Goal: Transaction & Acquisition: Purchase product/service

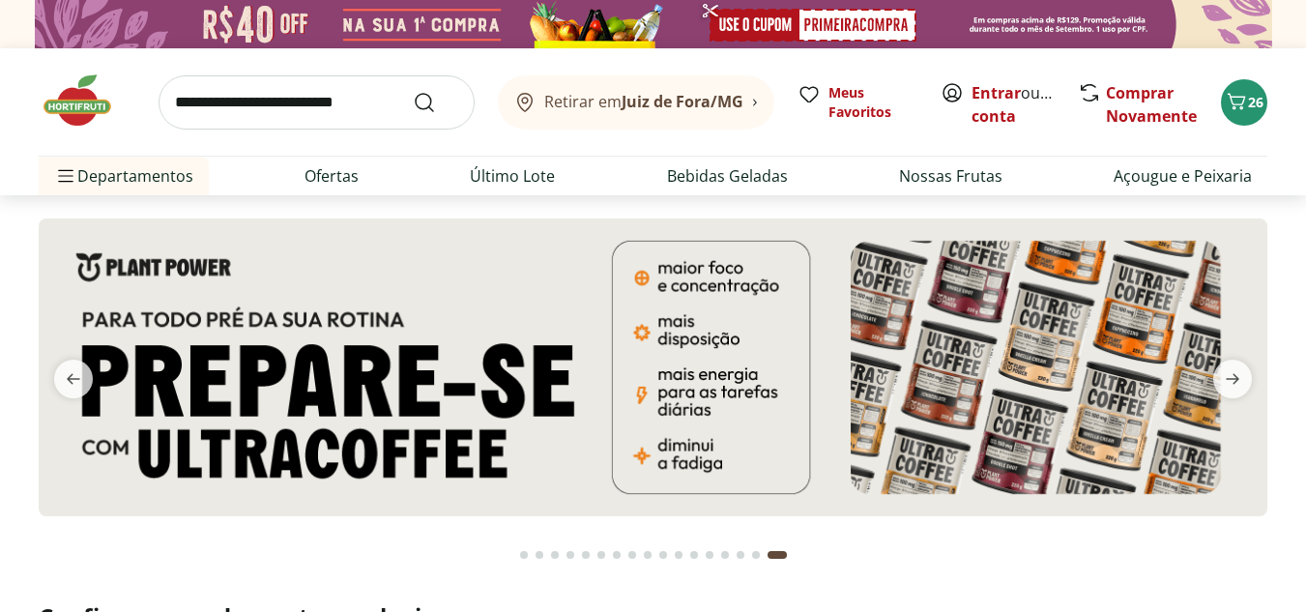
click at [525, 554] on div "Go to page 1 from fs-carousel" at bounding box center [524, 555] width 8 height 8
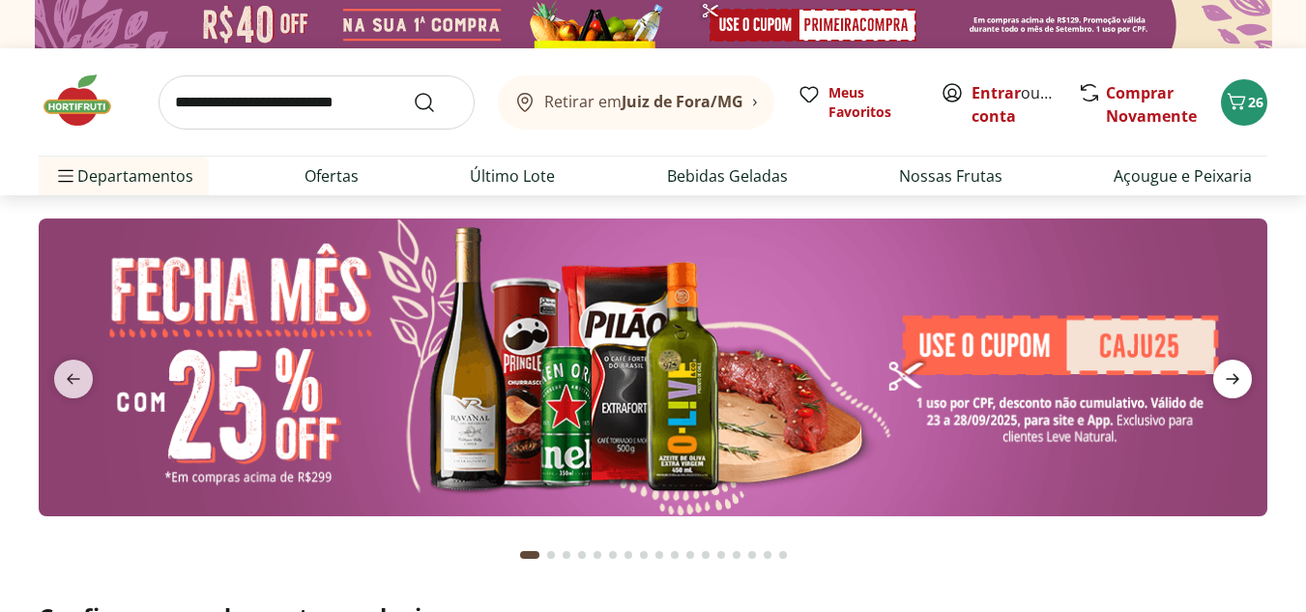
click at [1233, 382] on icon "next" at bounding box center [1232, 378] width 23 height 23
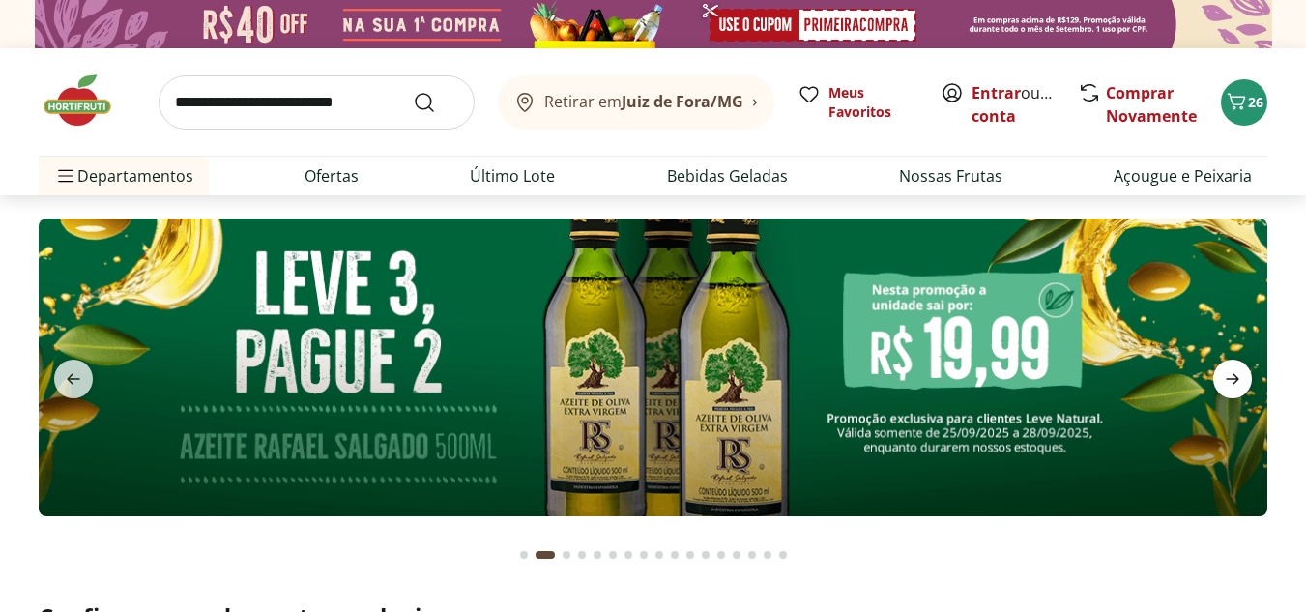
click at [1233, 382] on icon "next" at bounding box center [1232, 378] width 23 height 23
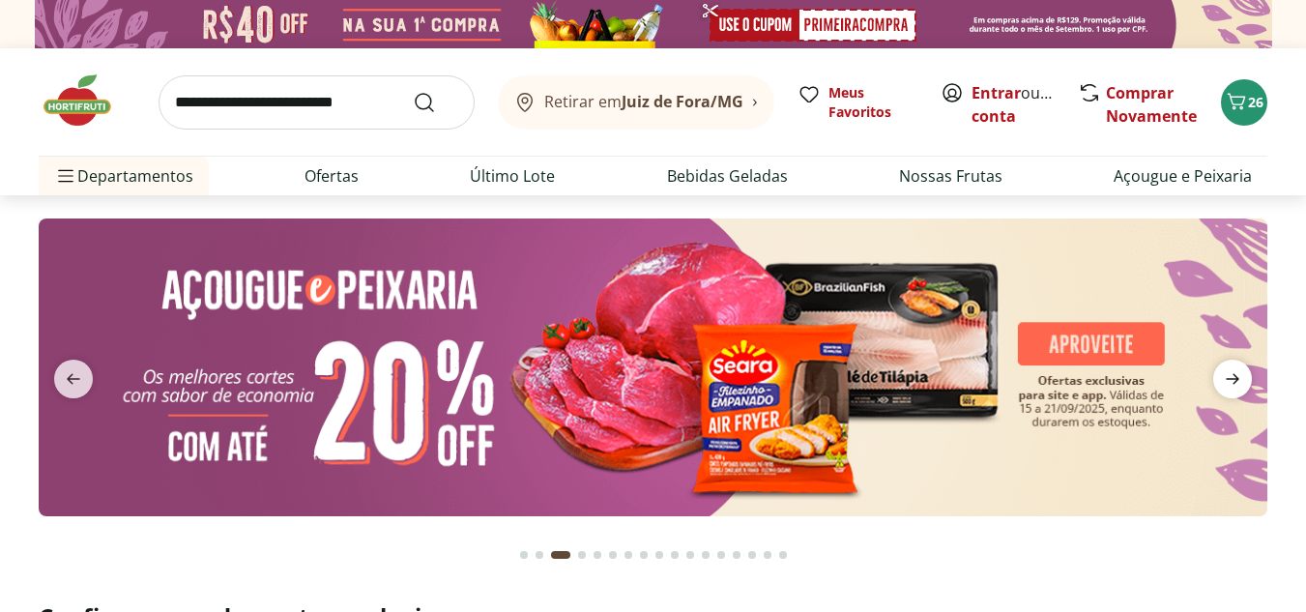
click at [1239, 373] on icon "next" at bounding box center [1232, 378] width 23 height 23
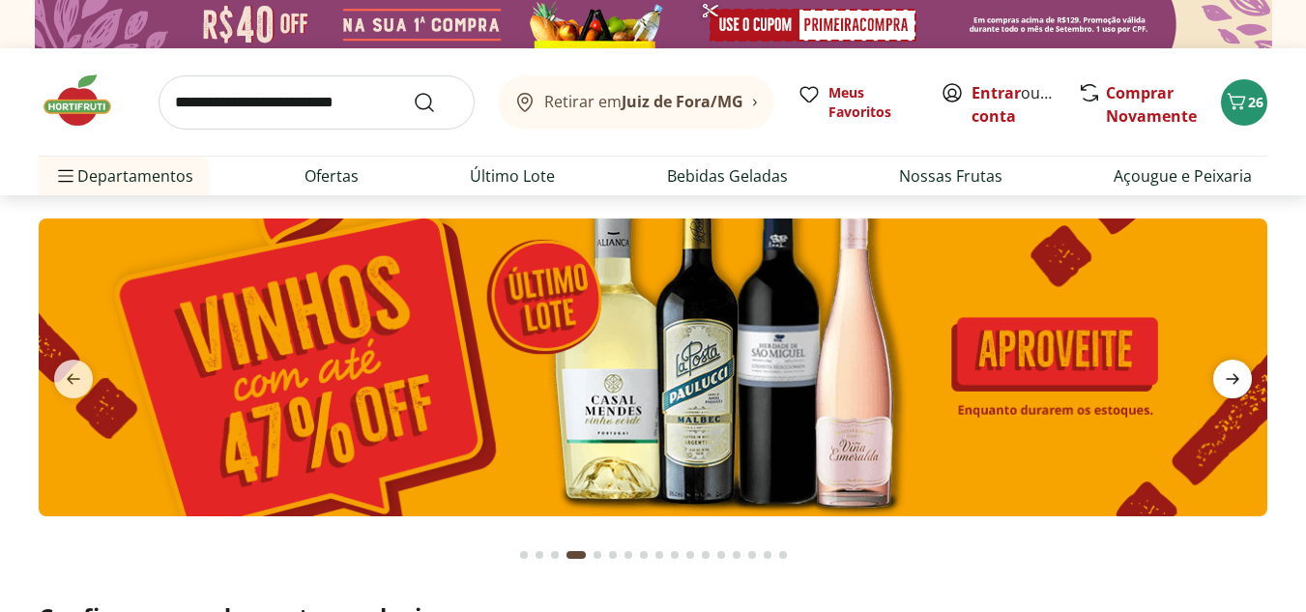
click at [1239, 373] on icon "next" at bounding box center [1232, 378] width 23 height 23
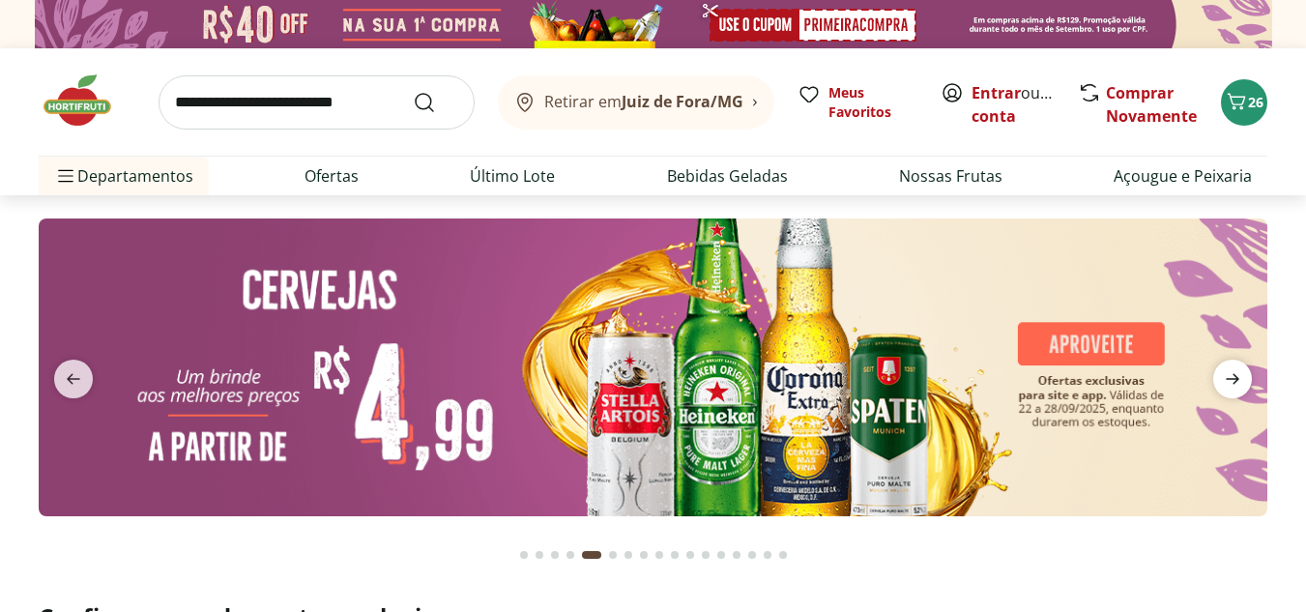
click at [1239, 373] on icon "next" at bounding box center [1232, 378] width 23 height 23
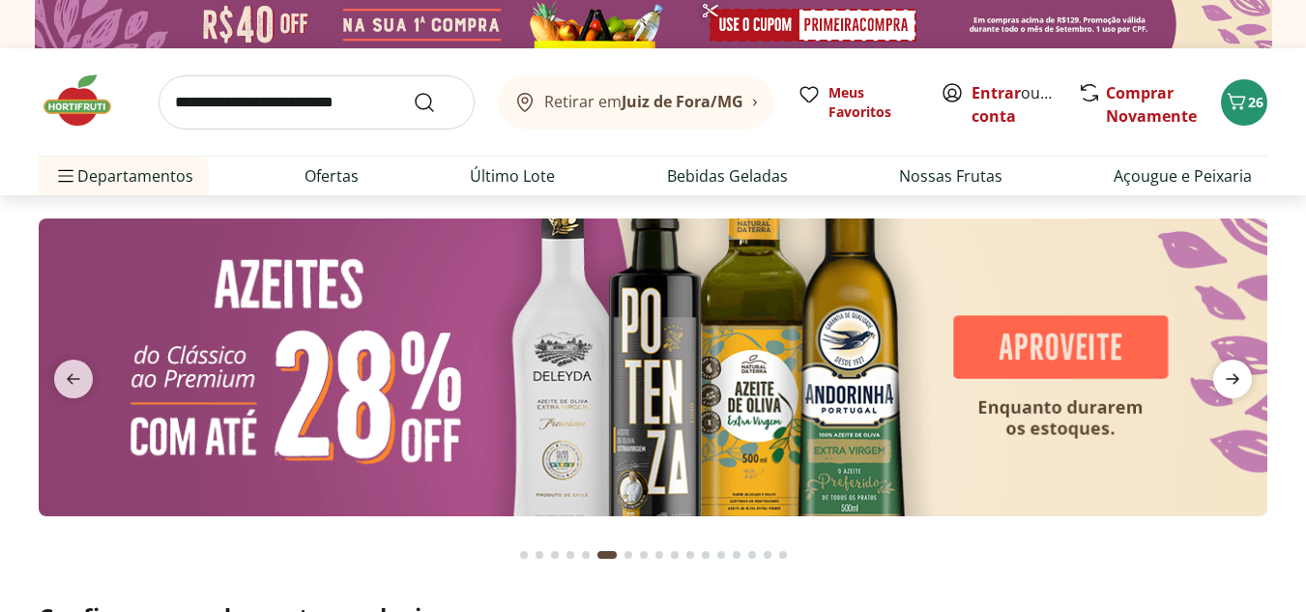
click at [1239, 373] on icon "next" at bounding box center [1232, 378] width 23 height 23
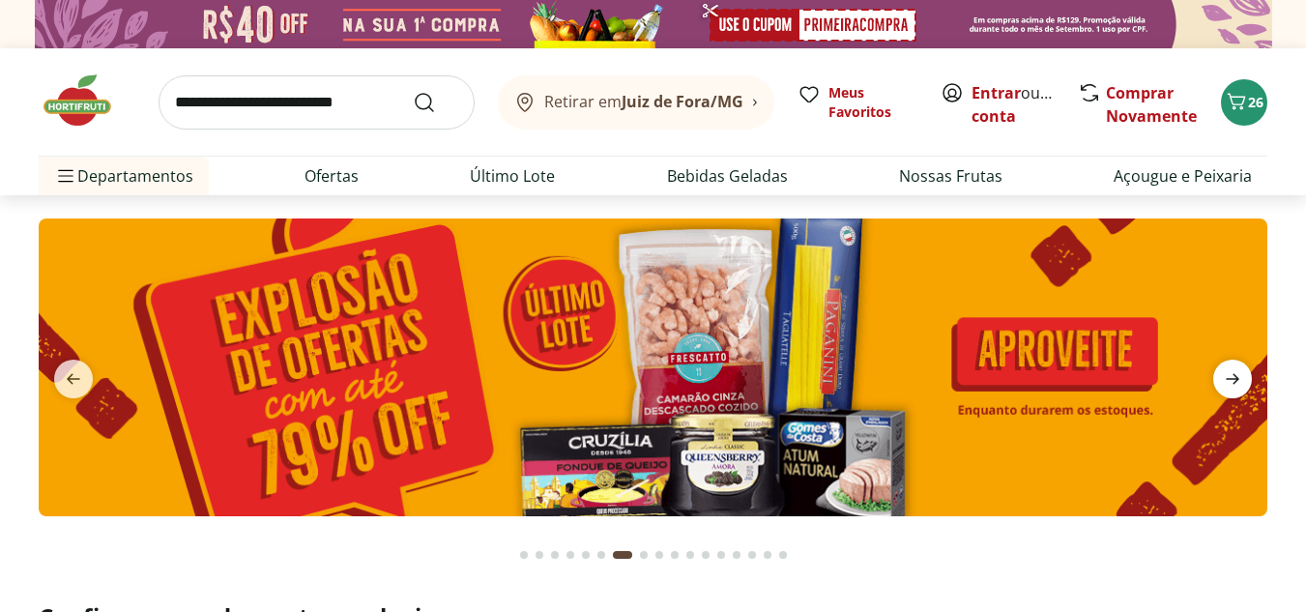
click at [1240, 384] on icon "next" at bounding box center [1232, 378] width 23 height 23
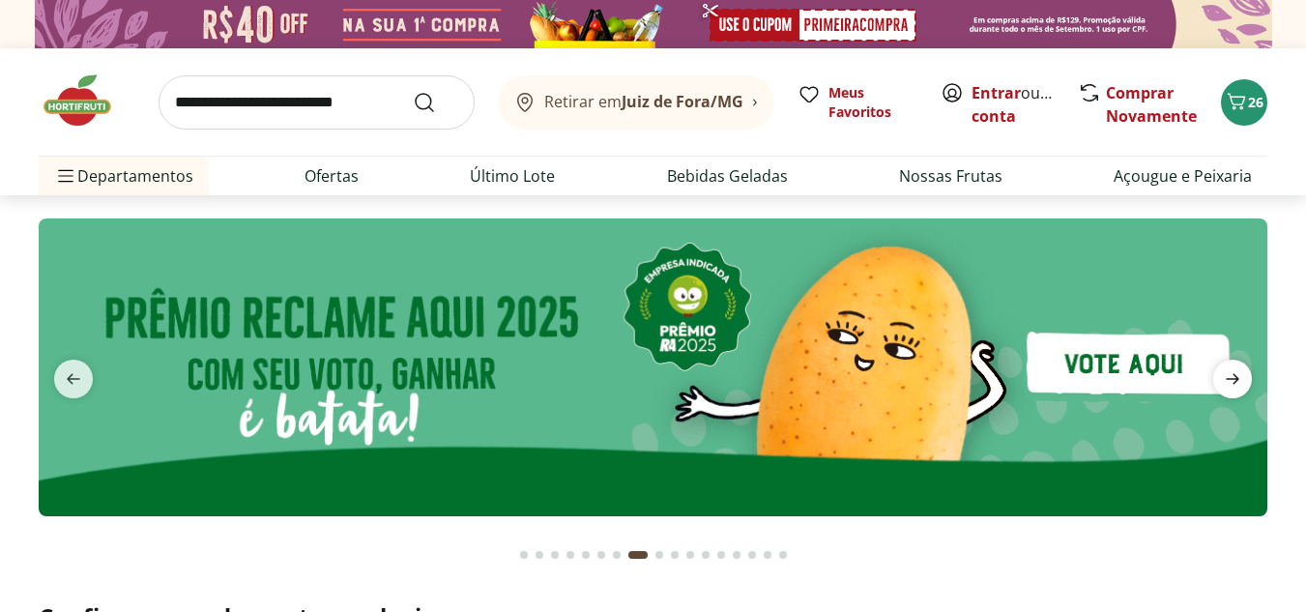
click at [1240, 384] on icon "next" at bounding box center [1232, 378] width 23 height 23
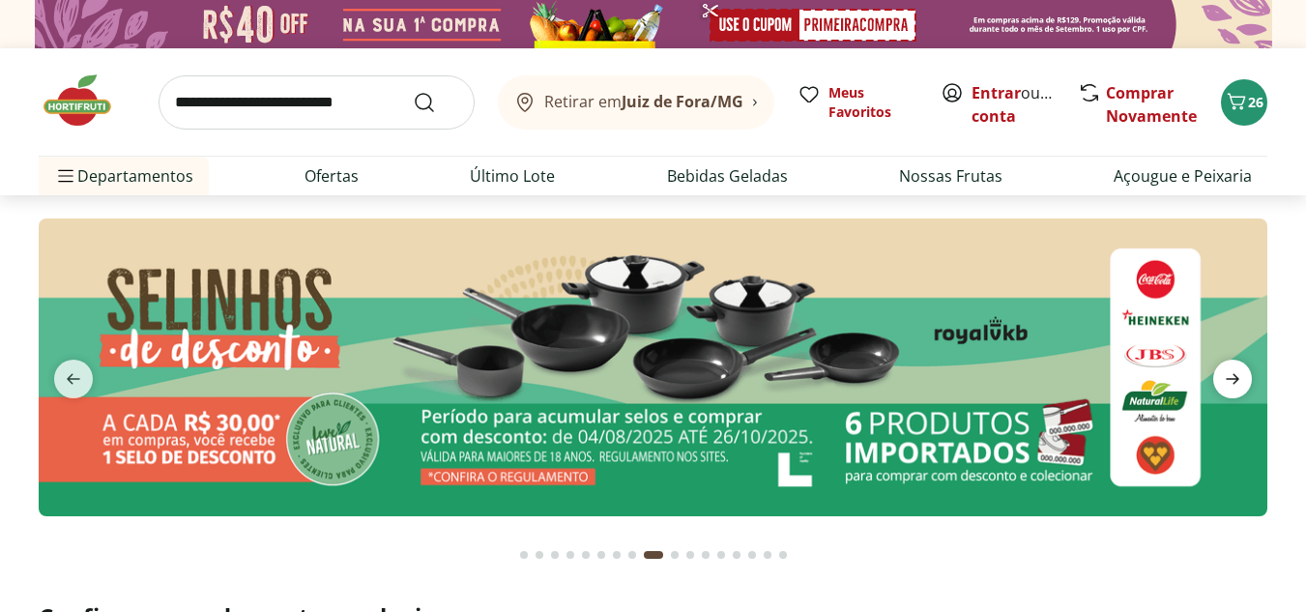
click at [1240, 384] on icon "next" at bounding box center [1232, 378] width 23 height 23
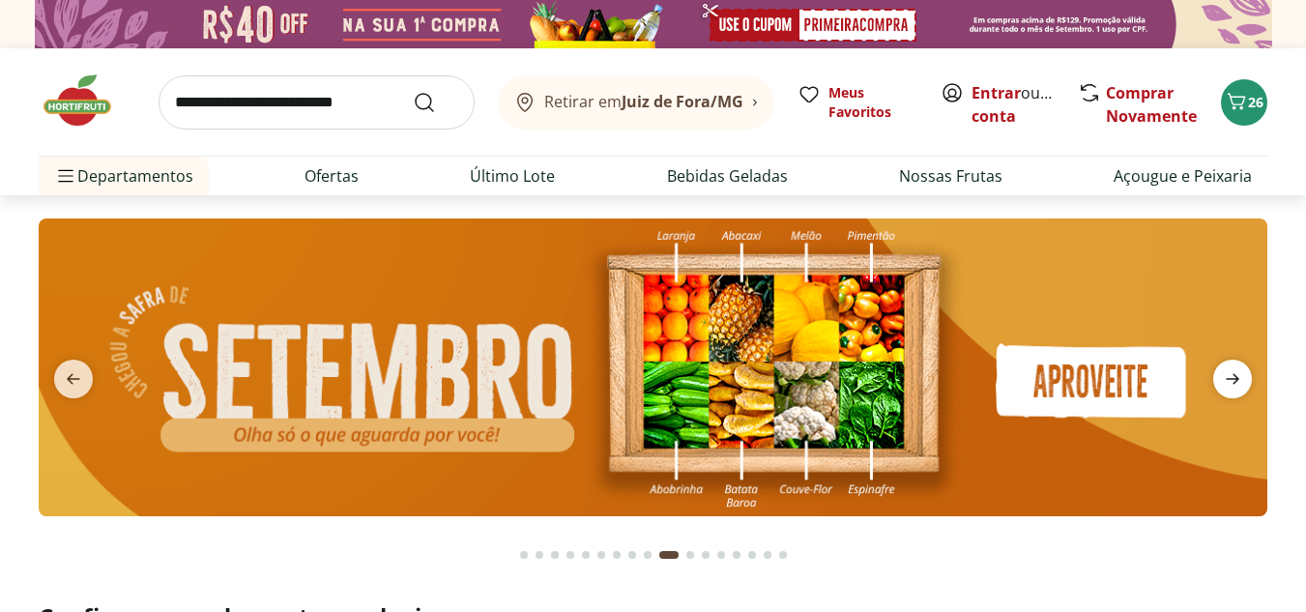
click at [1240, 384] on icon "next" at bounding box center [1232, 378] width 23 height 23
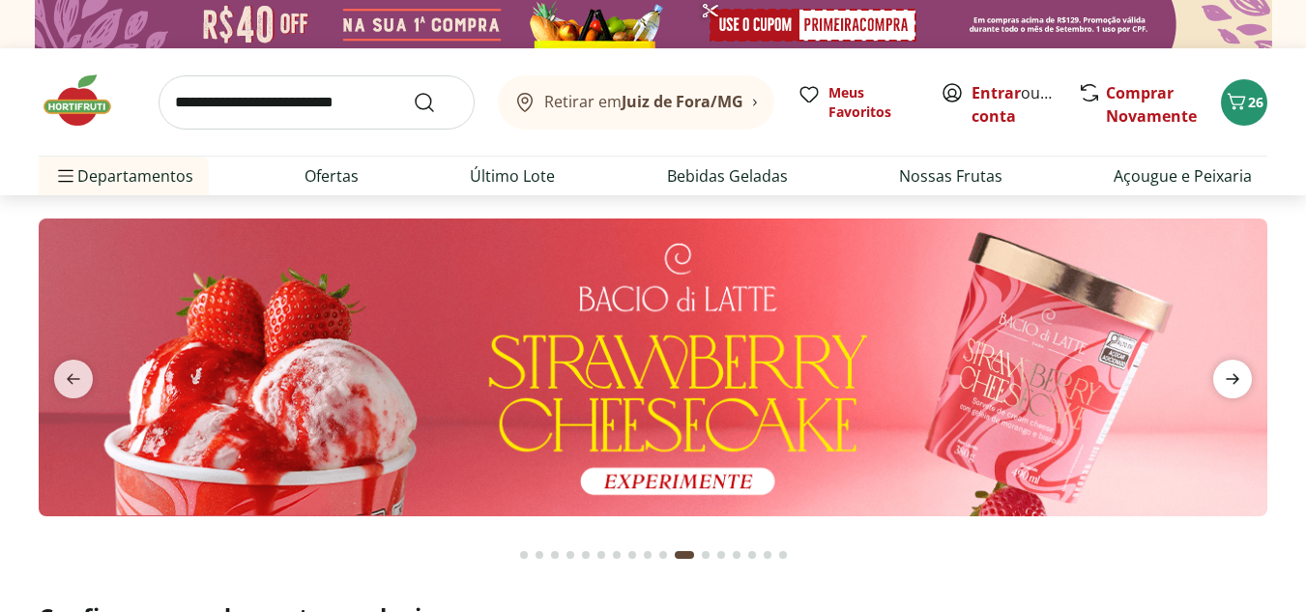
click at [1240, 384] on icon "next" at bounding box center [1232, 378] width 23 height 23
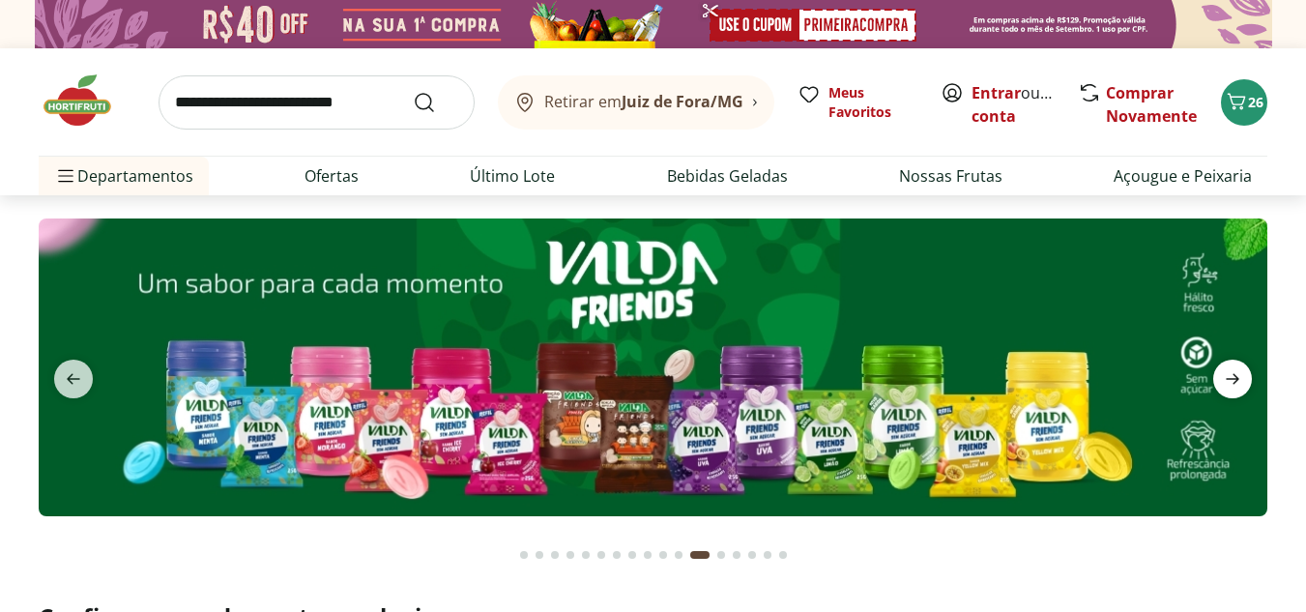
click at [1240, 384] on icon "next" at bounding box center [1232, 378] width 23 height 23
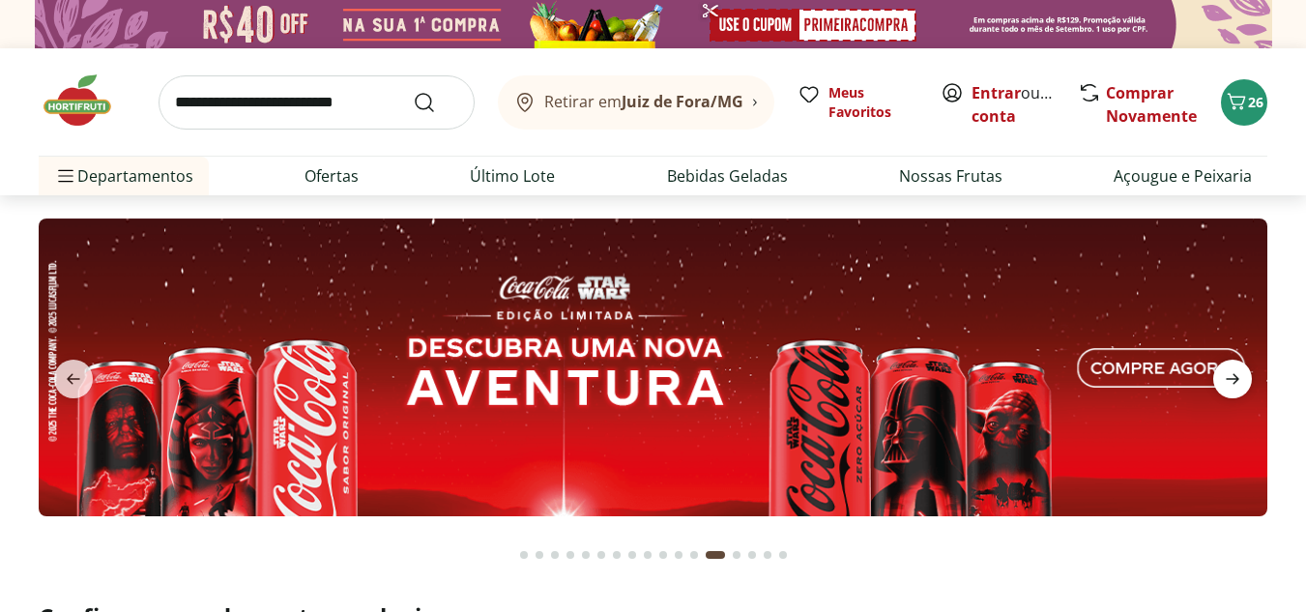
click at [1240, 384] on icon "next" at bounding box center [1232, 378] width 23 height 23
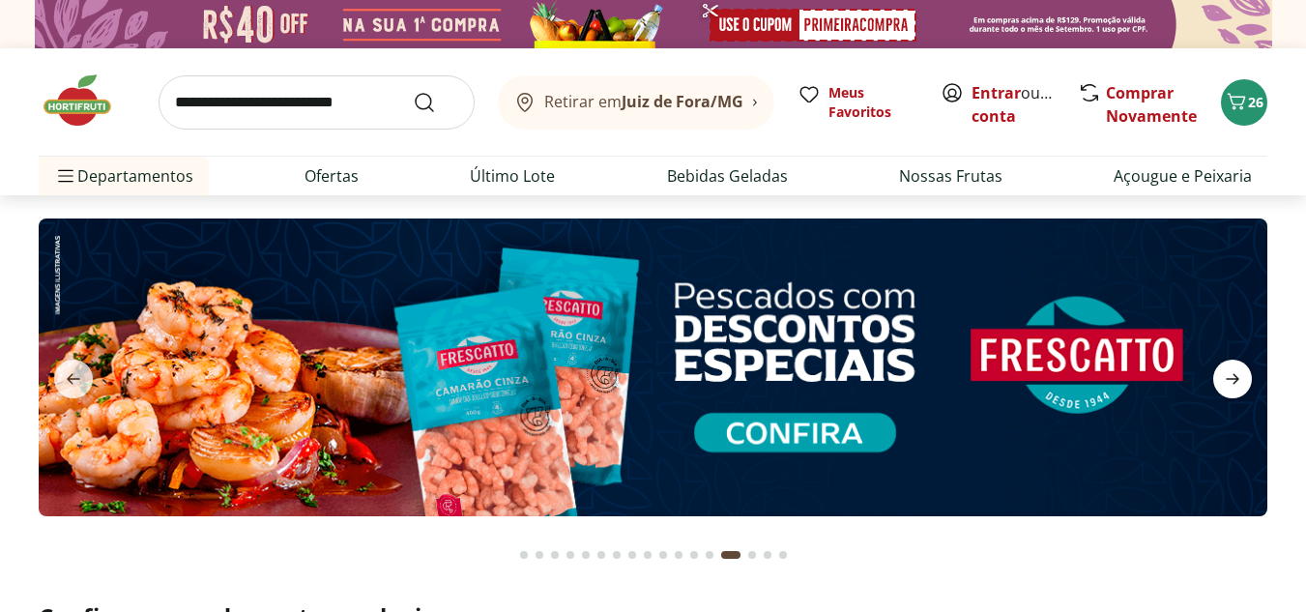
click at [1236, 374] on icon "next" at bounding box center [1232, 378] width 23 height 23
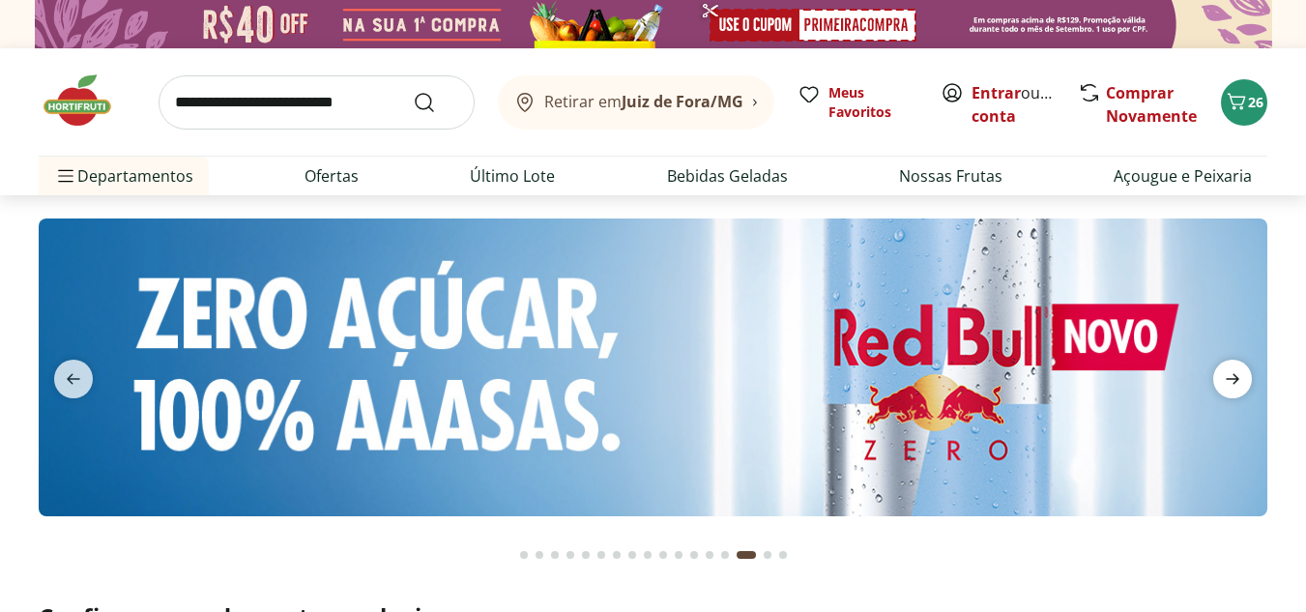
click at [1236, 374] on icon "next" at bounding box center [1232, 378] width 23 height 23
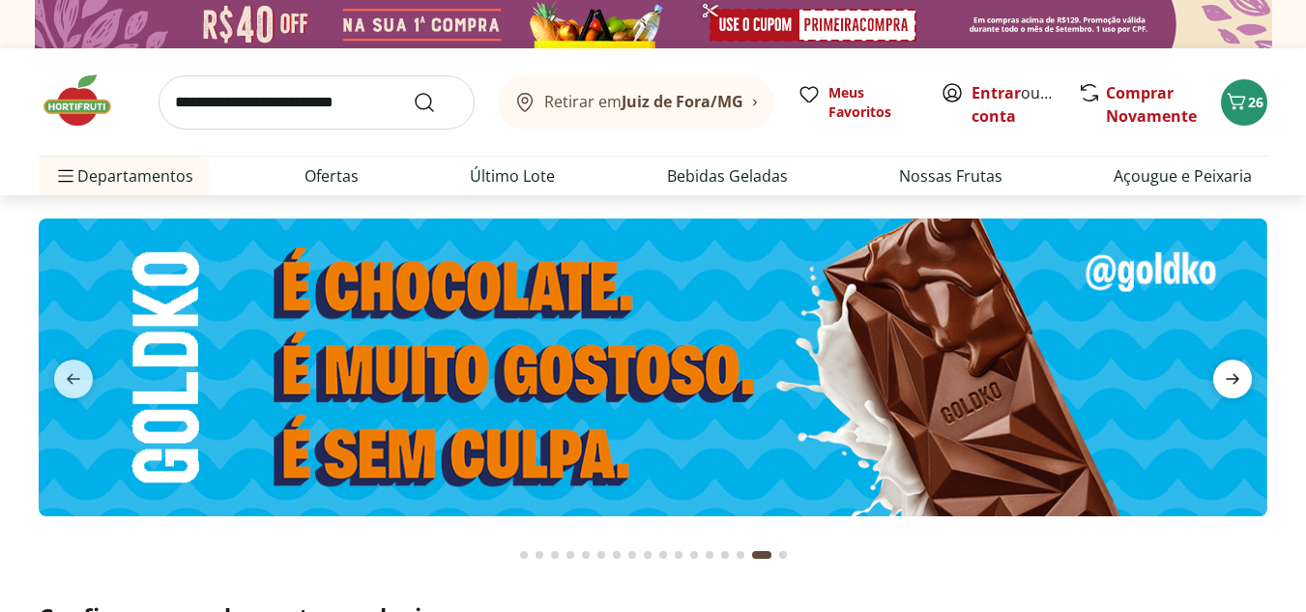
click at [1213, 367] on span "next" at bounding box center [1232, 379] width 39 height 39
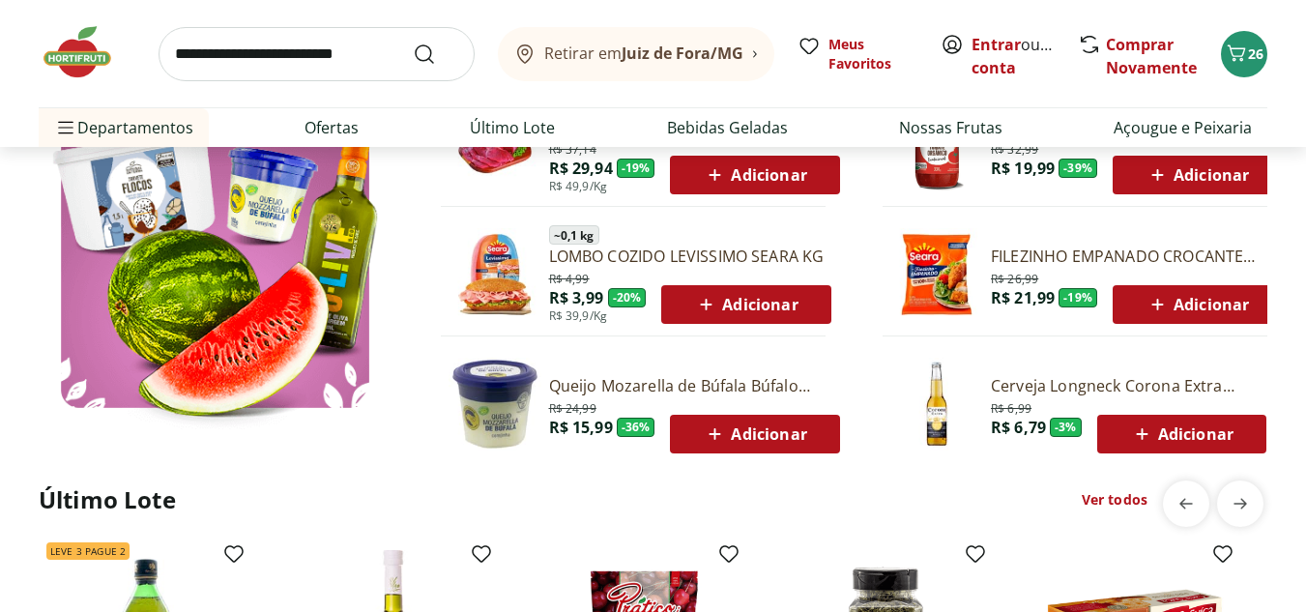
scroll to position [1257, 0]
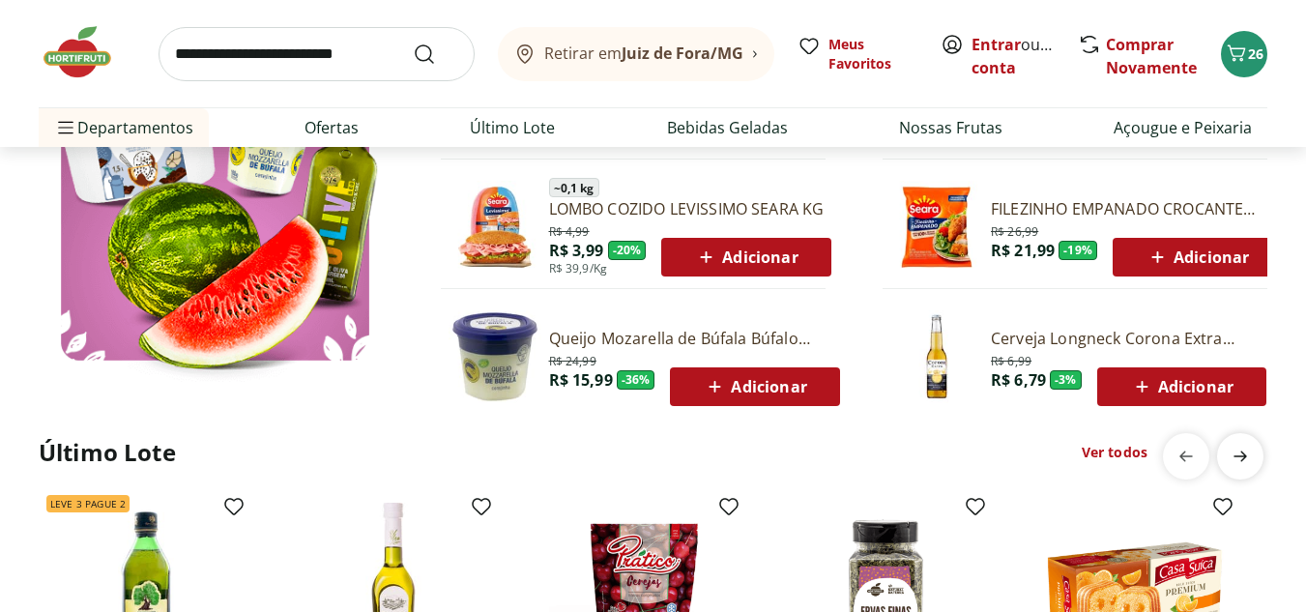
click at [1243, 448] on icon "next" at bounding box center [1240, 456] width 23 height 23
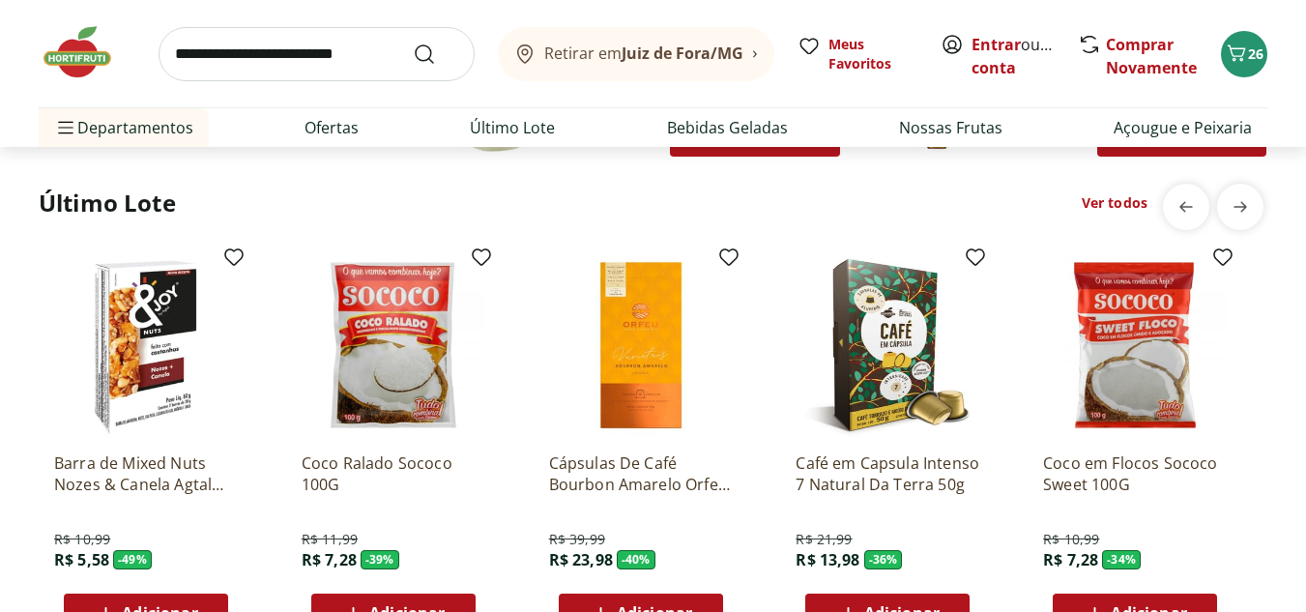
scroll to position [1547, 0]
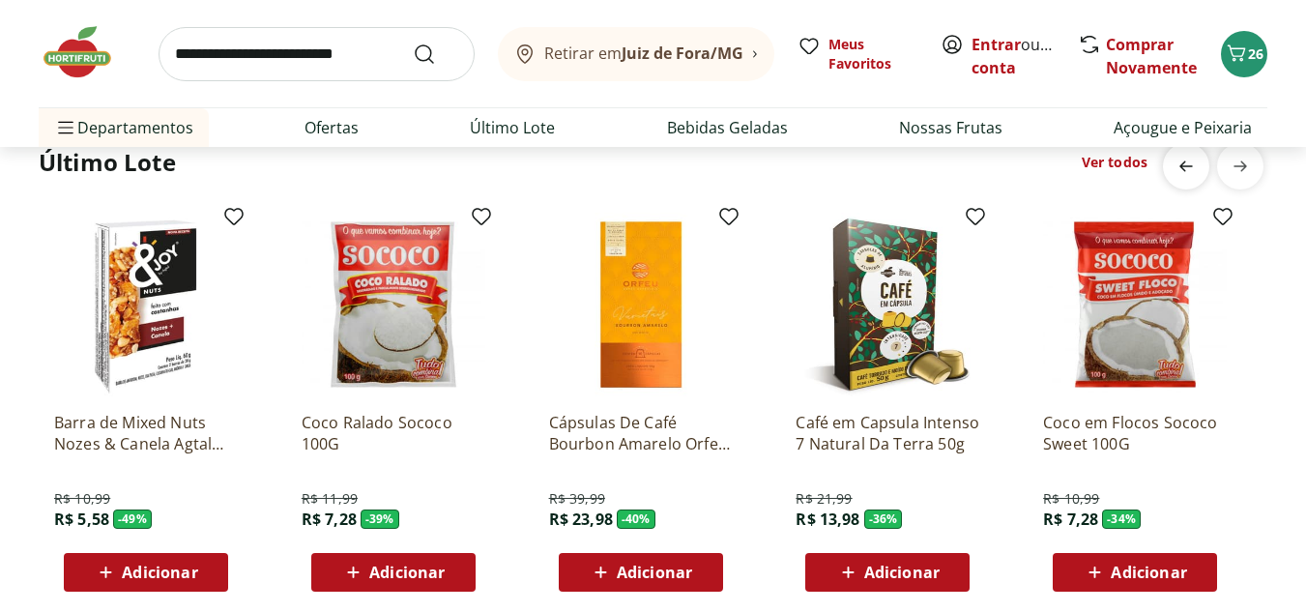
click at [1196, 179] on span "previous" at bounding box center [1186, 166] width 39 height 39
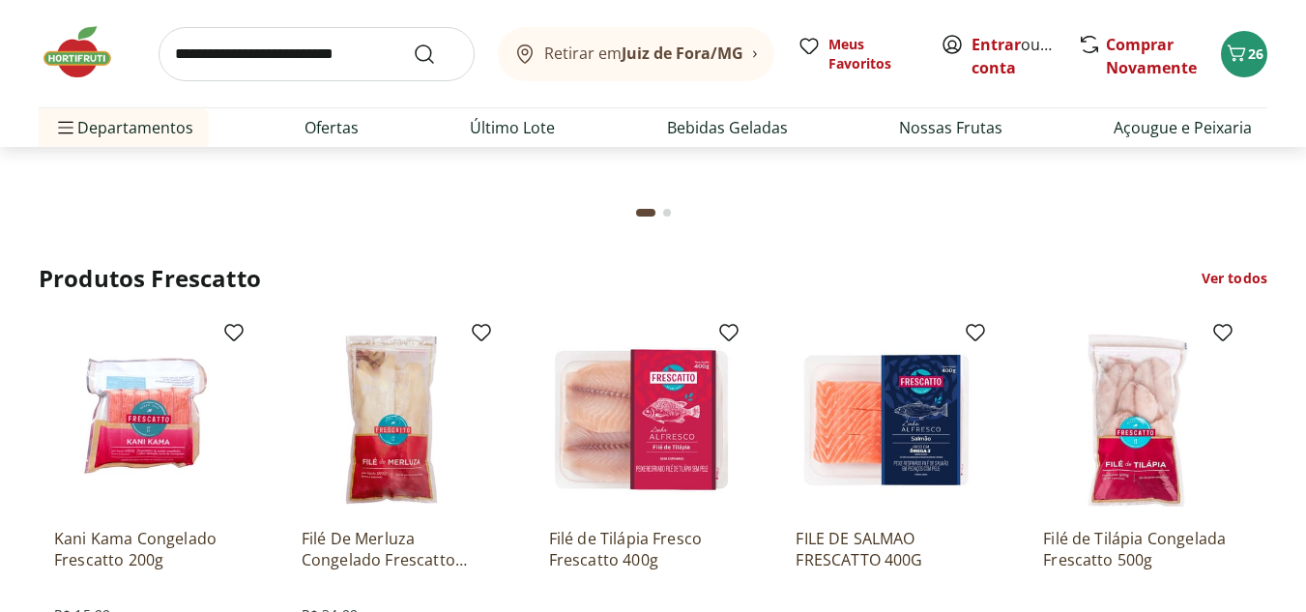
scroll to position [5606, 0]
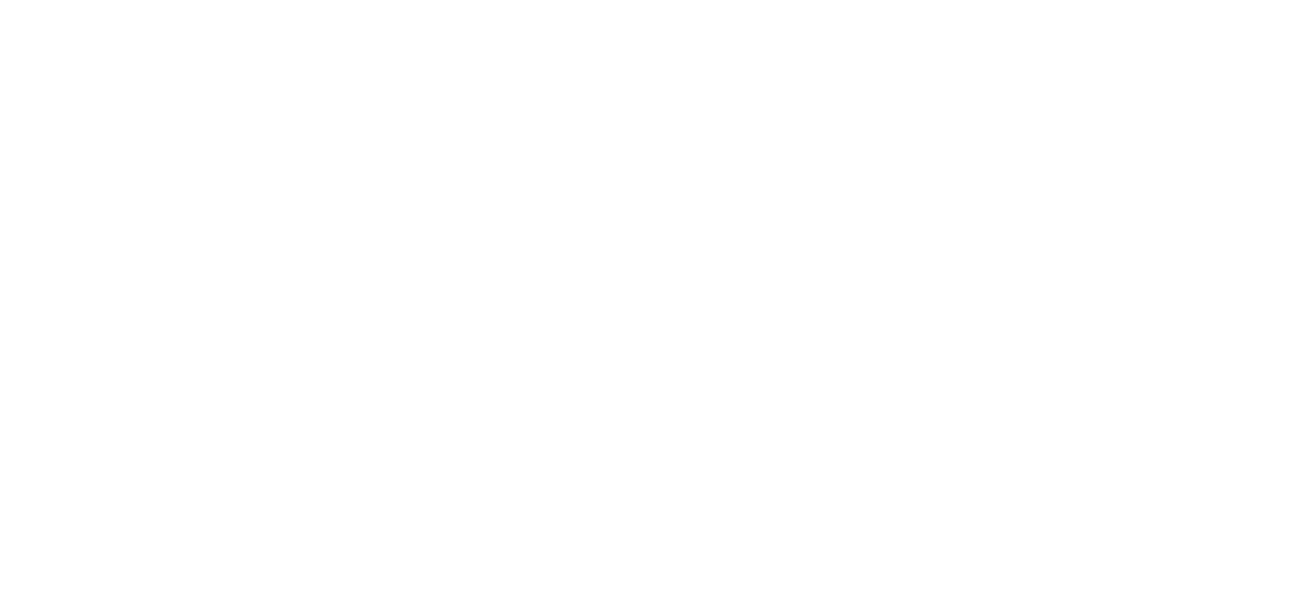
select select "**********"
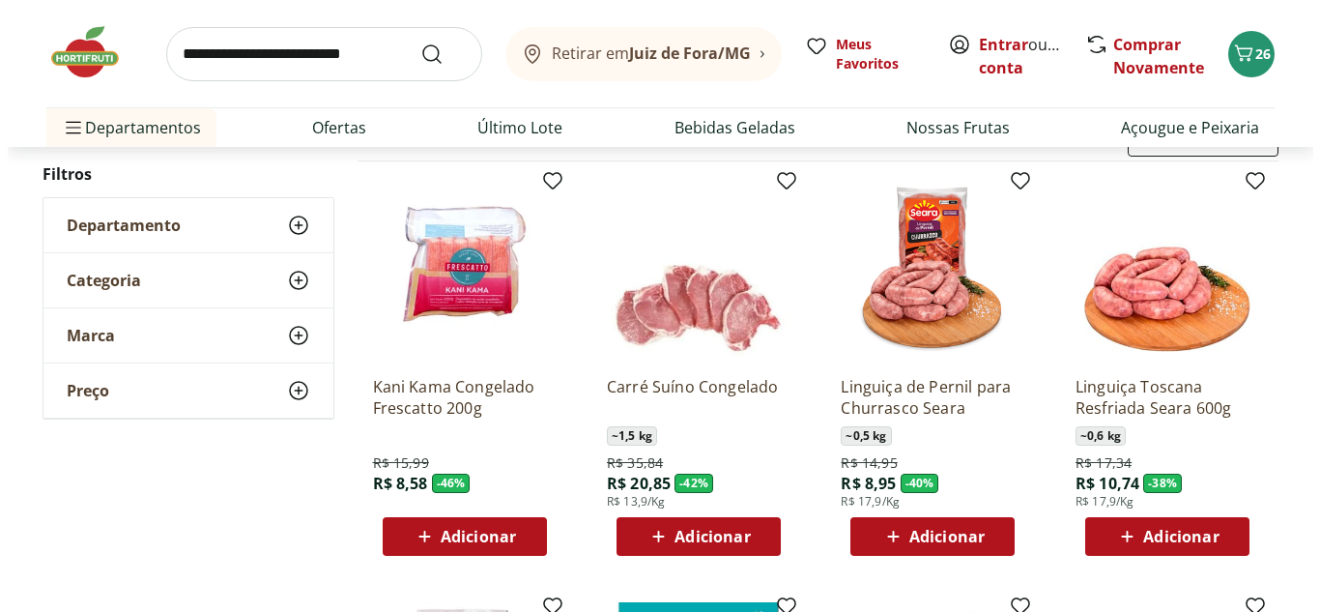
scroll to position [193, 0]
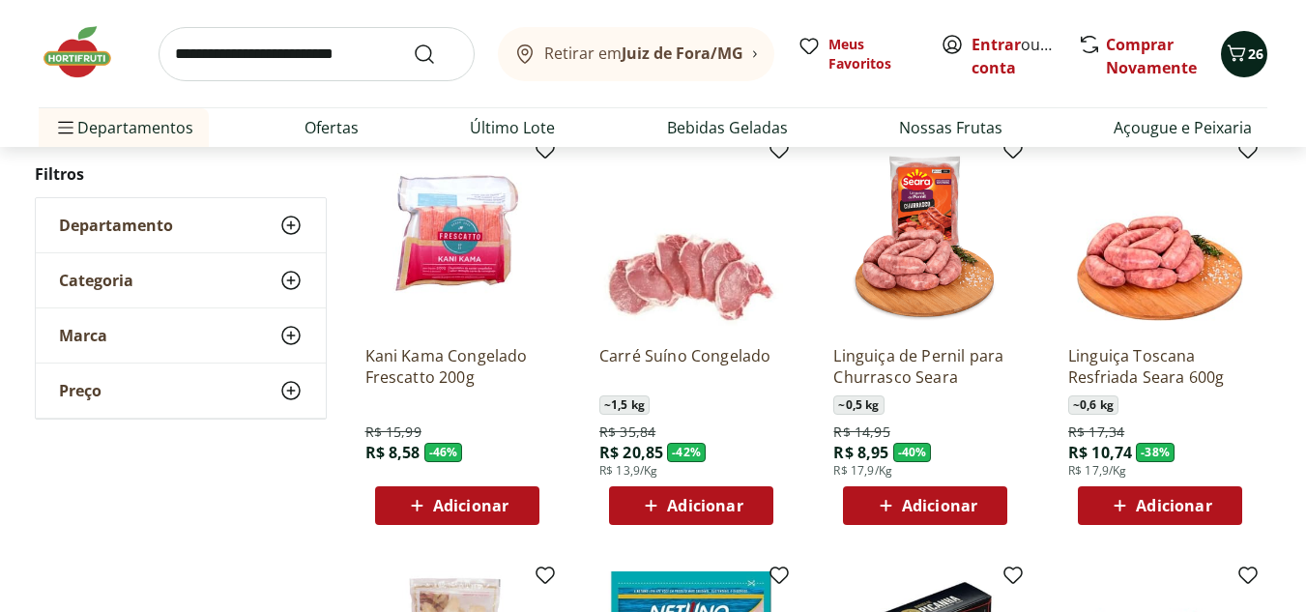
click at [1242, 62] on icon "Carrinho" at bounding box center [1236, 53] width 23 height 23
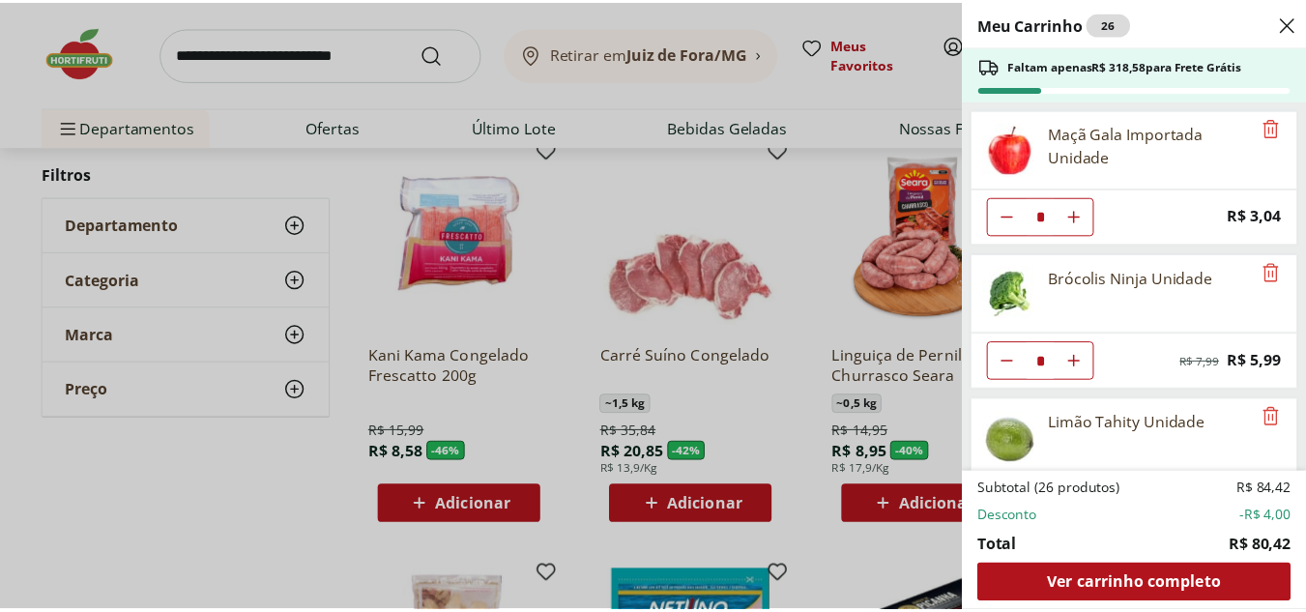
scroll to position [97, 0]
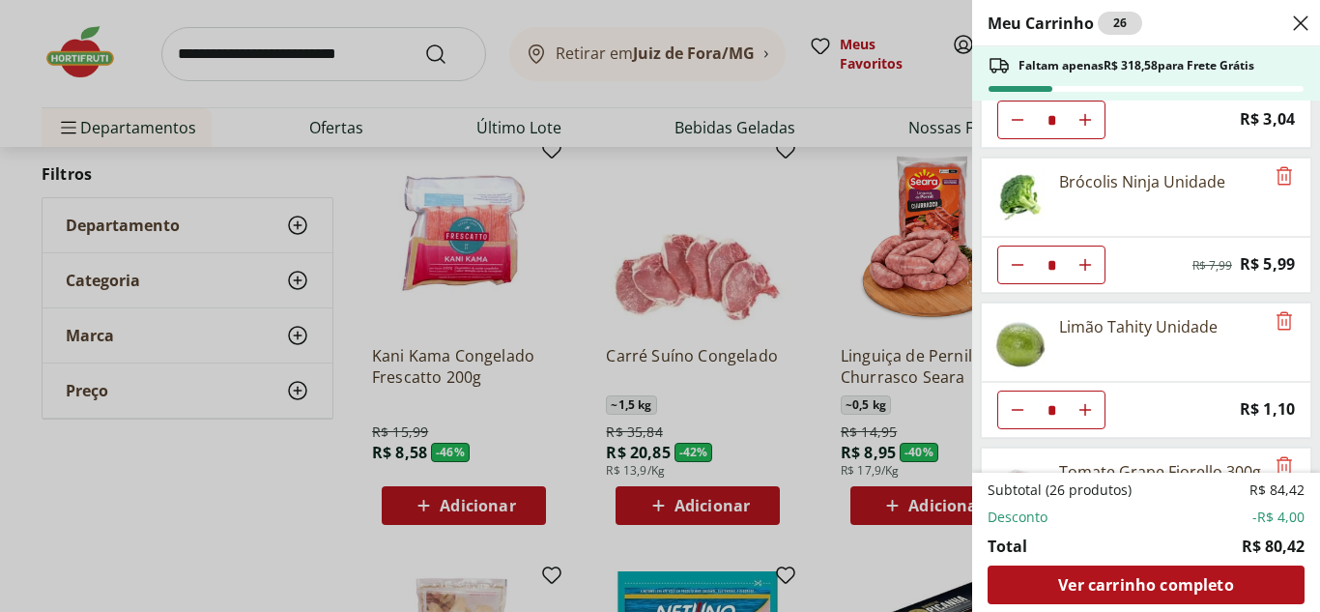
click at [1301, 18] on icon "Close" at bounding box center [1300, 23] width 23 height 23
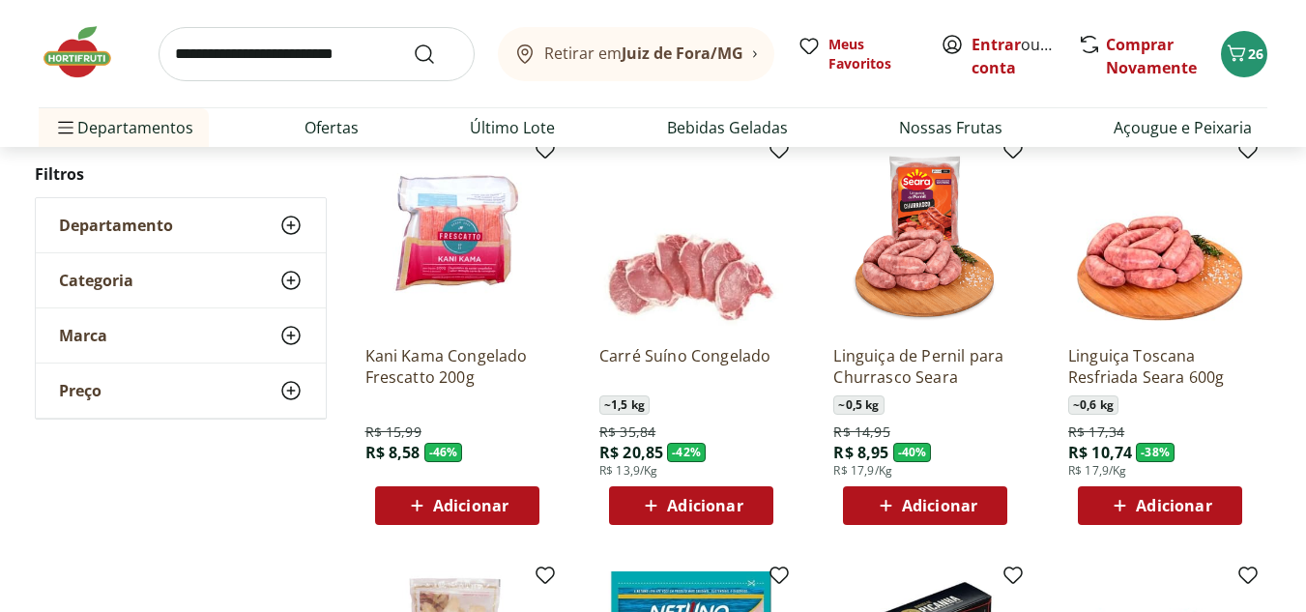
click at [894, 506] on icon at bounding box center [886, 505] width 24 height 23
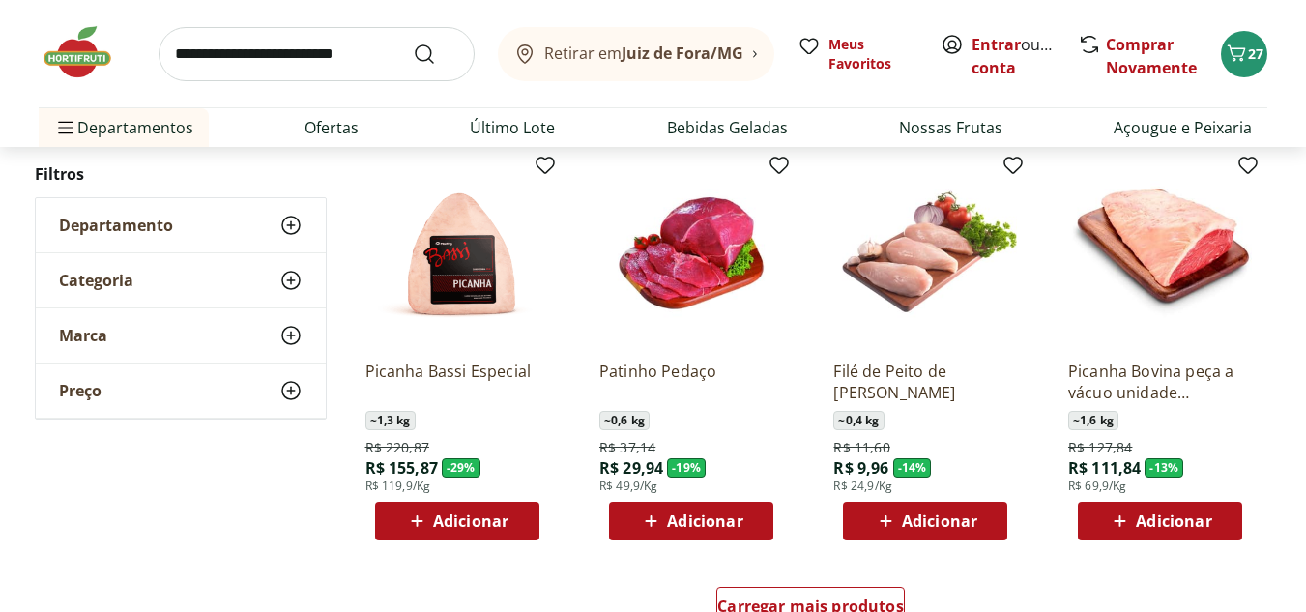
scroll to position [1063, 0]
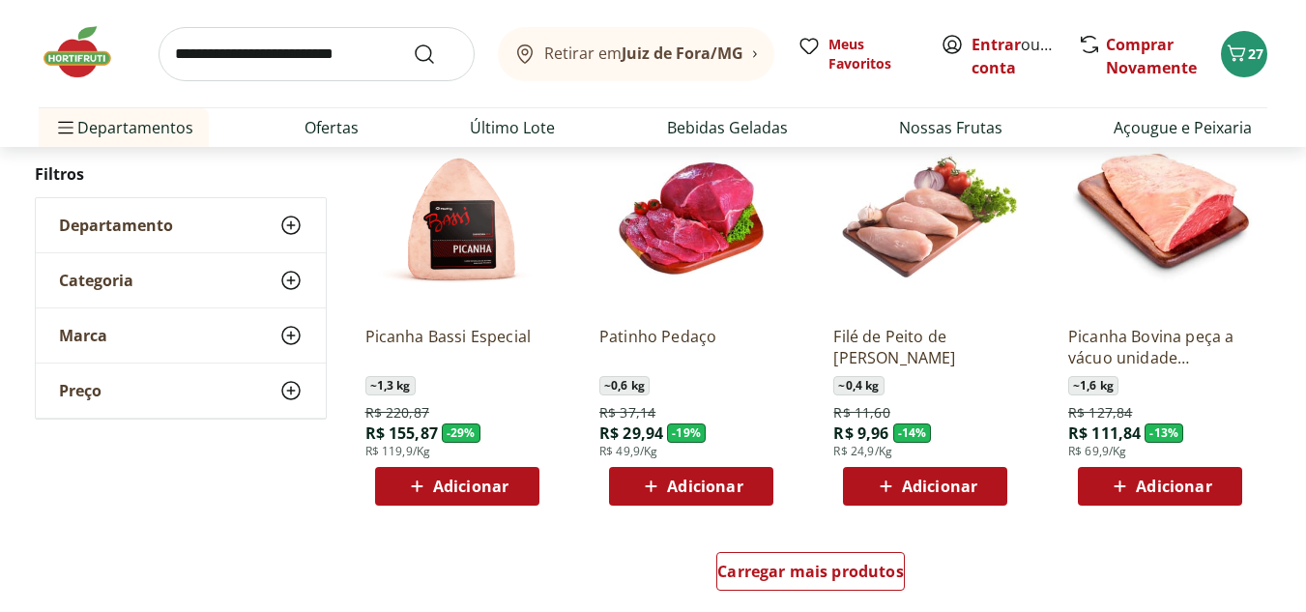
click at [734, 474] on div "Adicionar" at bounding box center [690, 486] width 133 height 35
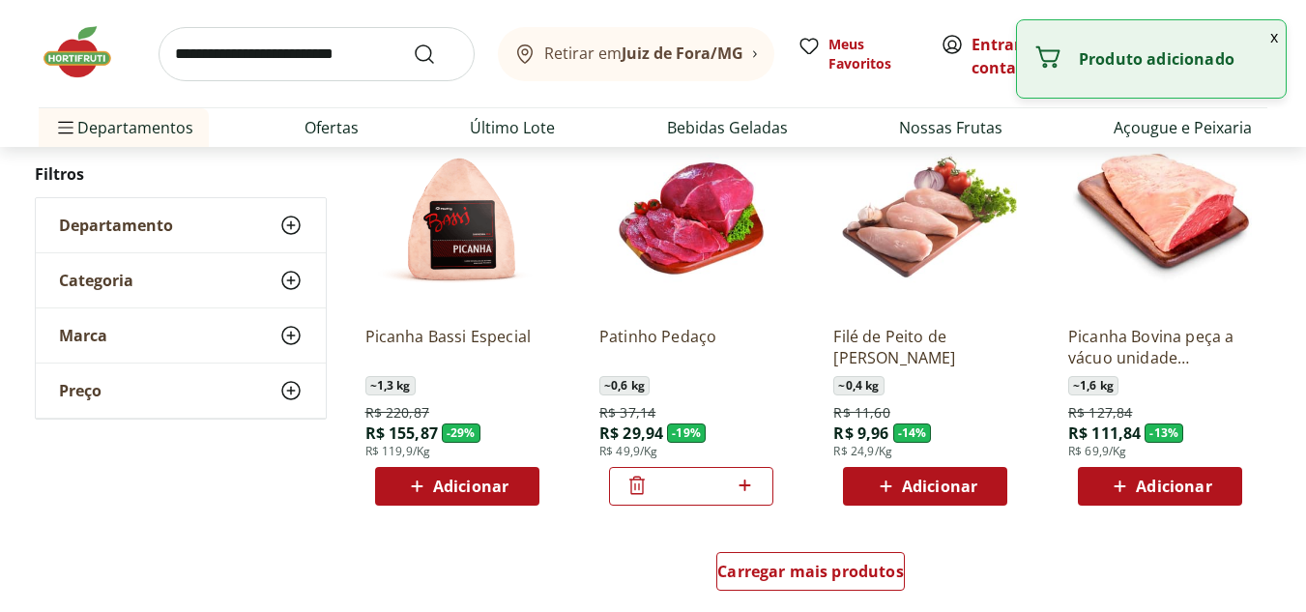
click at [754, 483] on icon at bounding box center [745, 485] width 24 height 23
type input "*"
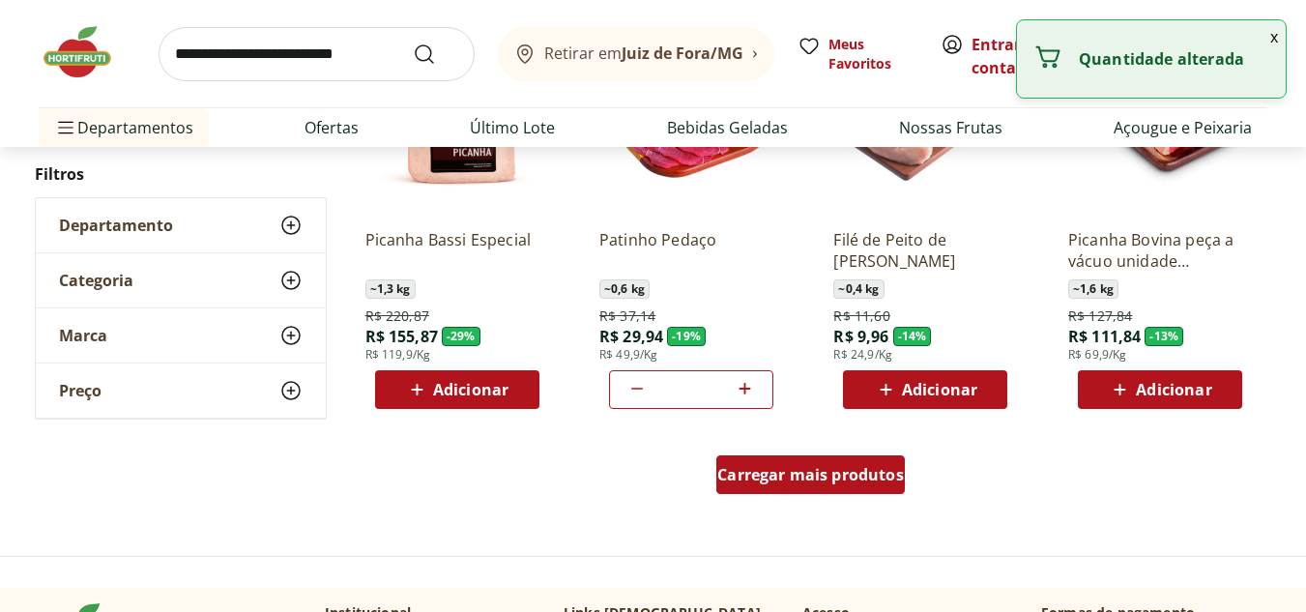
click at [789, 492] on div "Carregar mais produtos" at bounding box center [810, 474] width 188 height 39
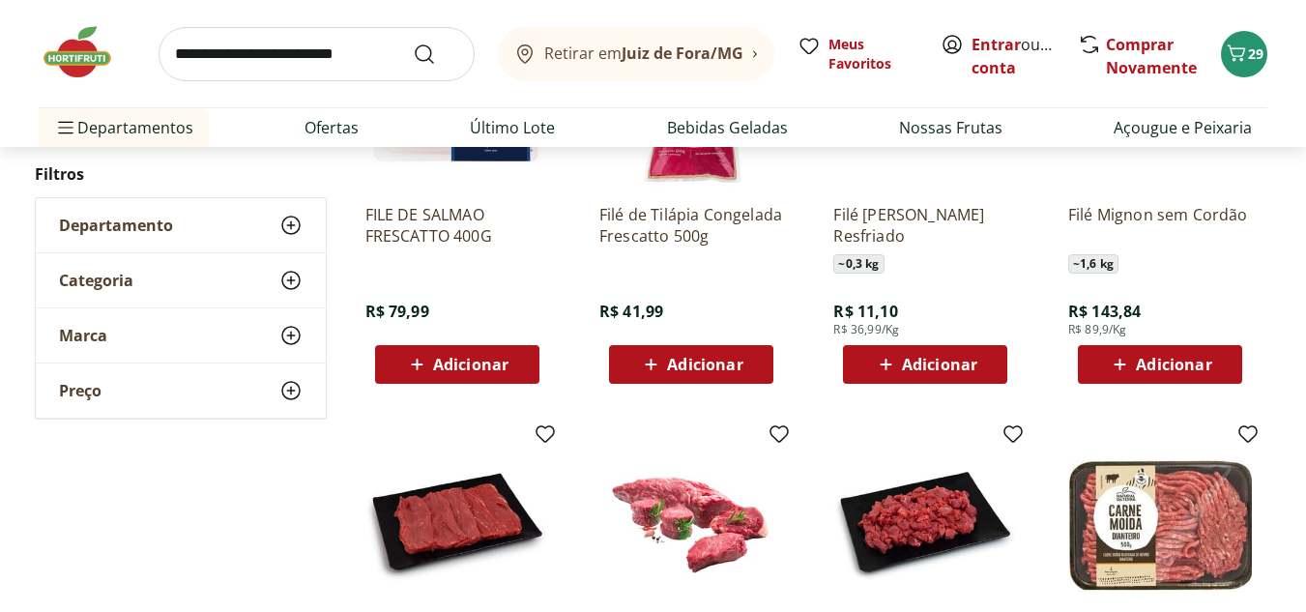
scroll to position [2223, 0]
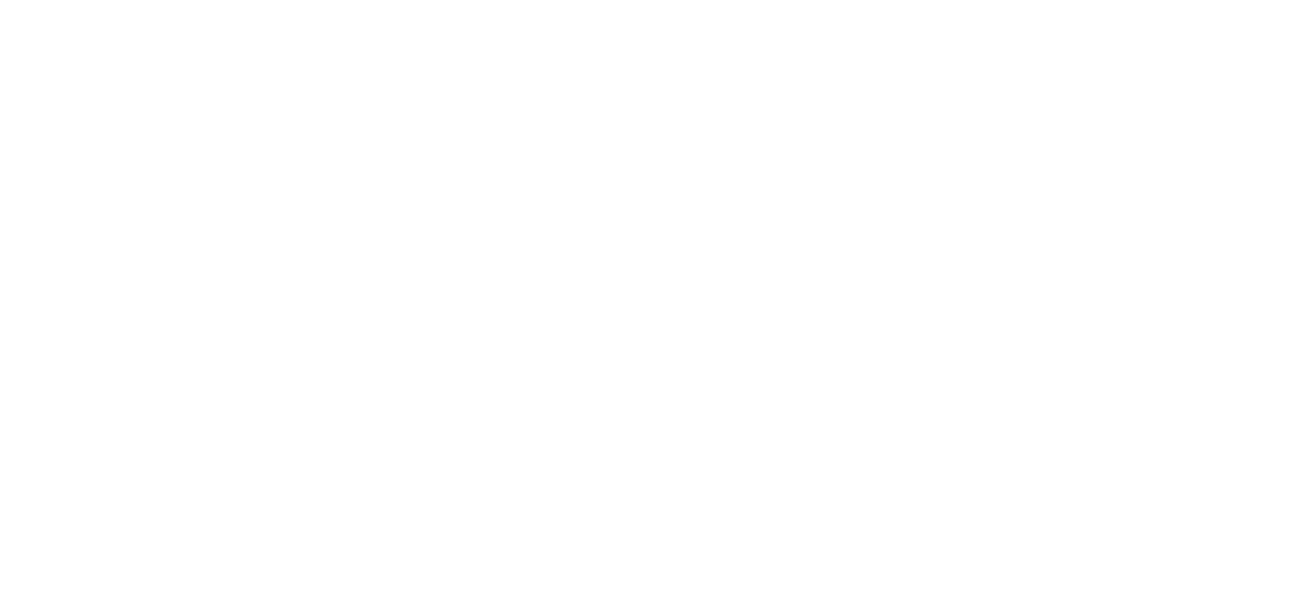
select select "**********"
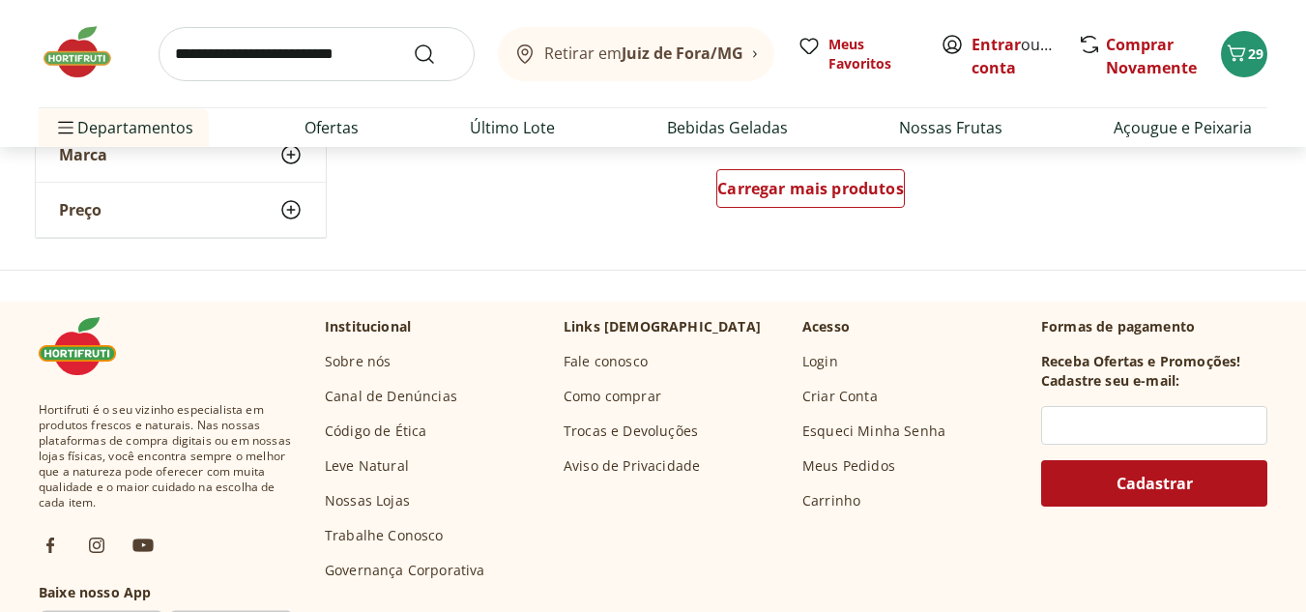
scroll to position [1450, 0]
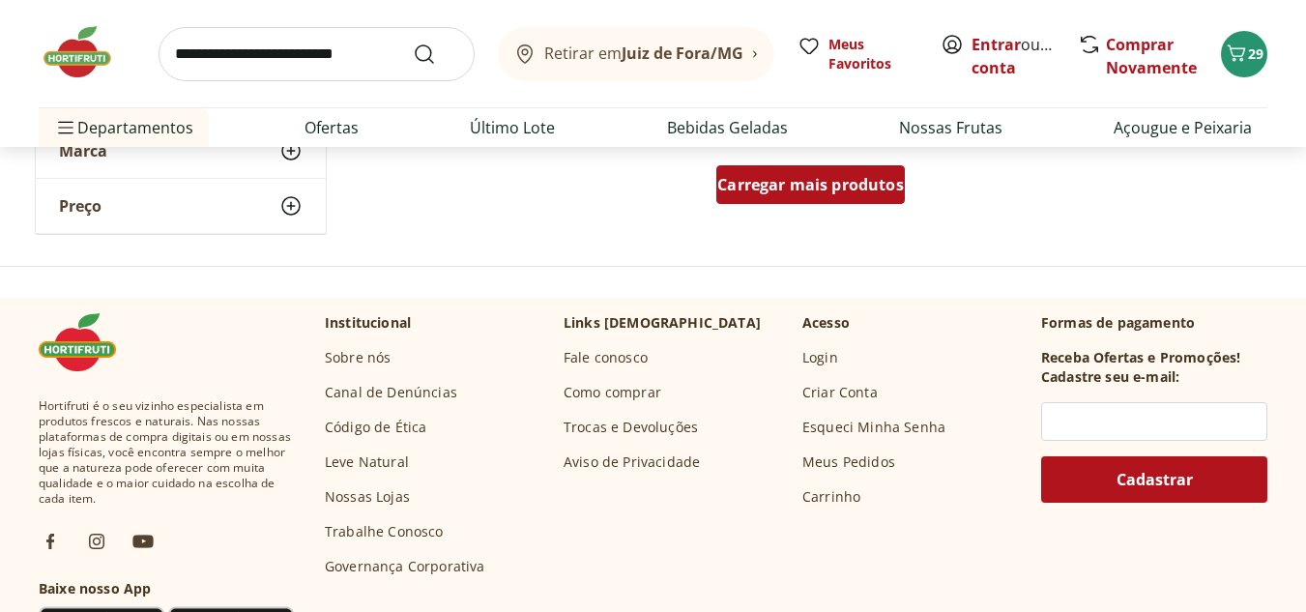
click at [847, 173] on div "Carregar mais produtos" at bounding box center [810, 184] width 188 height 39
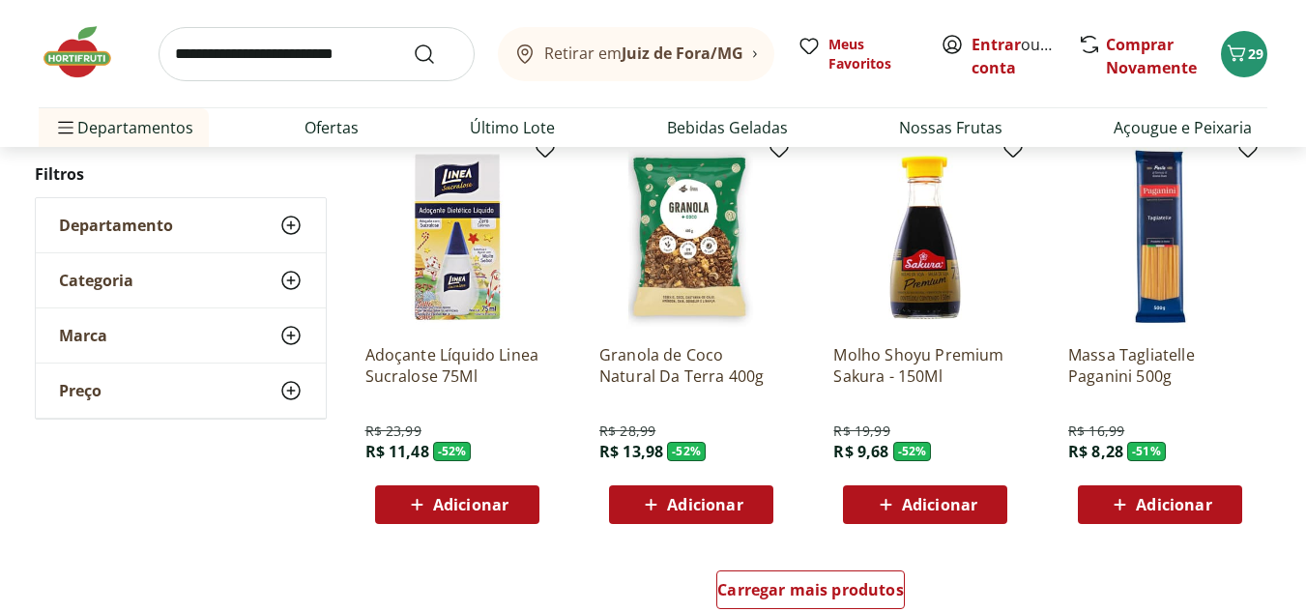
scroll to position [2320, 0]
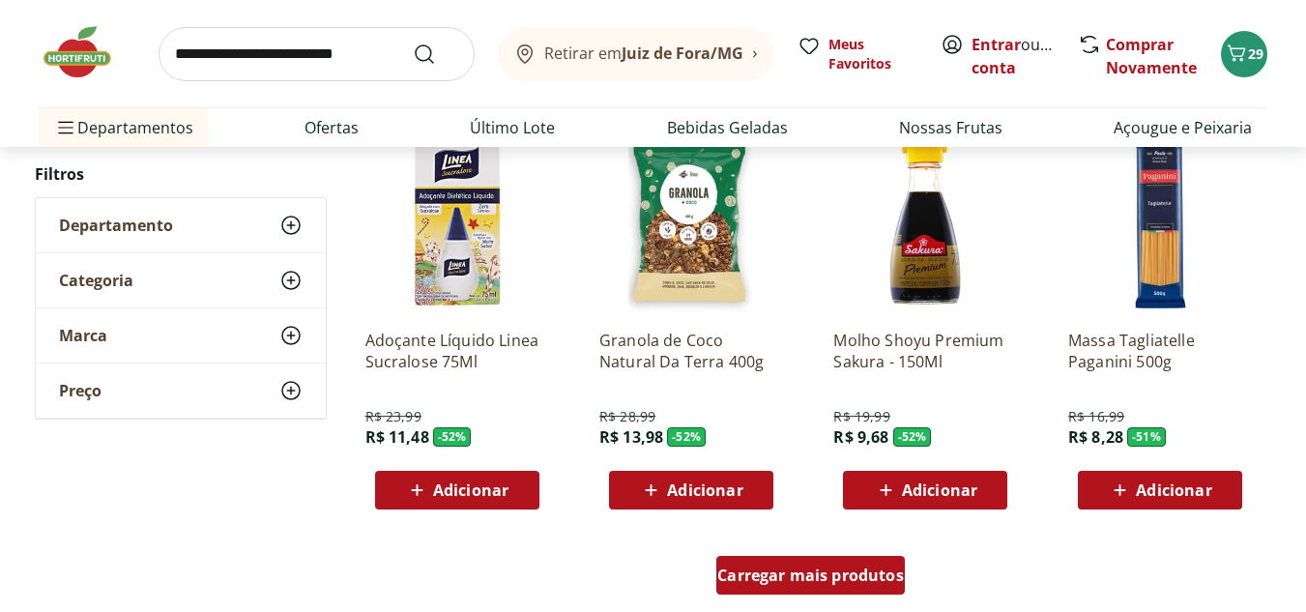
click at [825, 572] on span "Carregar mais produtos" at bounding box center [810, 574] width 187 height 15
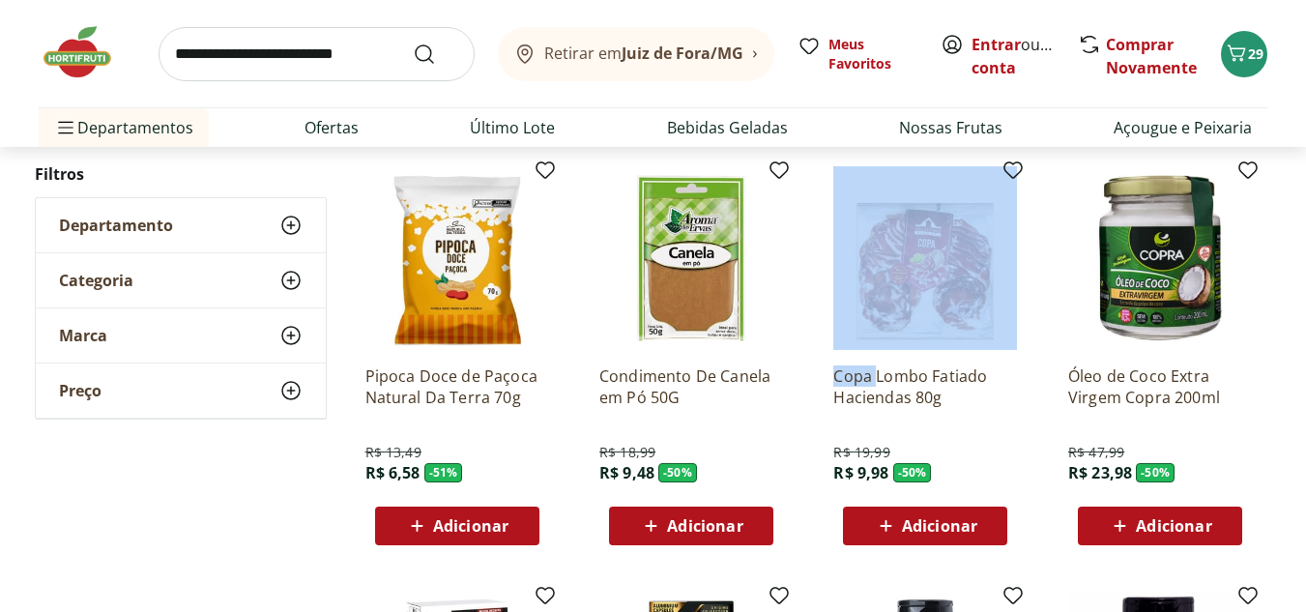
scroll to position [2707, 0]
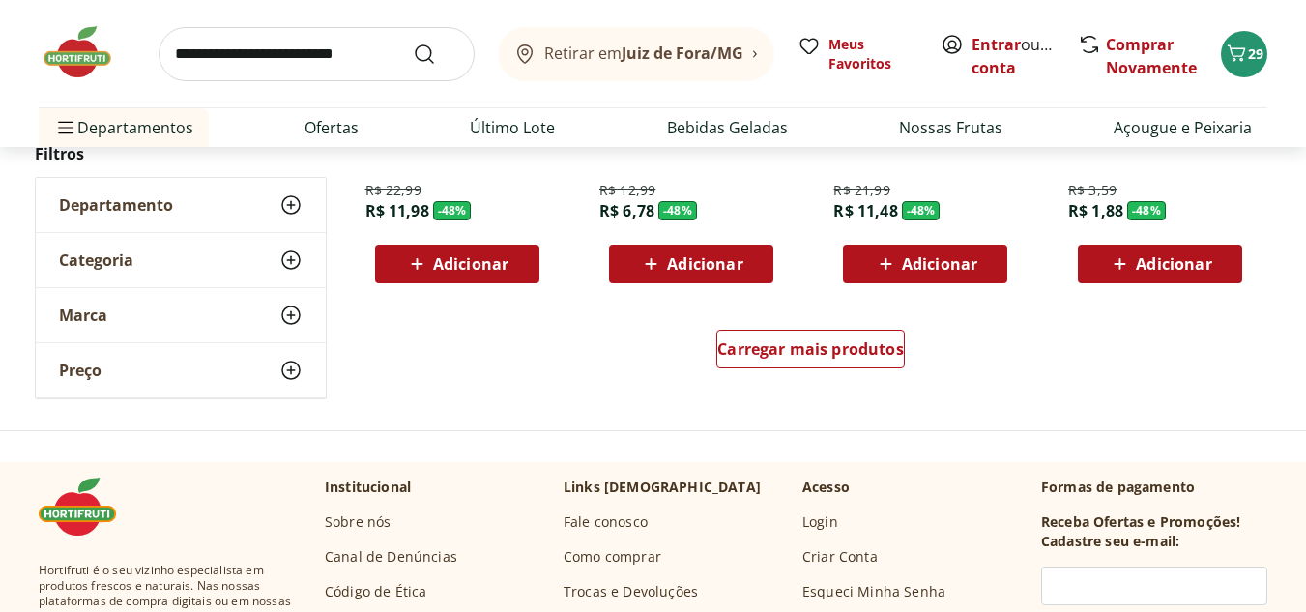
scroll to position [3866, 0]
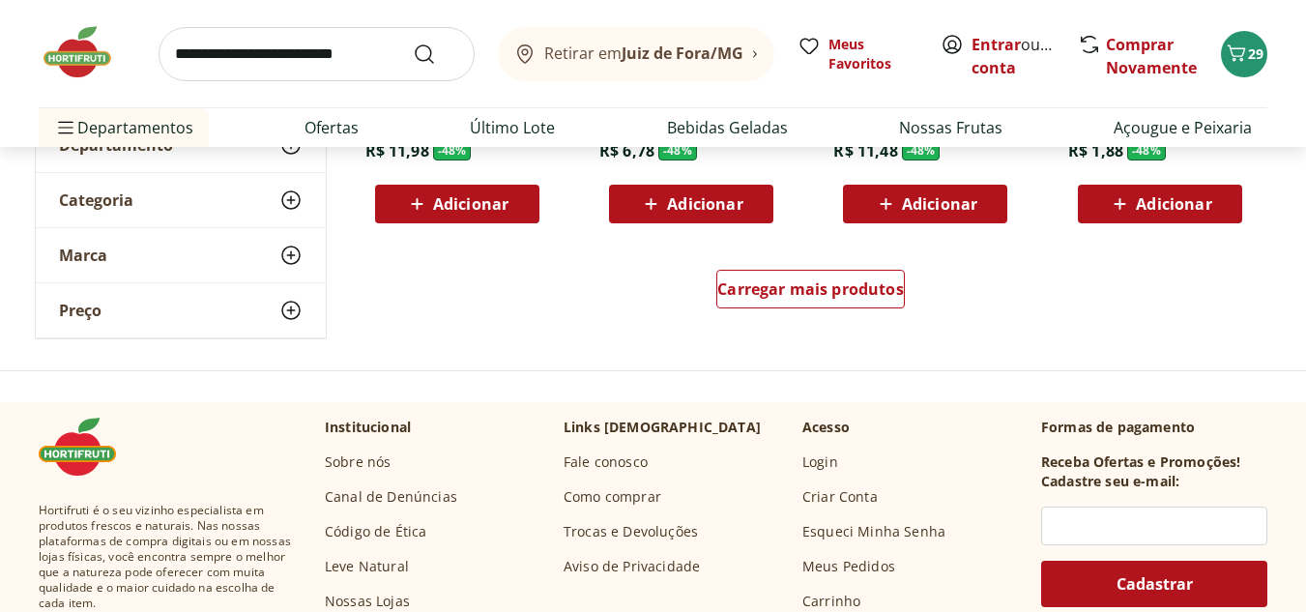
click at [907, 289] on div "Carregar mais produtos" at bounding box center [811, 292] width 938 height 93
click at [884, 284] on span "Carregar mais produtos" at bounding box center [810, 288] width 187 height 15
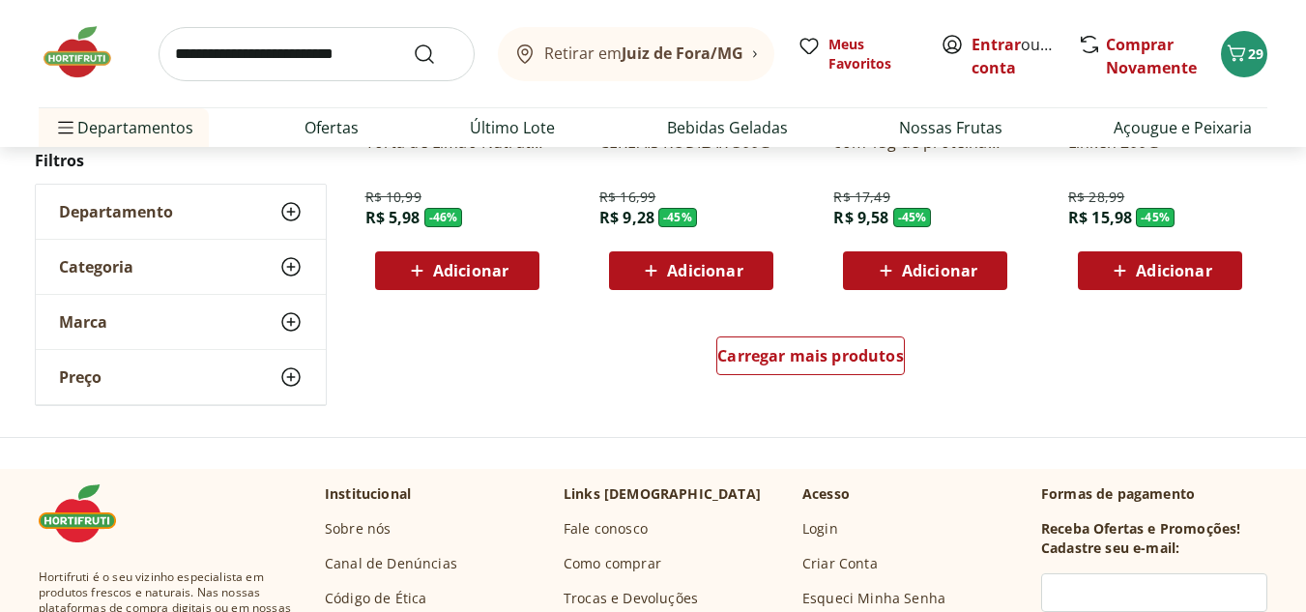
scroll to position [5123, 0]
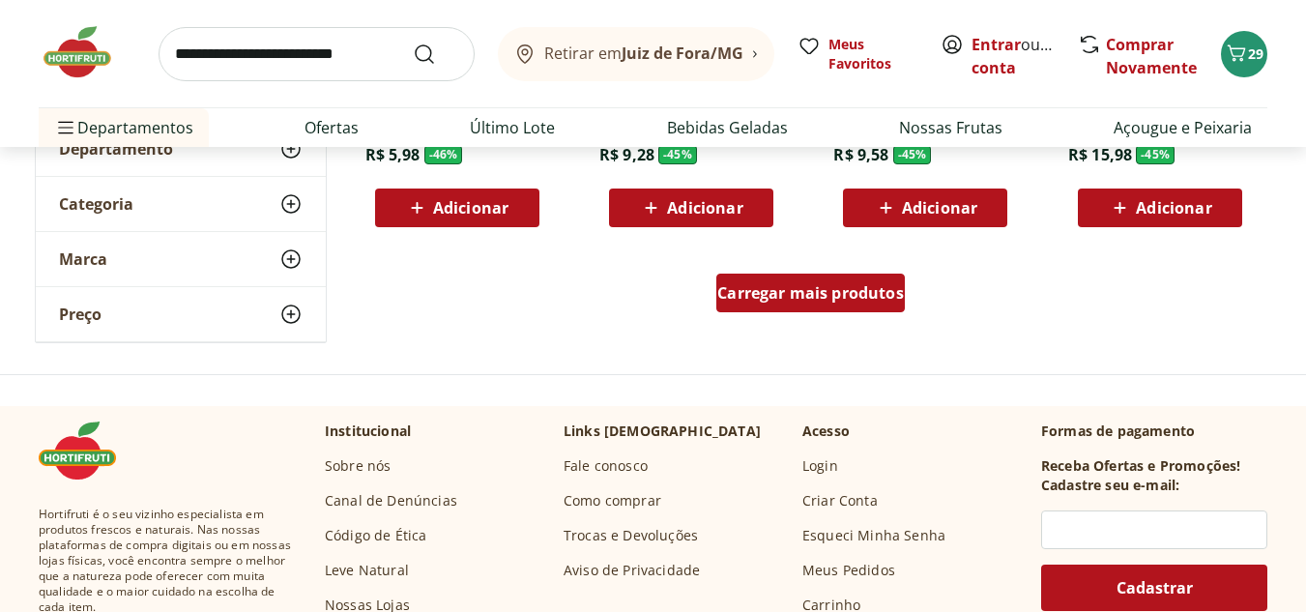
click at [820, 295] on span "Carregar mais produtos" at bounding box center [810, 292] width 187 height 15
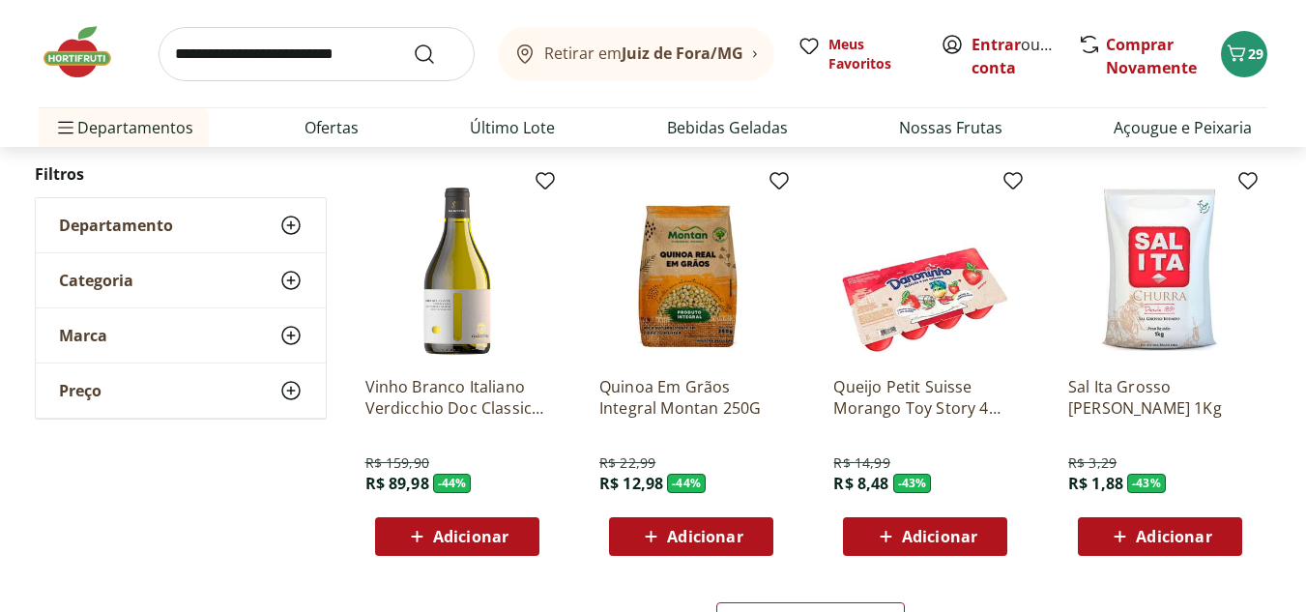
scroll to position [6090, 0]
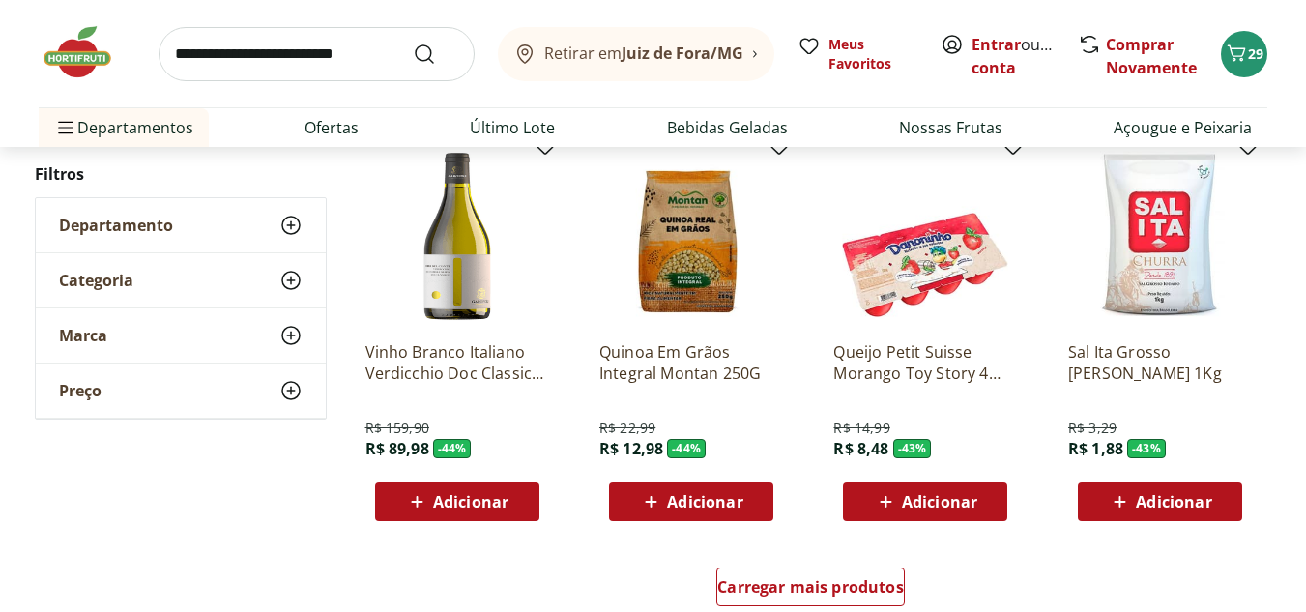
click at [948, 498] on span "Adicionar" at bounding box center [939, 501] width 75 height 15
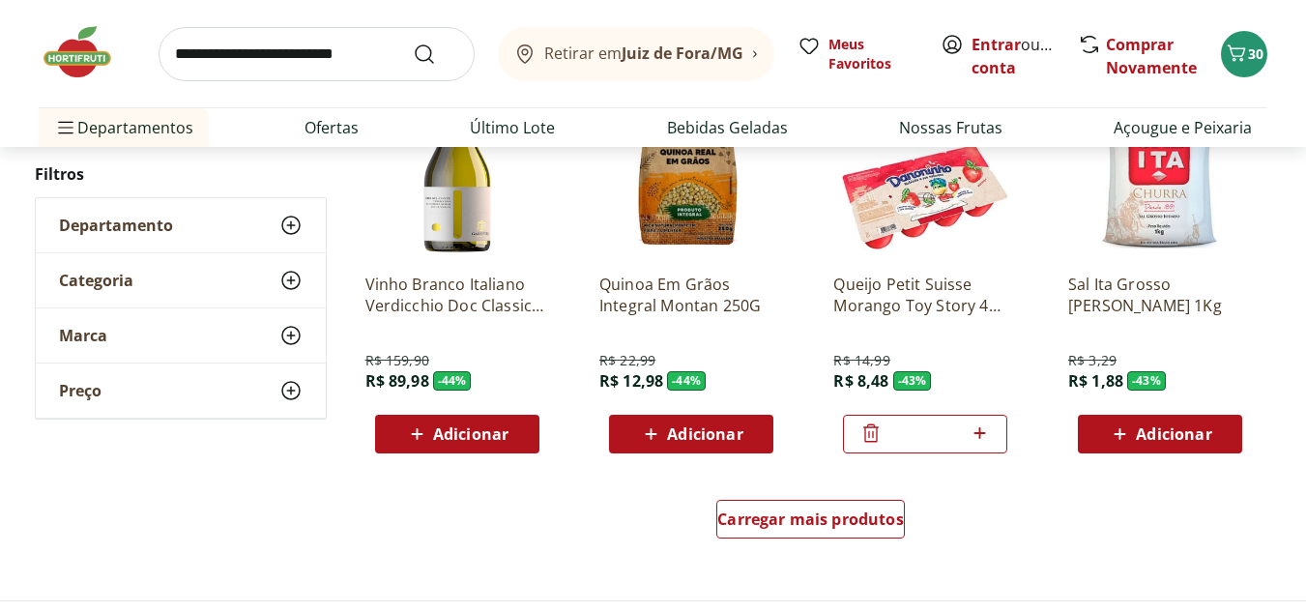
scroll to position [6186, 0]
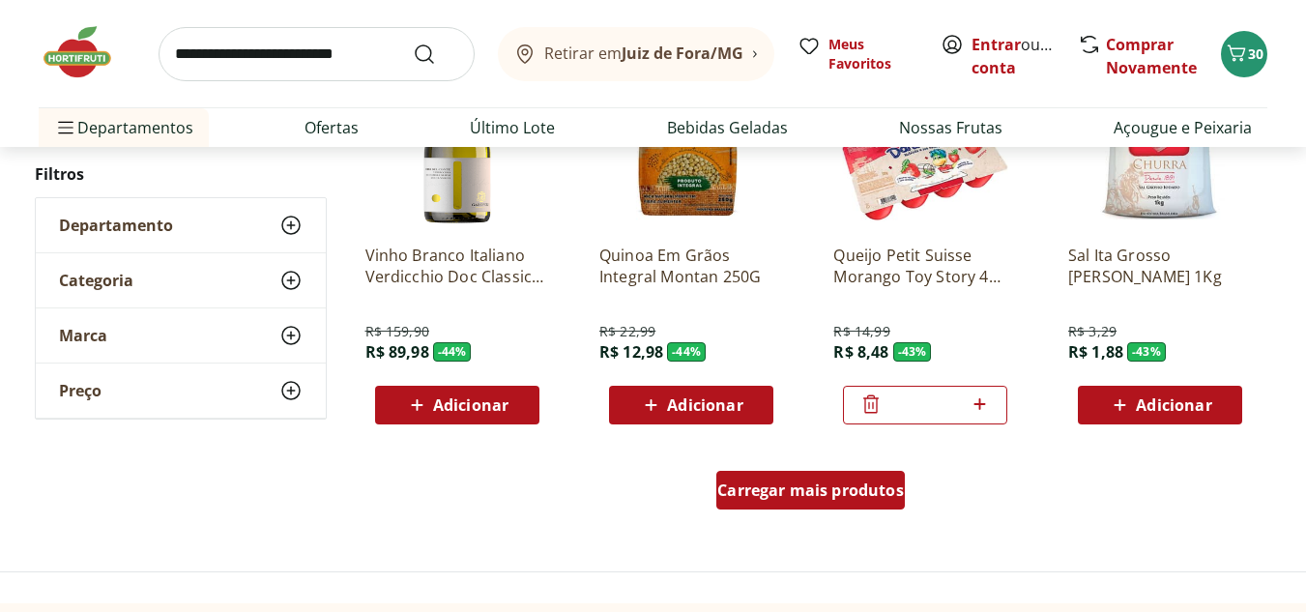
click at [834, 486] on span "Carregar mais produtos" at bounding box center [810, 489] width 187 height 15
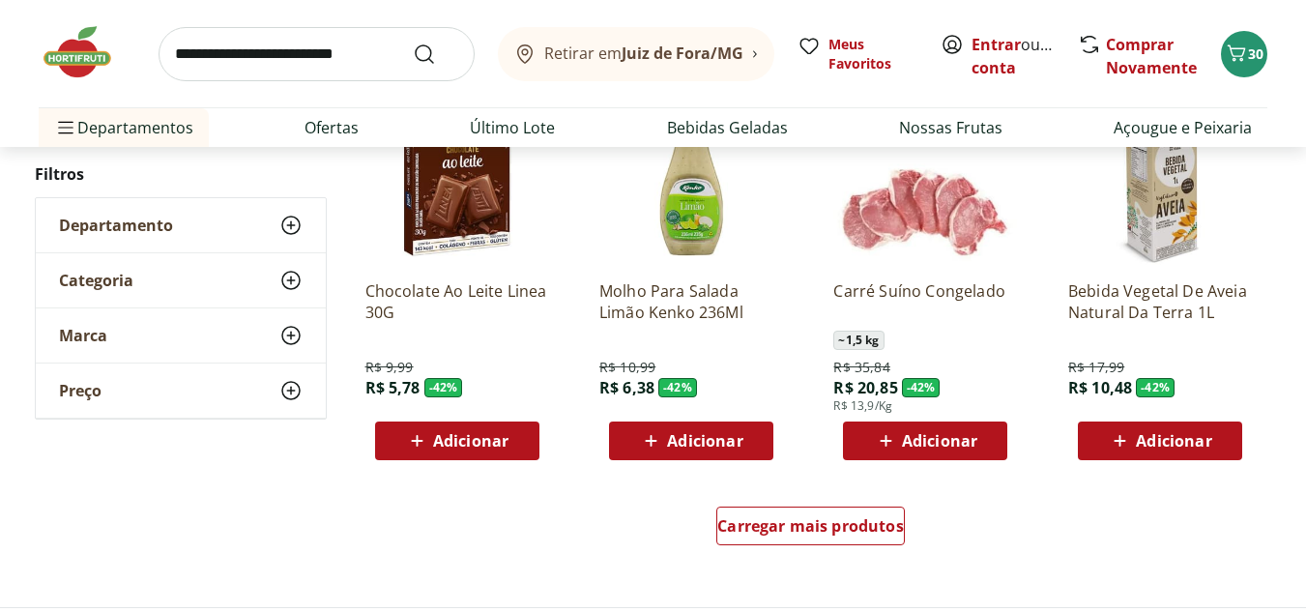
scroll to position [7443, 0]
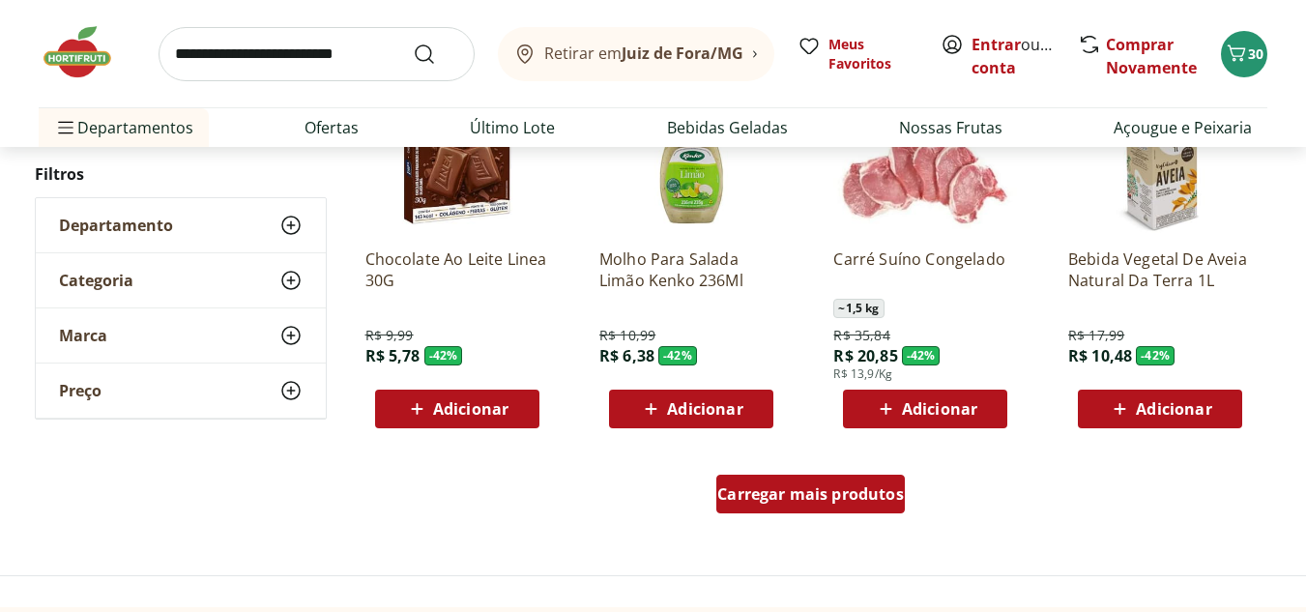
click at [768, 491] on span "Carregar mais produtos" at bounding box center [810, 493] width 187 height 15
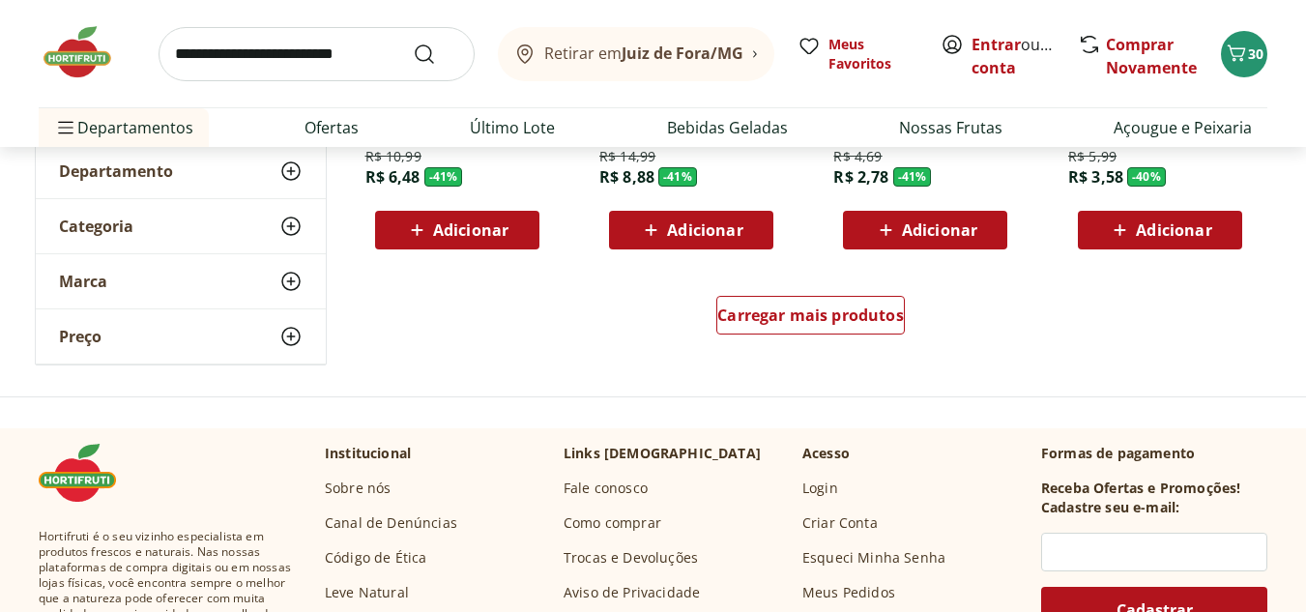
scroll to position [8893, 0]
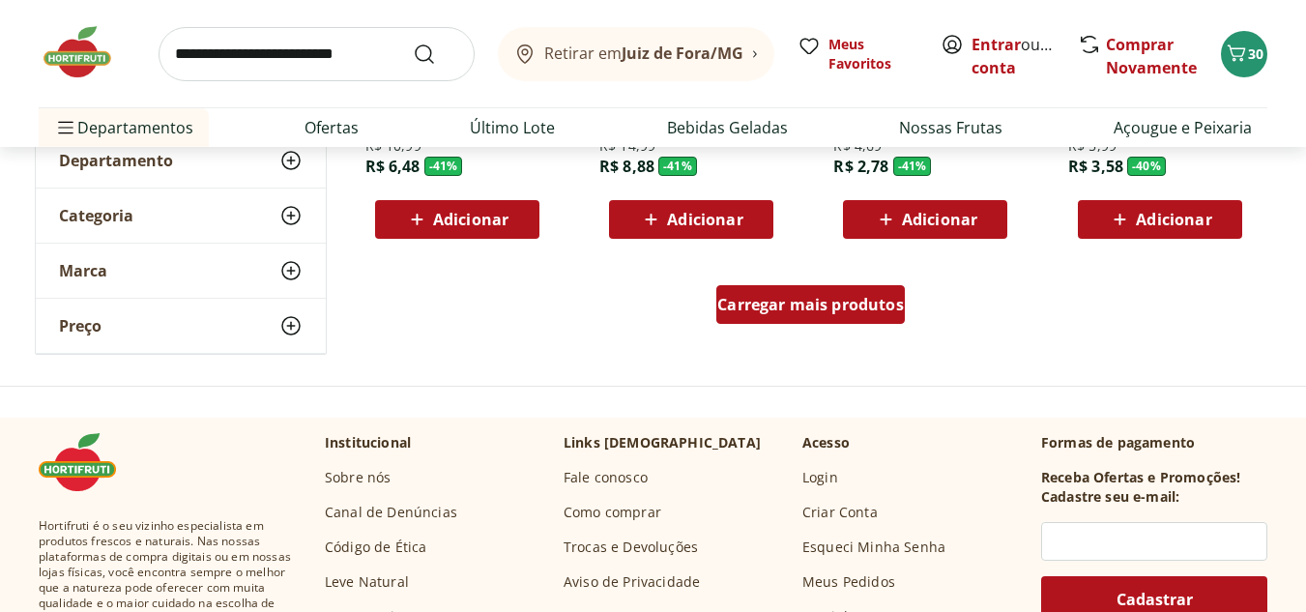
click at [877, 312] on span "Carregar mais produtos" at bounding box center [810, 304] width 187 height 15
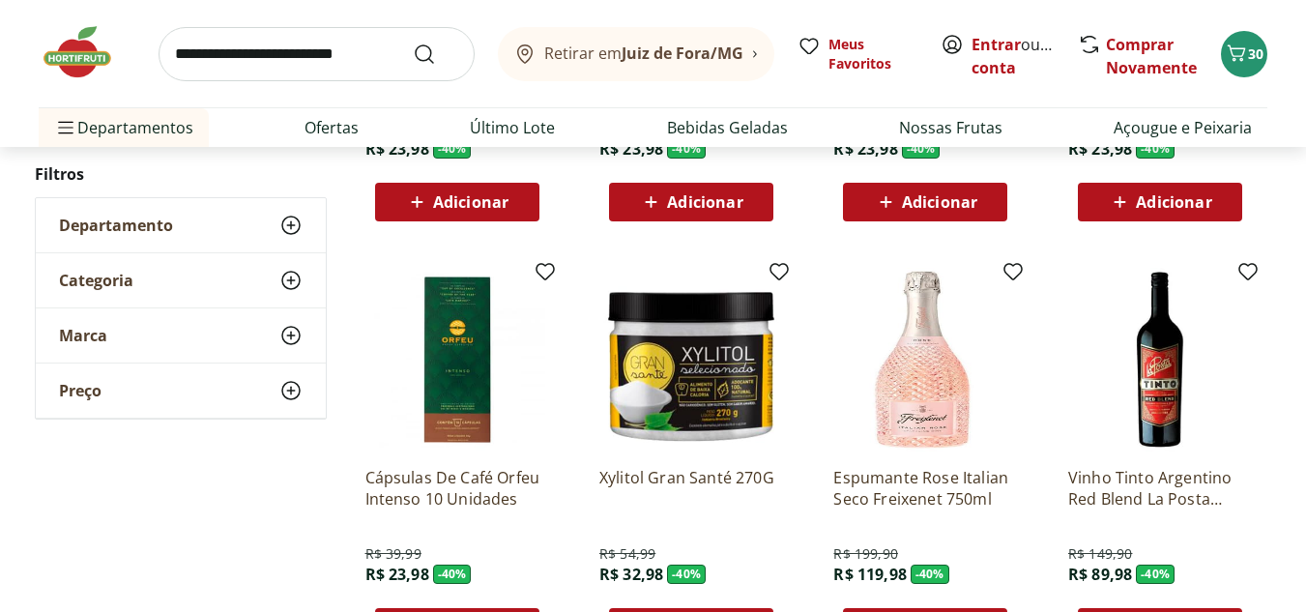
scroll to position [10149, 0]
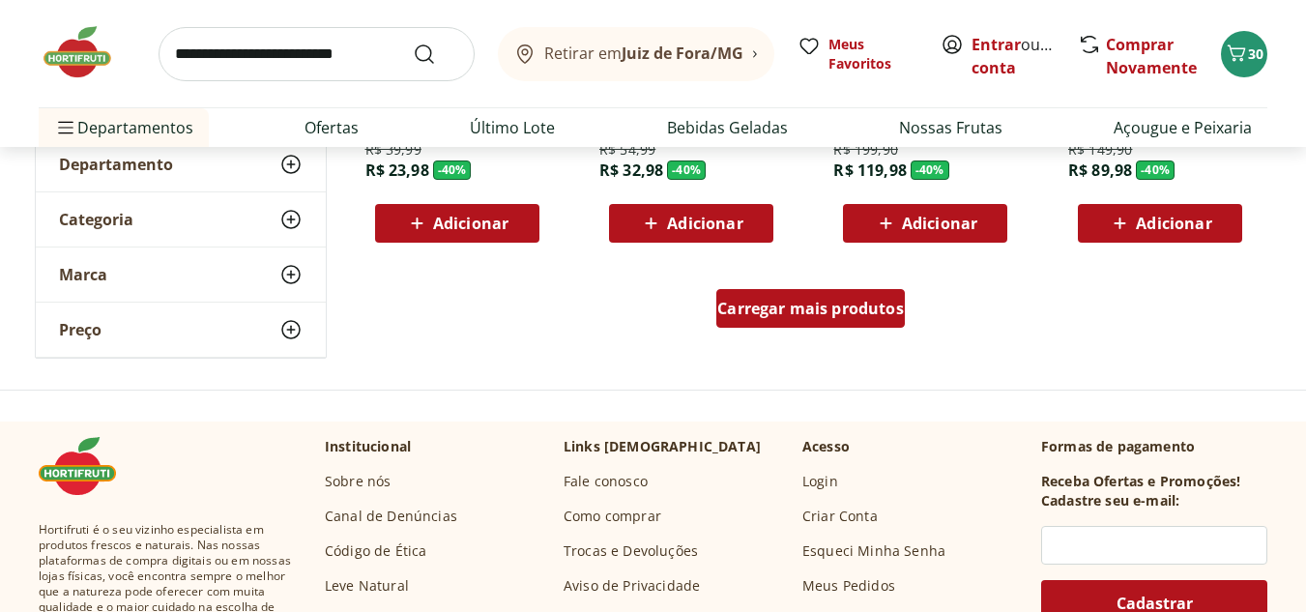
click at [896, 305] on span "Carregar mais produtos" at bounding box center [810, 308] width 187 height 15
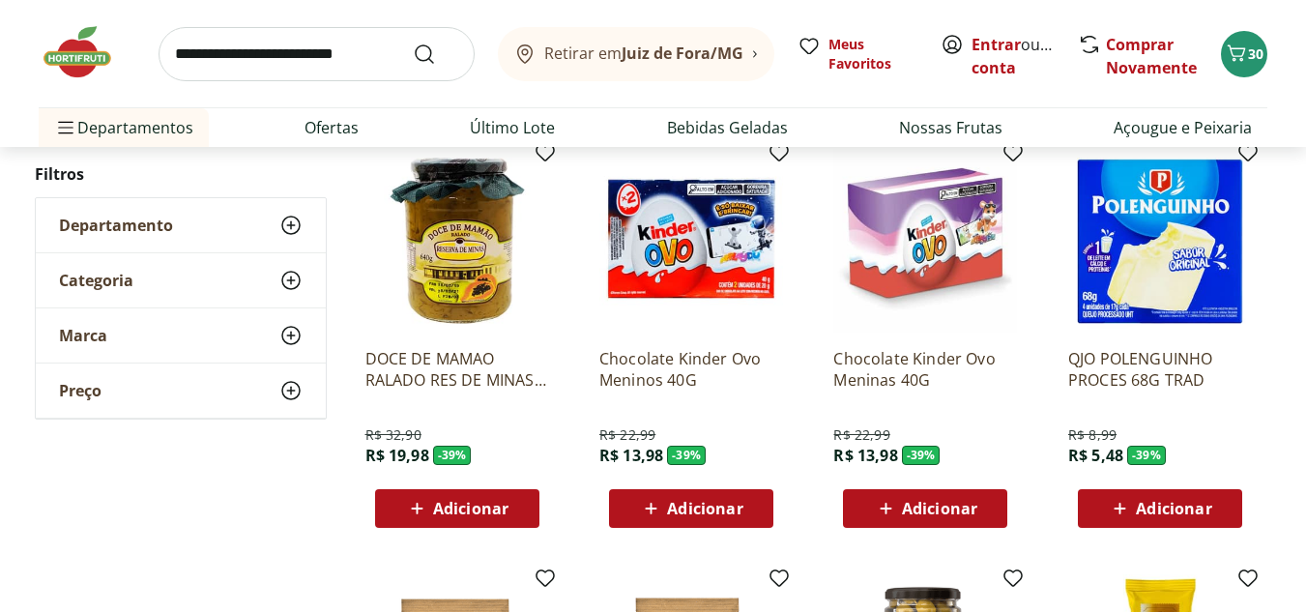
scroll to position [10729, 0]
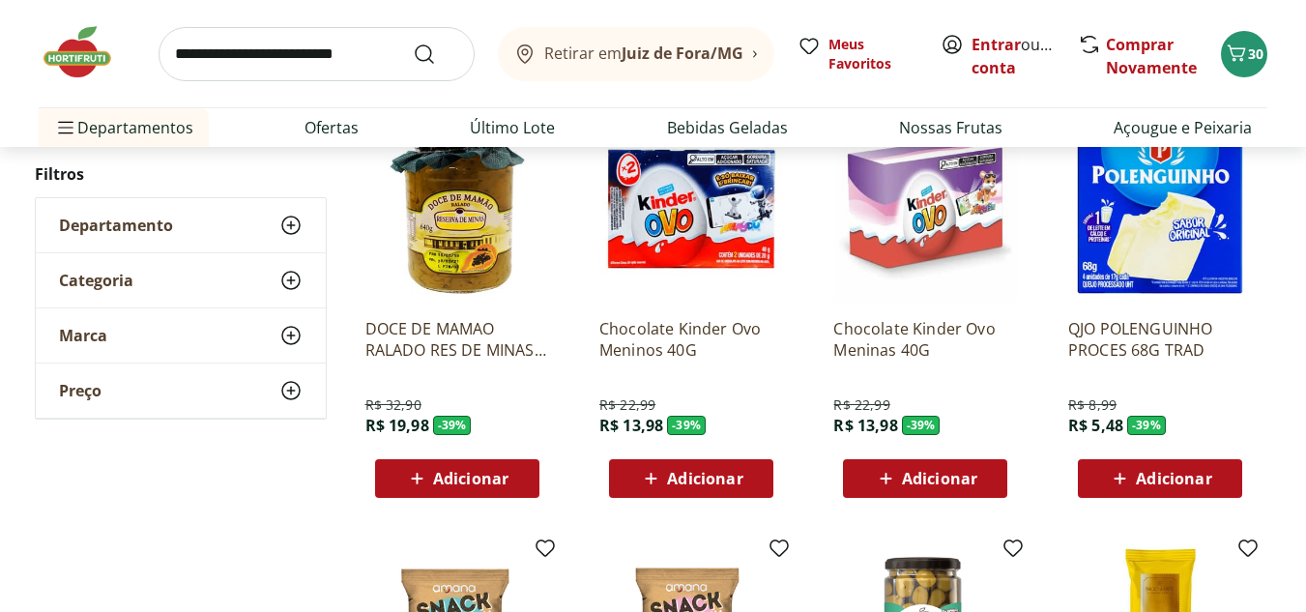
click at [912, 461] on div "Adicionar" at bounding box center [924, 478] width 133 height 35
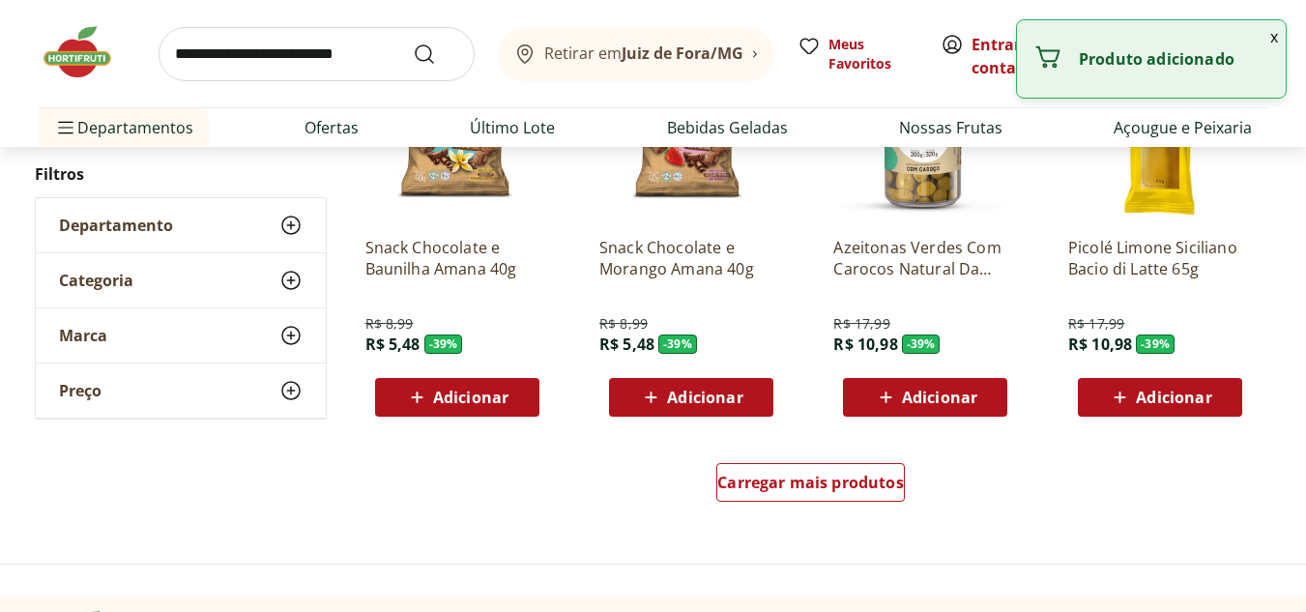
scroll to position [11406, 0]
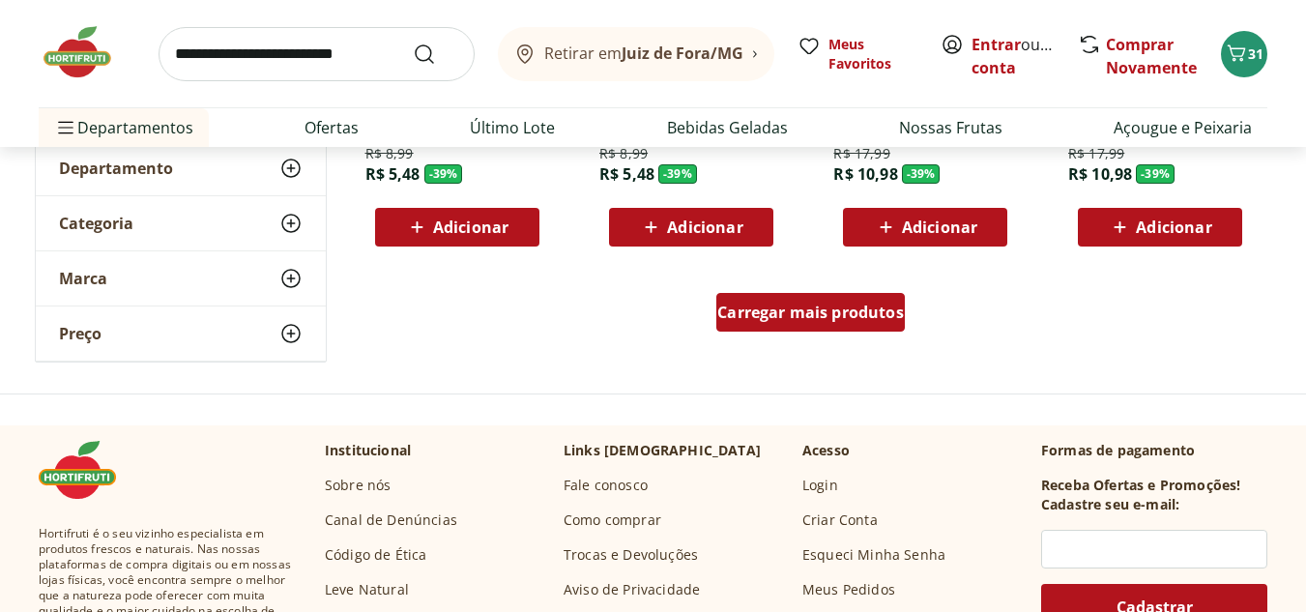
click at [824, 312] on span "Carregar mais produtos" at bounding box center [810, 311] width 187 height 15
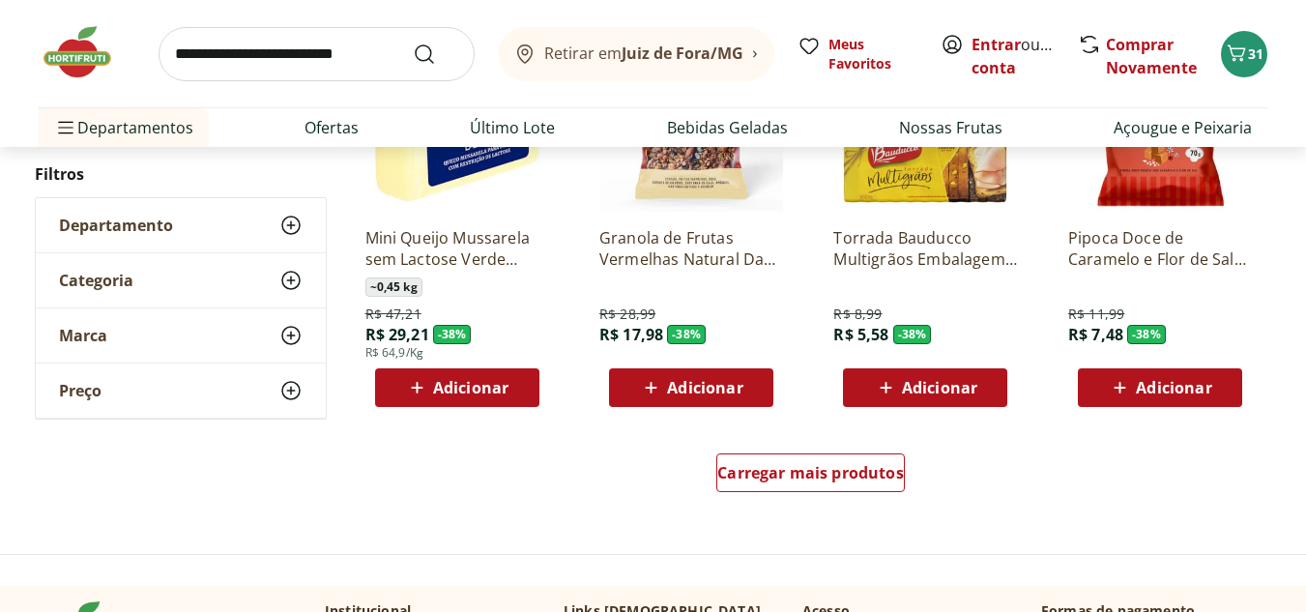
scroll to position [12663, 0]
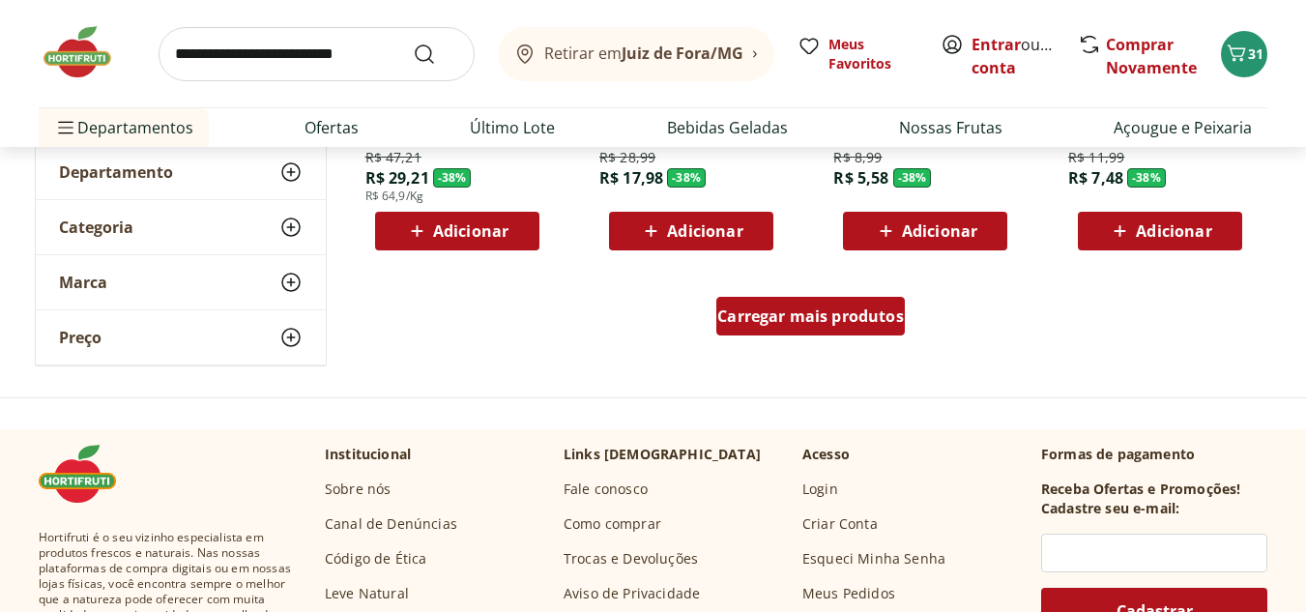
click at [805, 323] on span "Carregar mais produtos" at bounding box center [810, 315] width 187 height 15
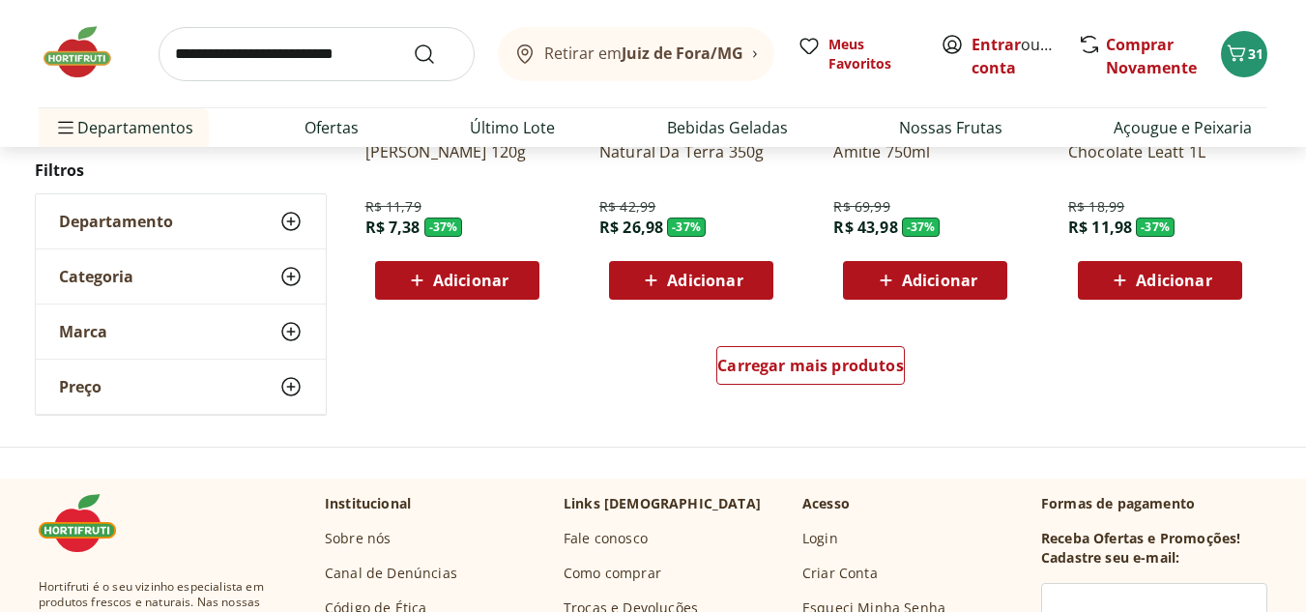
scroll to position [13919, 0]
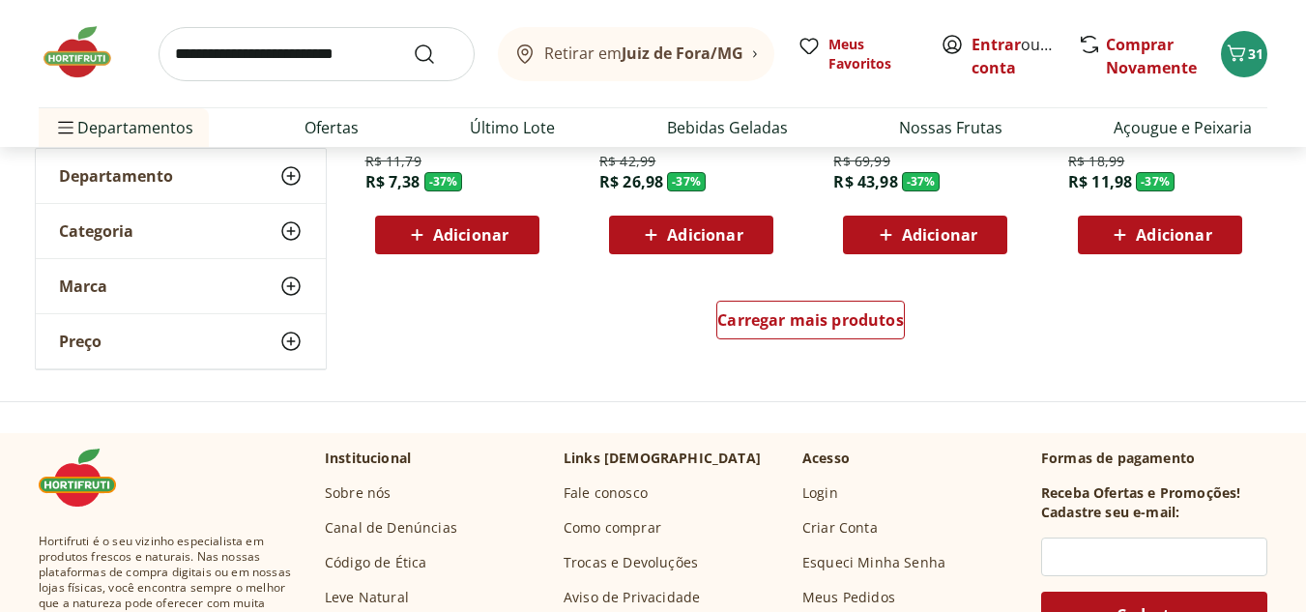
click at [906, 327] on div "Carregar mais produtos" at bounding box center [811, 323] width 938 height 93
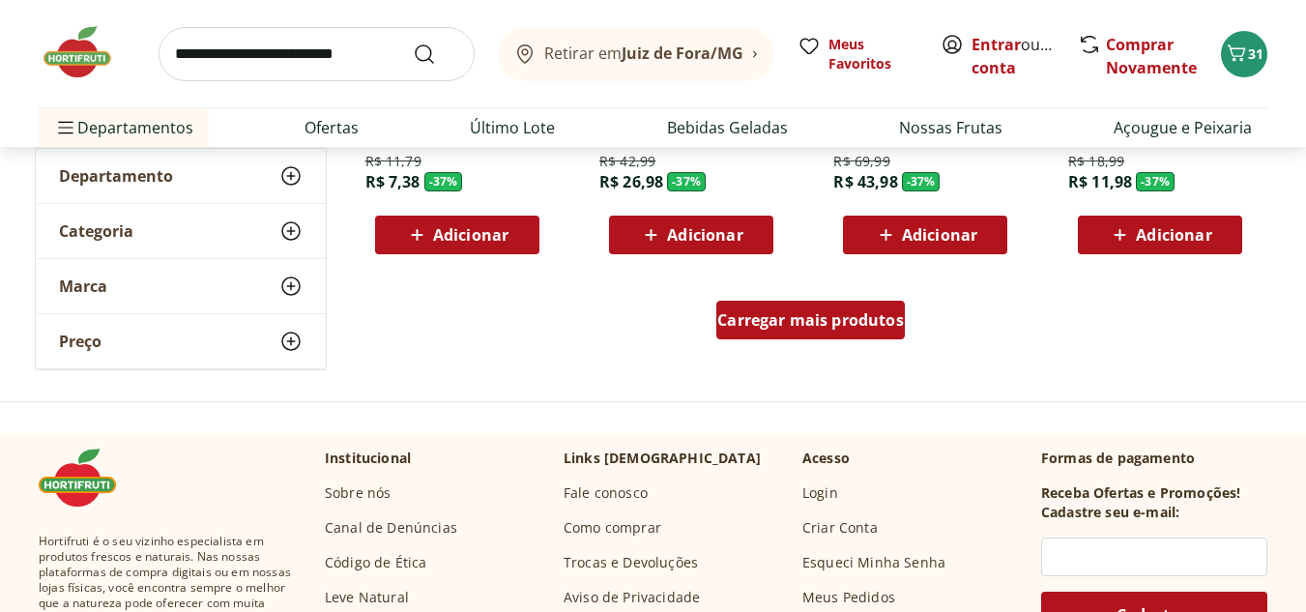
click at [881, 328] on span "Carregar mais produtos" at bounding box center [810, 319] width 187 height 15
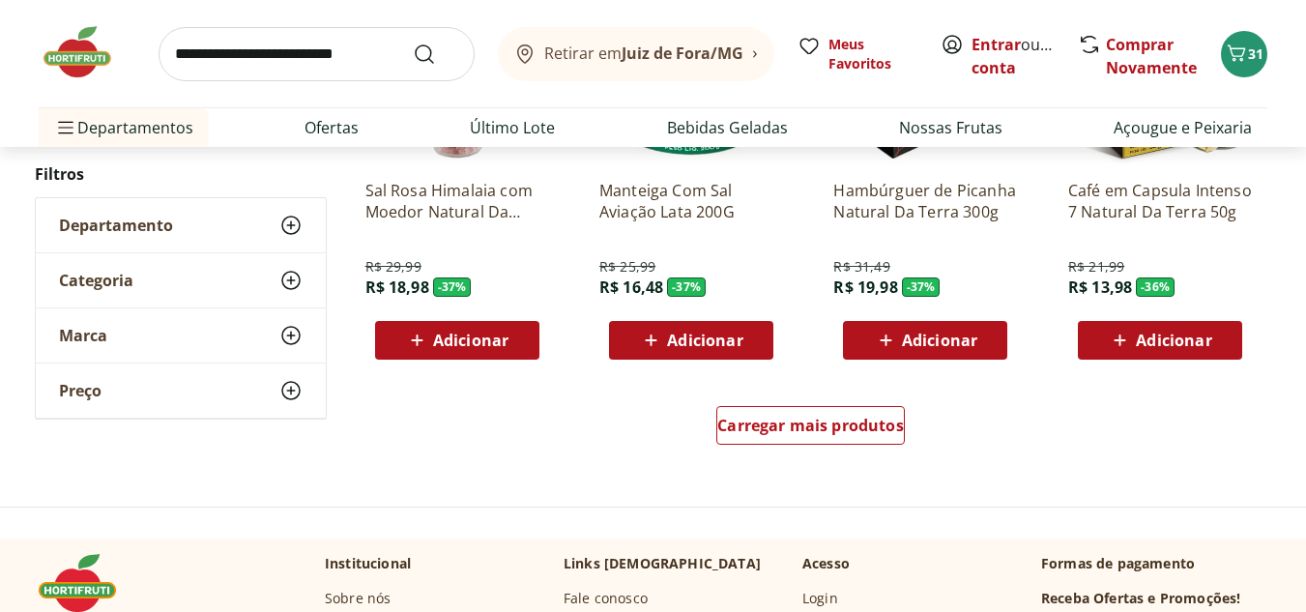
scroll to position [15079, 0]
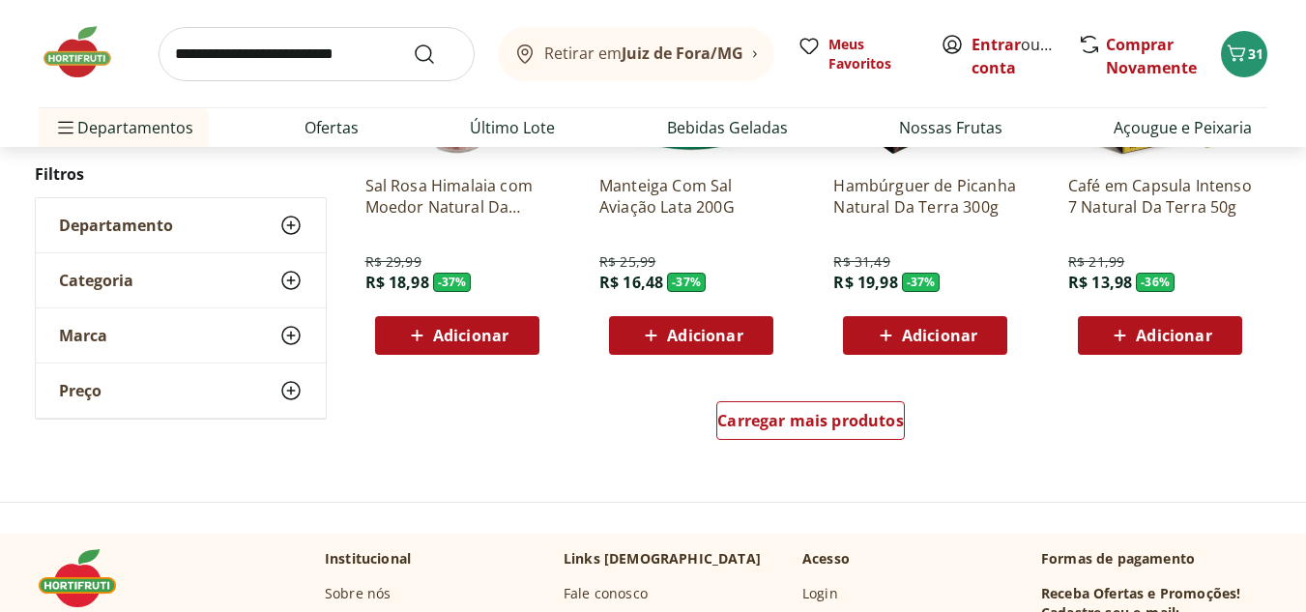
click at [913, 417] on div "Carregar mais produtos" at bounding box center [811, 424] width 938 height 93
click at [885, 421] on span "Carregar mais produtos" at bounding box center [810, 420] width 187 height 15
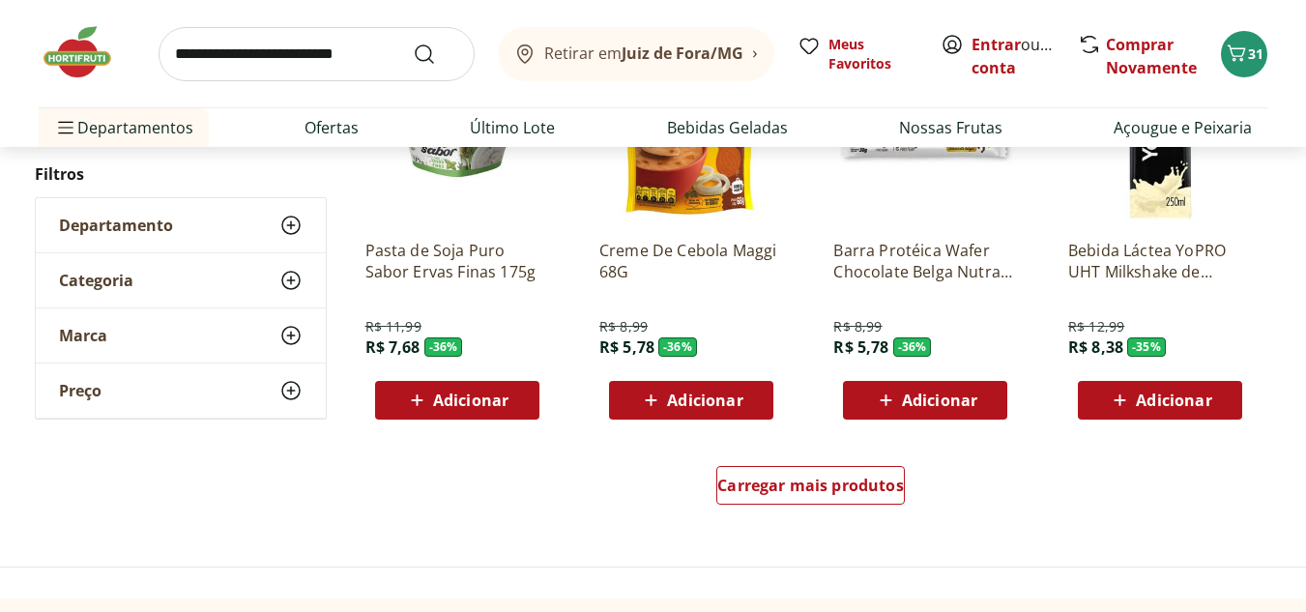
scroll to position [16336, 0]
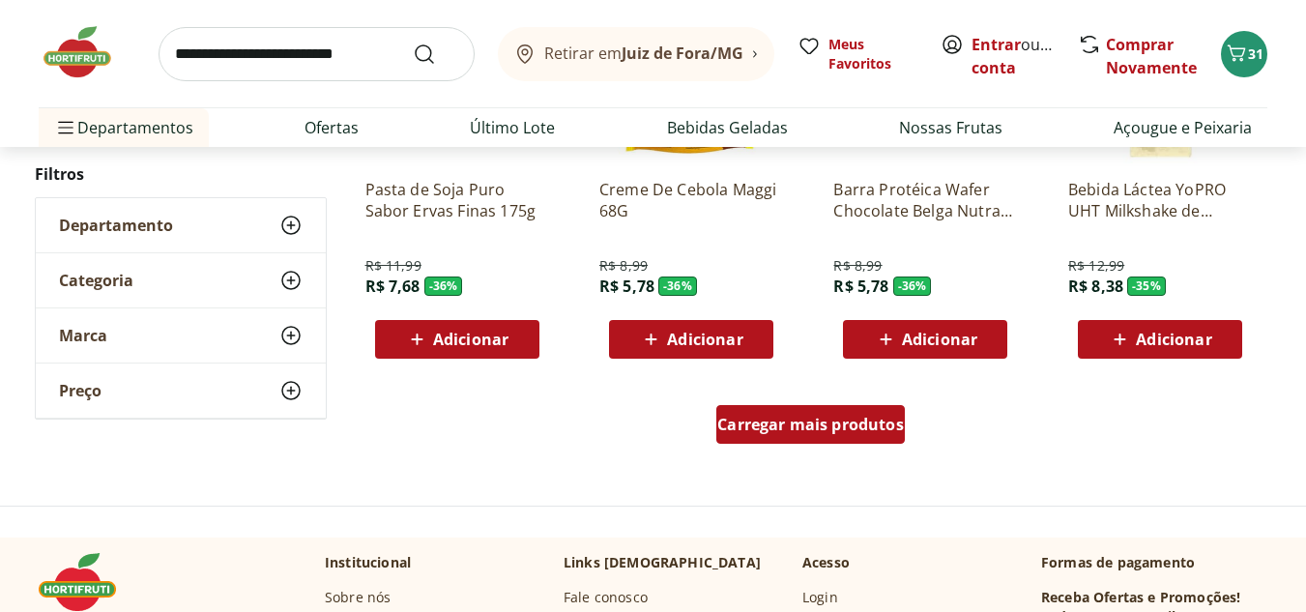
click at [856, 435] on div "Carregar mais produtos" at bounding box center [810, 424] width 188 height 39
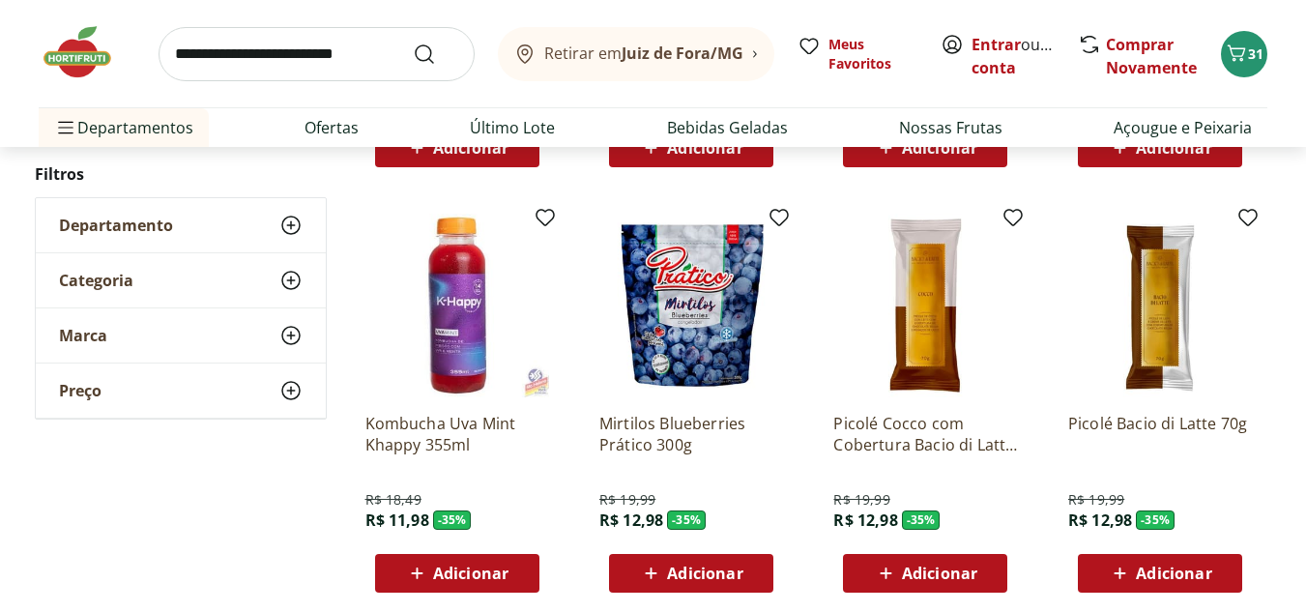
scroll to position [17399, 0]
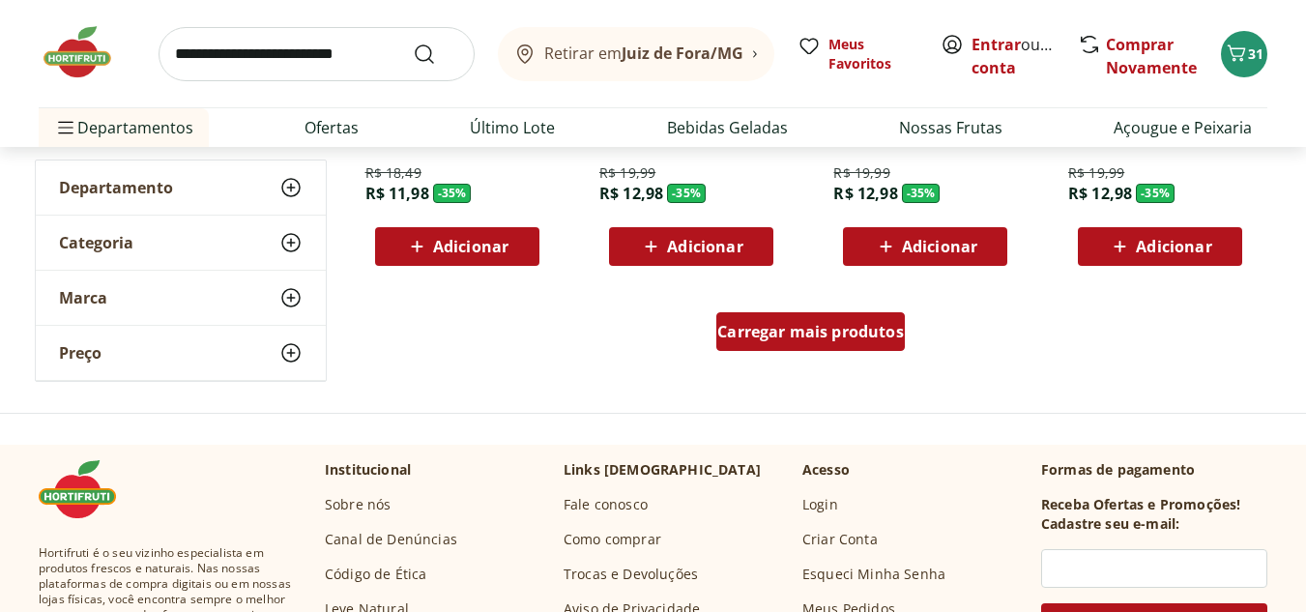
click at [823, 333] on span "Carregar mais produtos" at bounding box center [810, 331] width 187 height 15
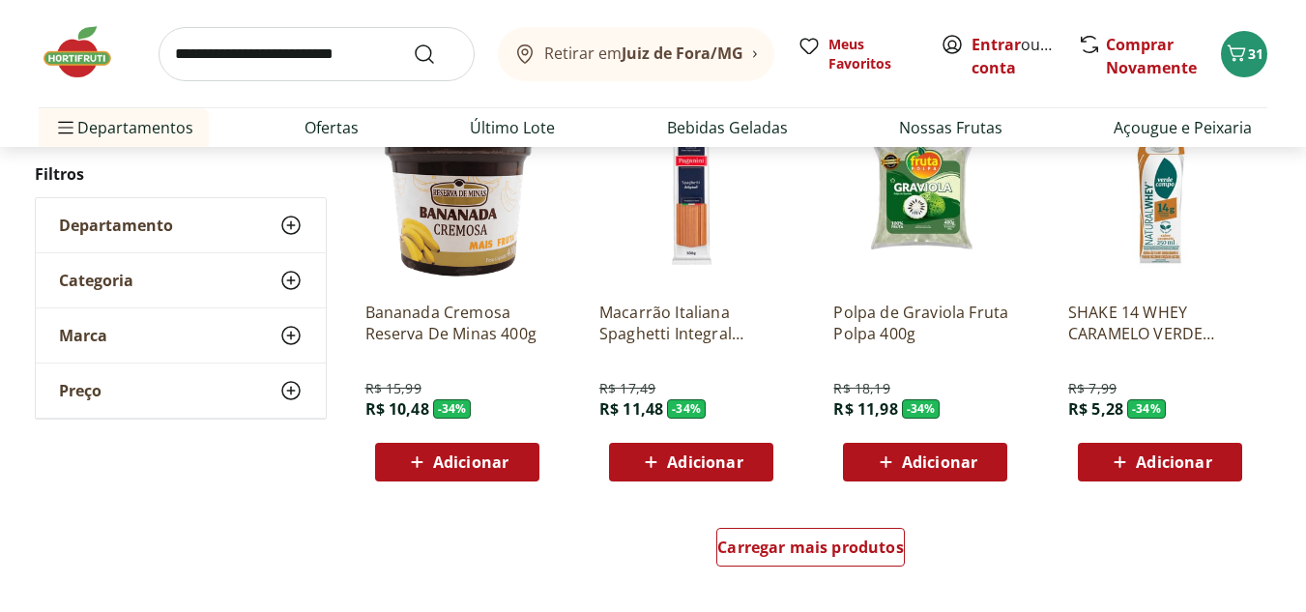
scroll to position [18849, 0]
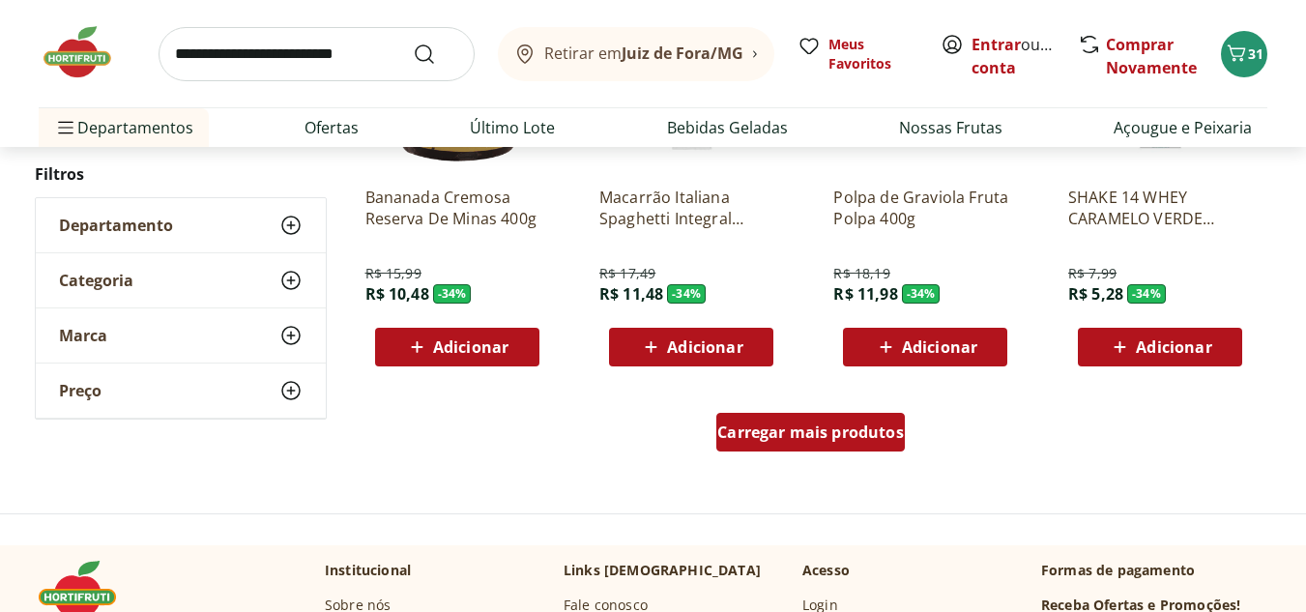
click at [874, 425] on span "Carregar mais produtos" at bounding box center [810, 431] width 187 height 15
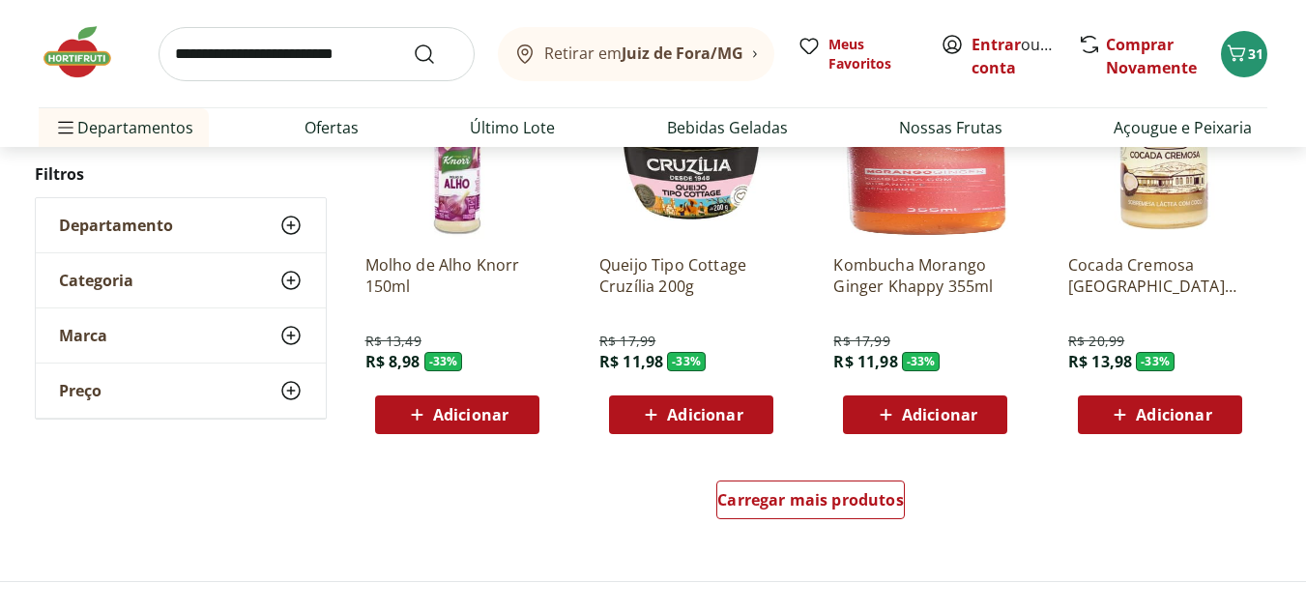
scroll to position [20106, 0]
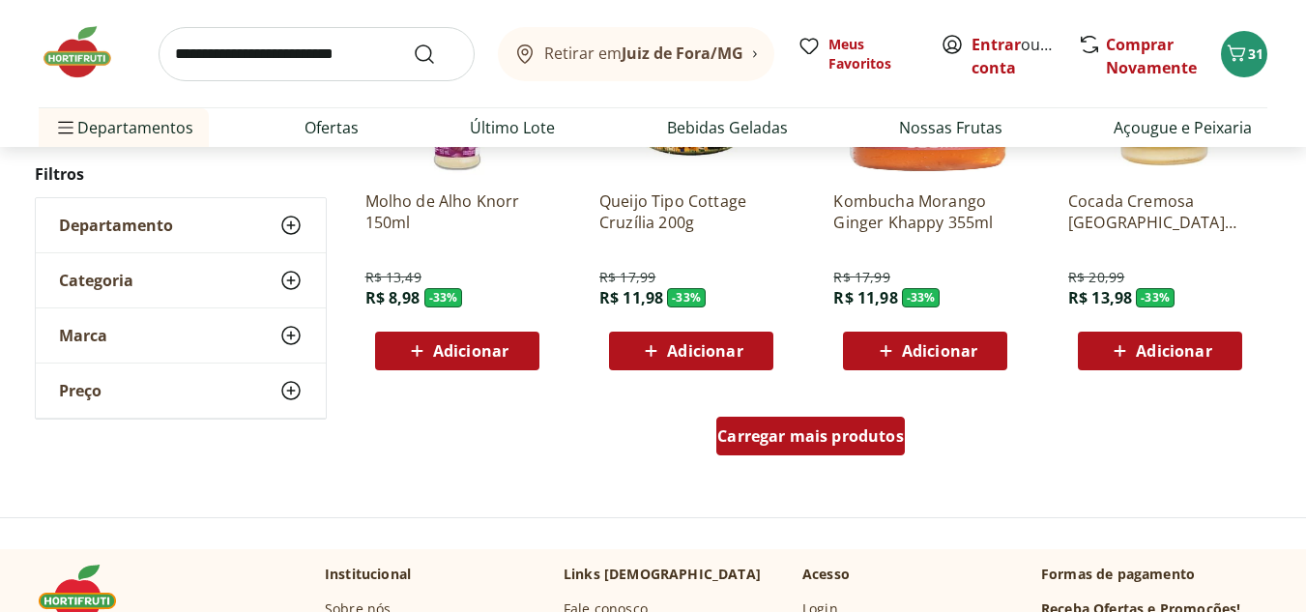
click at [836, 424] on div "Carregar mais produtos" at bounding box center [810, 436] width 188 height 39
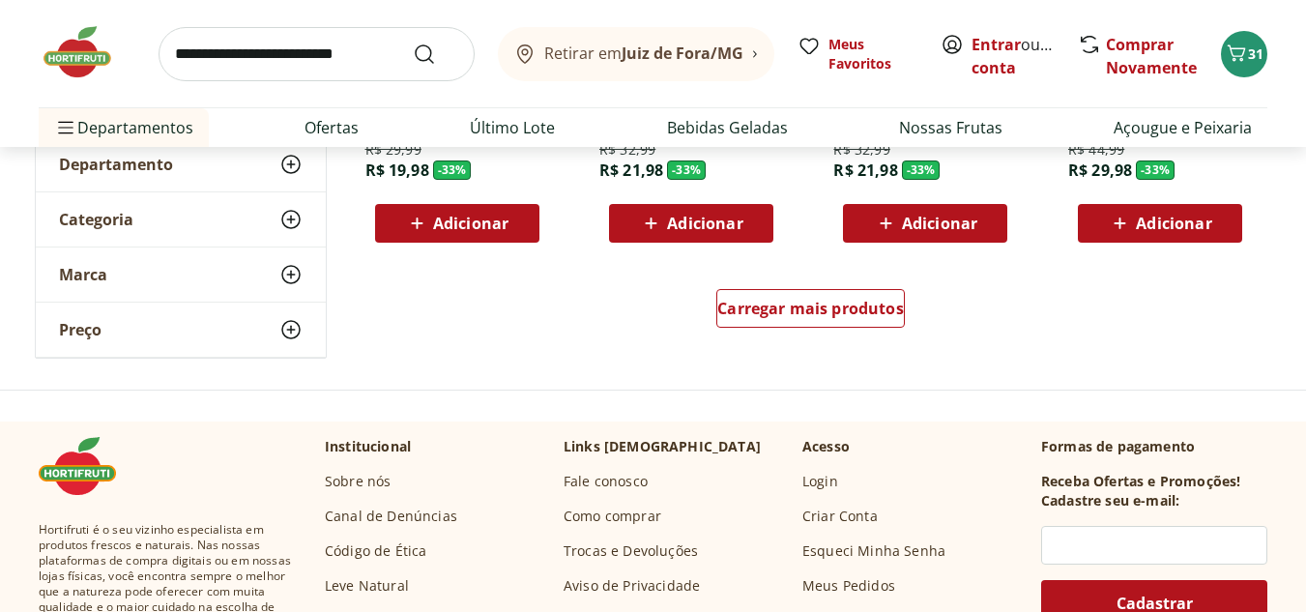
scroll to position [21459, 0]
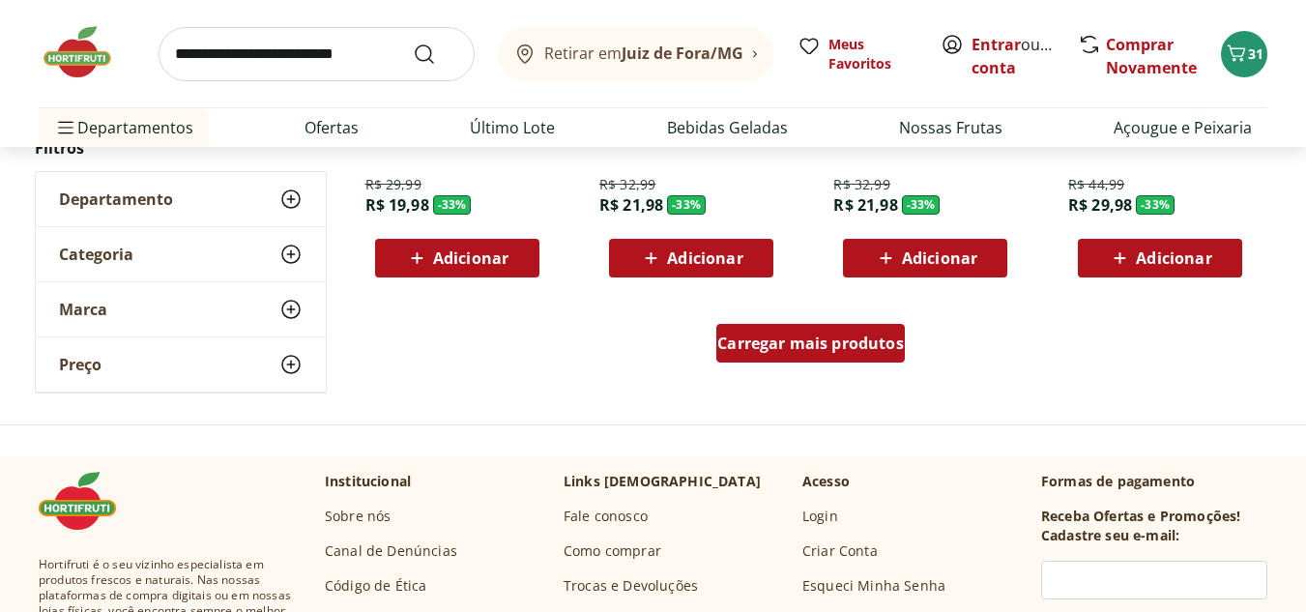
click at [852, 338] on span "Carregar mais produtos" at bounding box center [810, 342] width 187 height 15
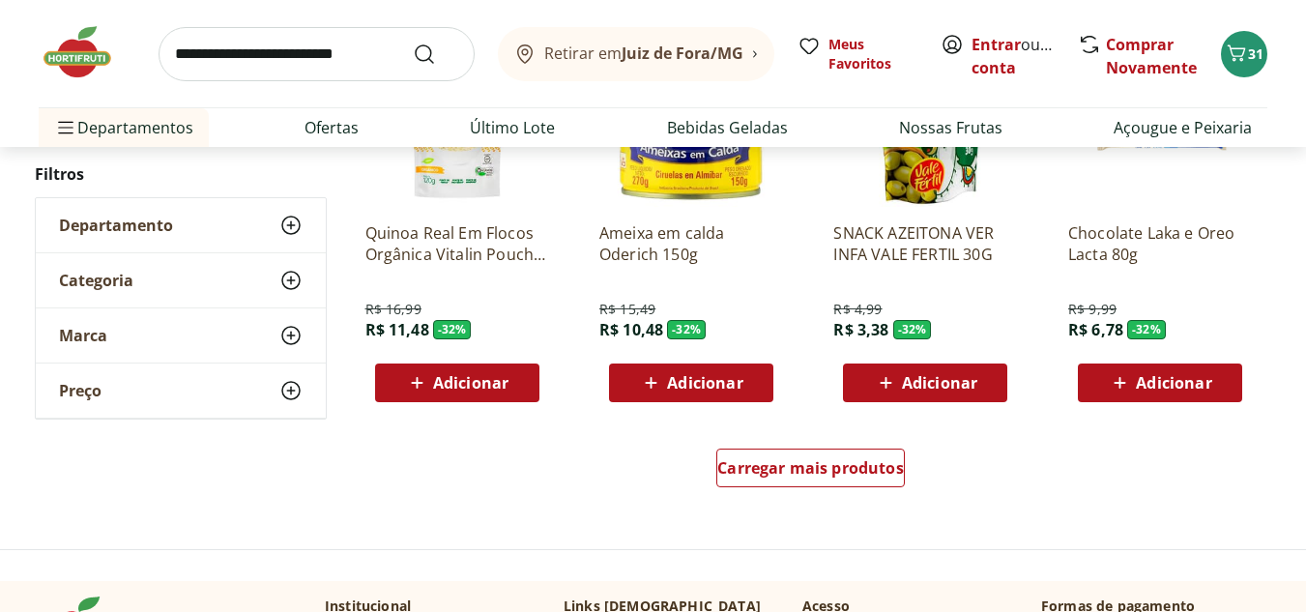
scroll to position [22715, 0]
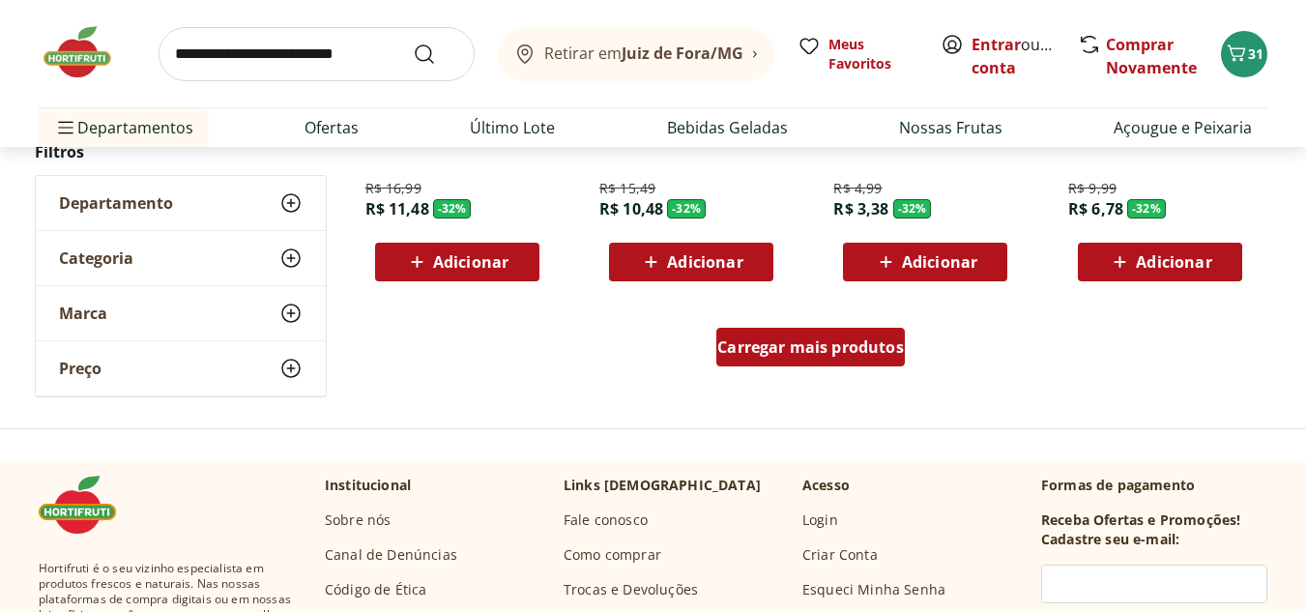
click at [849, 353] on span "Carregar mais produtos" at bounding box center [810, 346] width 187 height 15
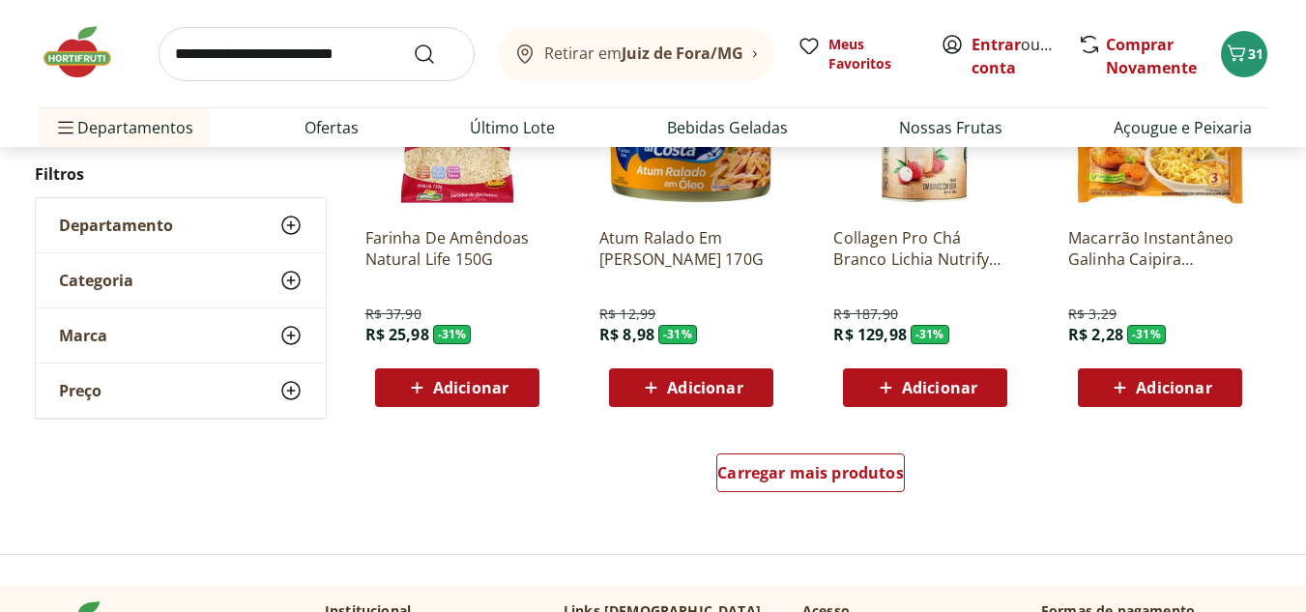
scroll to position [23875, 0]
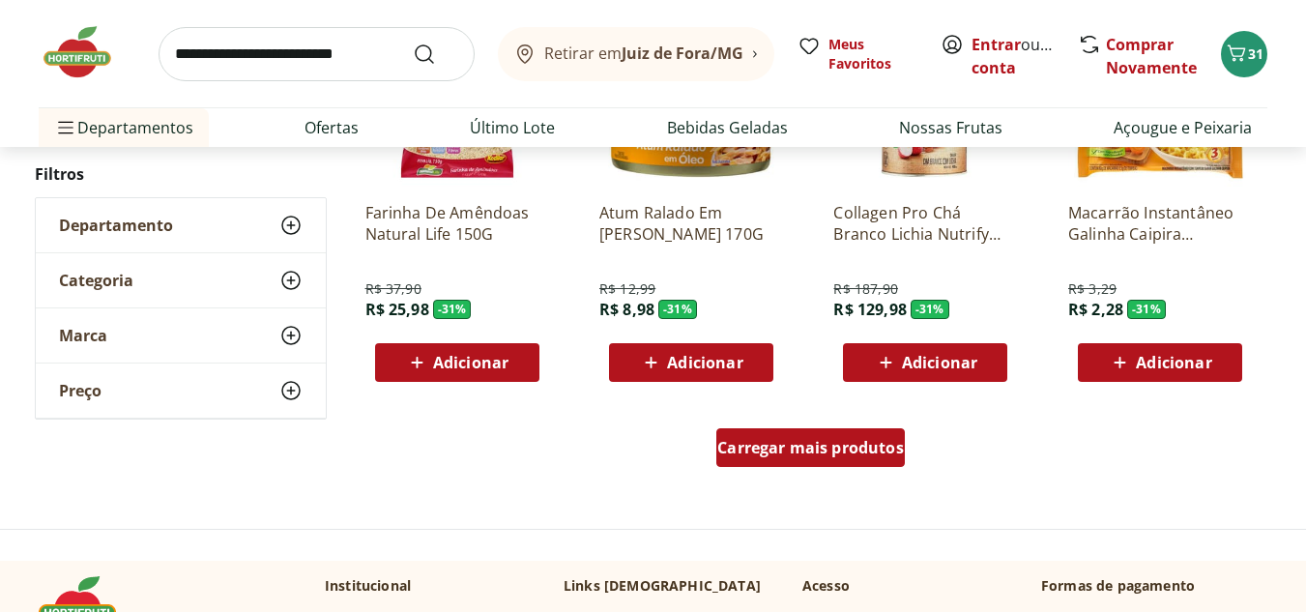
click at [784, 459] on div "Carregar mais produtos" at bounding box center [810, 447] width 188 height 39
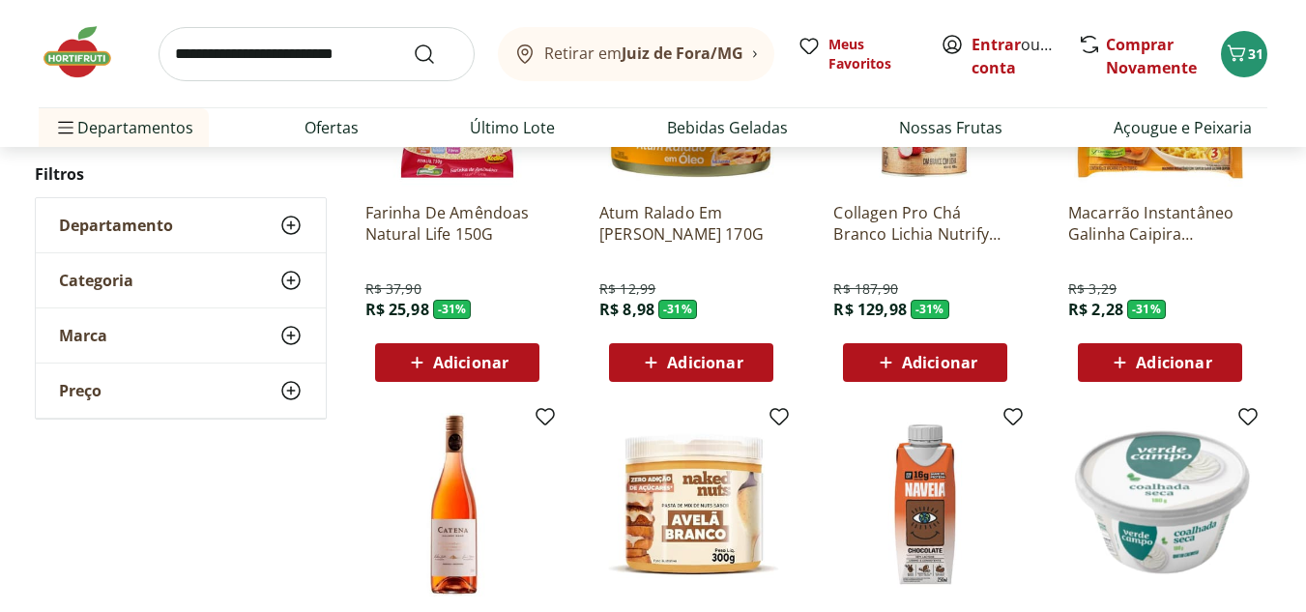
click at [1169, 365] on span "Adicionar" at bounding box center [1173, 362] width 75 height 15
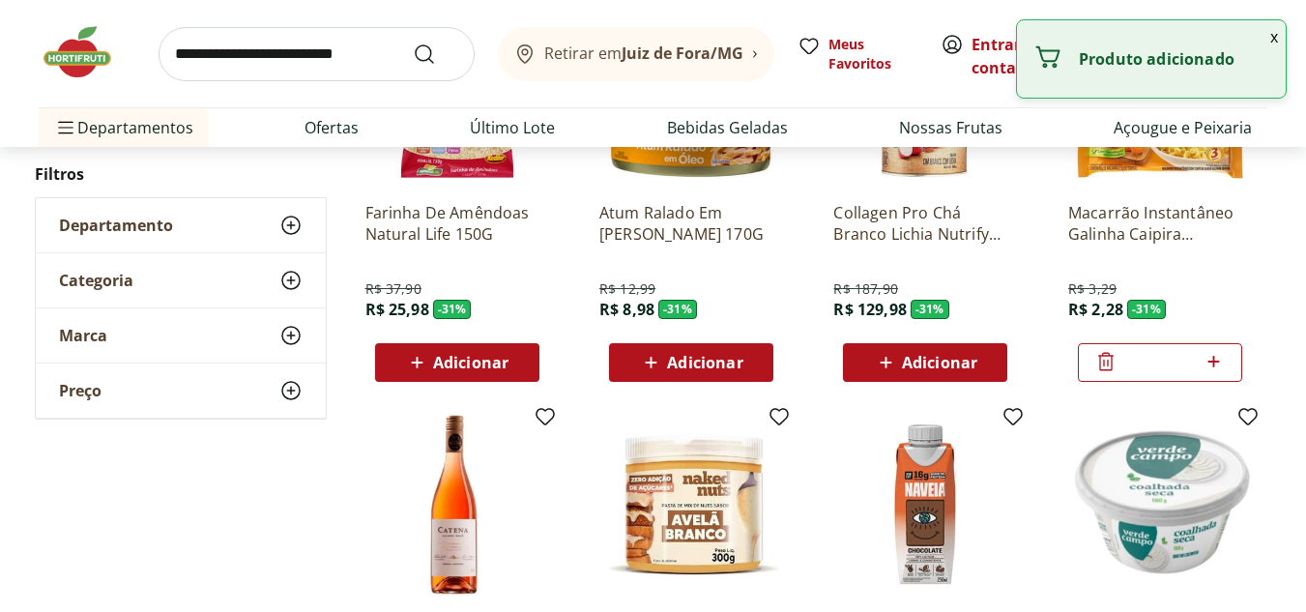
click at [1208, 361] on icon at bounding box center [1213, 361] width 24 height 23
type input "*"
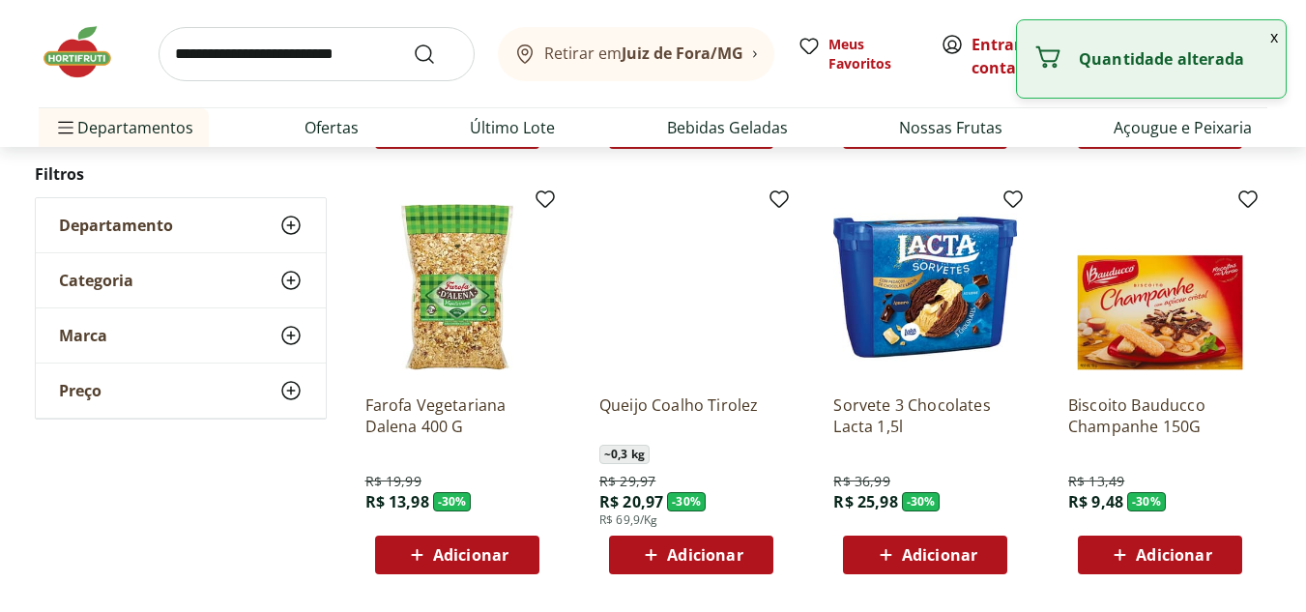
scroll to position [24552, 0]
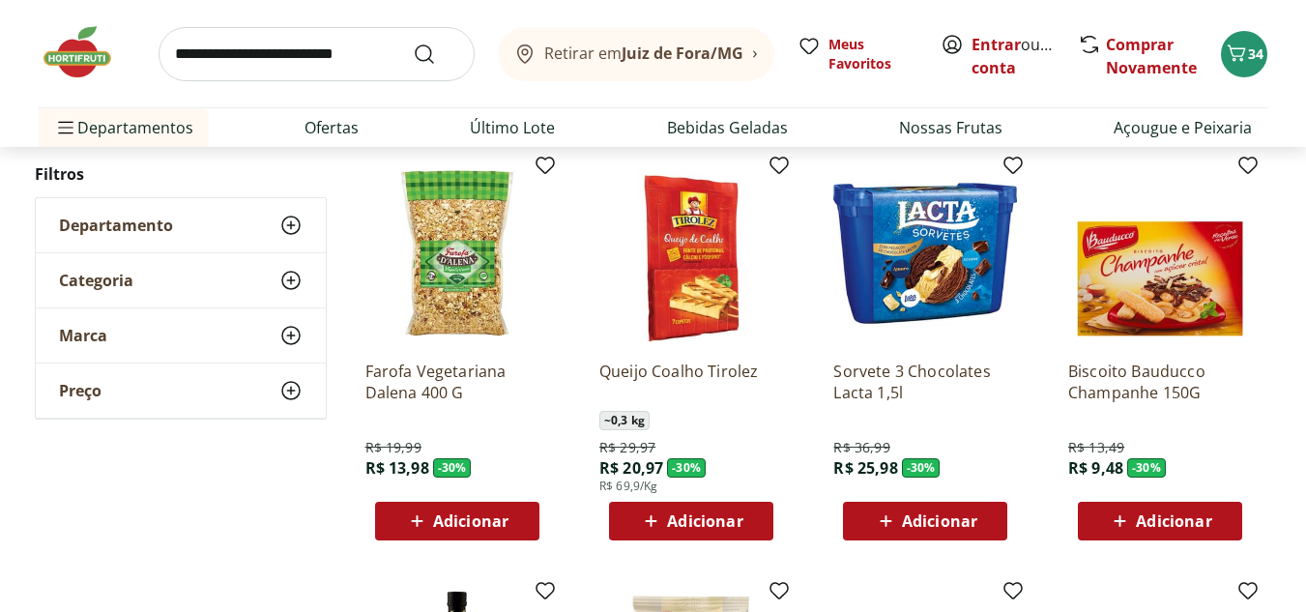
click at [733, 527] on span "Adicionar" at bounding box center [704, 520] width 75 height 15
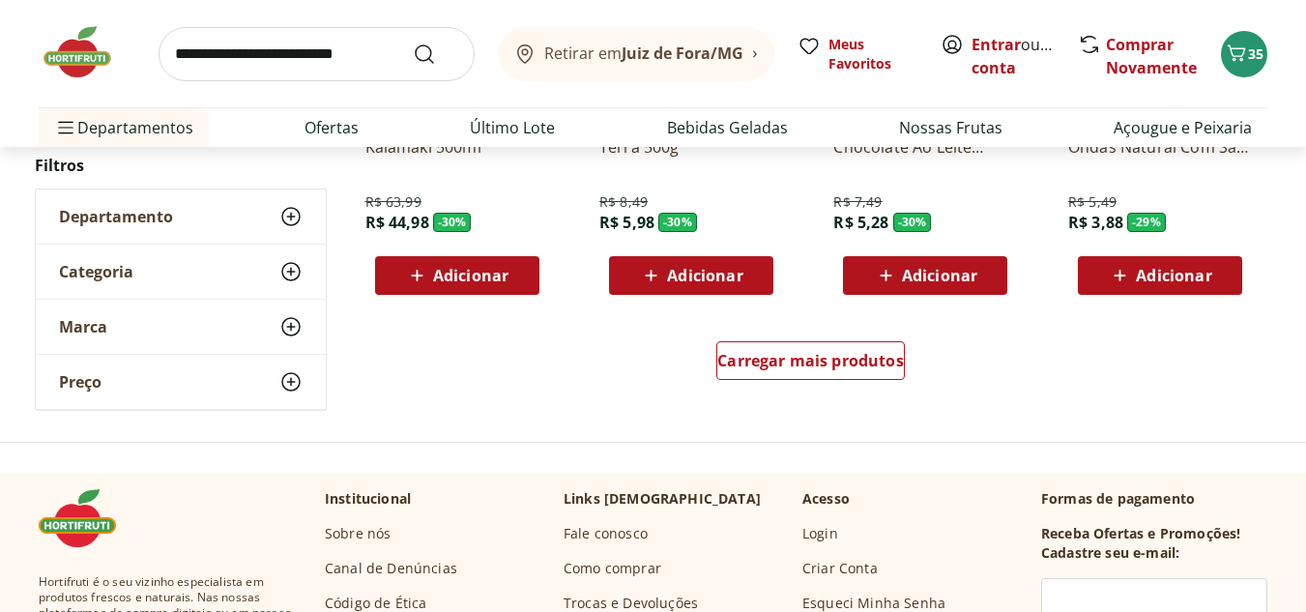
scroll to position [25229, 0]
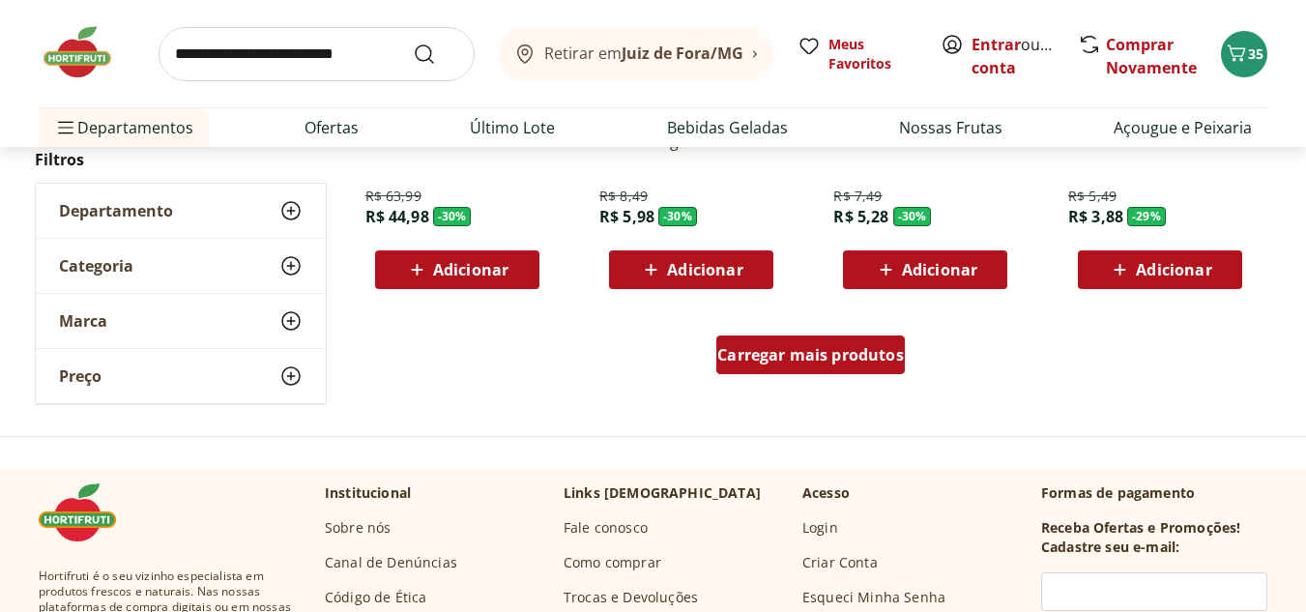
click at [883, 362] on span "Carregar mais produtos" at bounding box center [810, 354] width 187 height 15
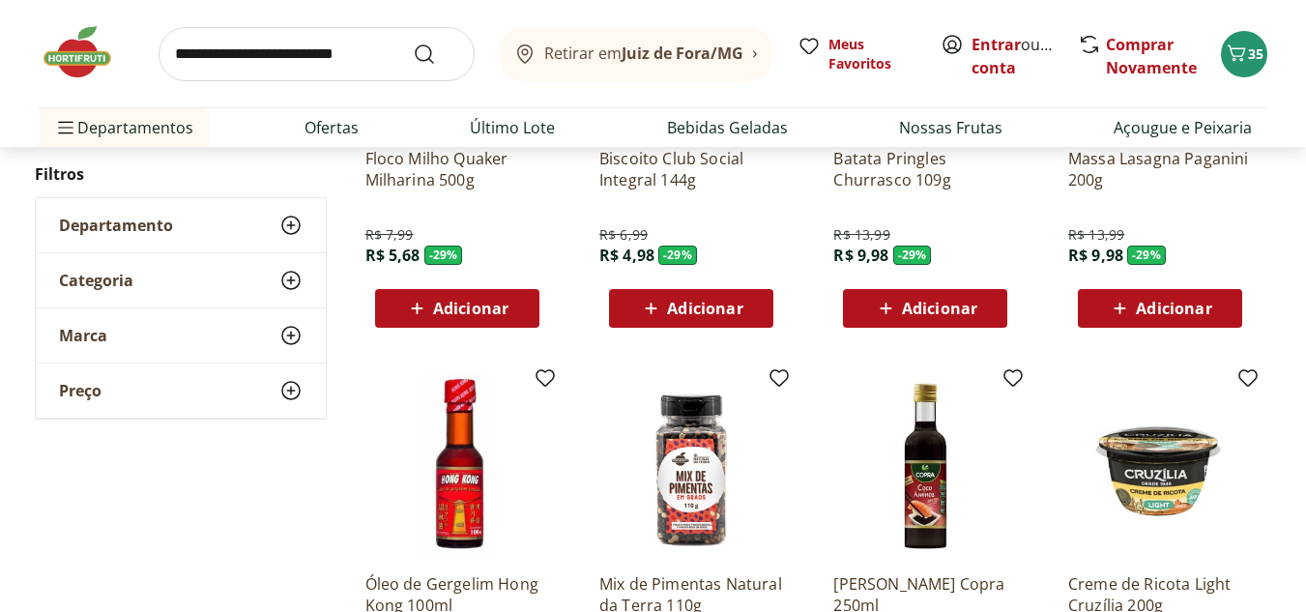
scroll to position [25615, 0]
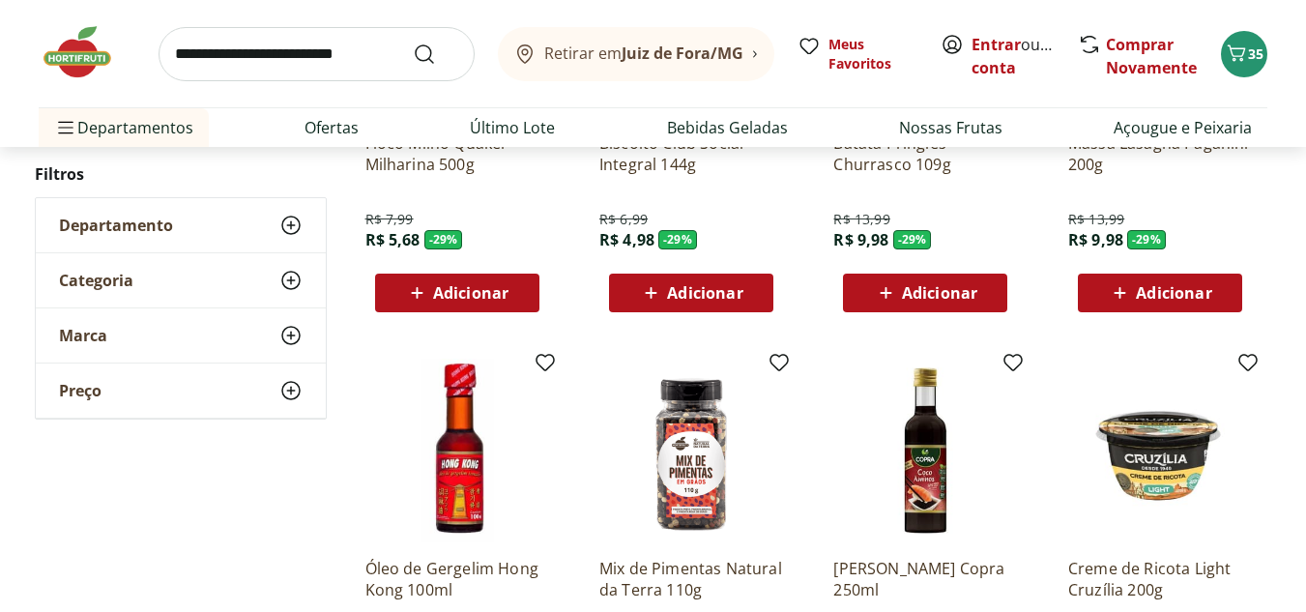
click at [1172, 296] on span "Adicionar" at bounding box center [1173, 292] width 75 height 15
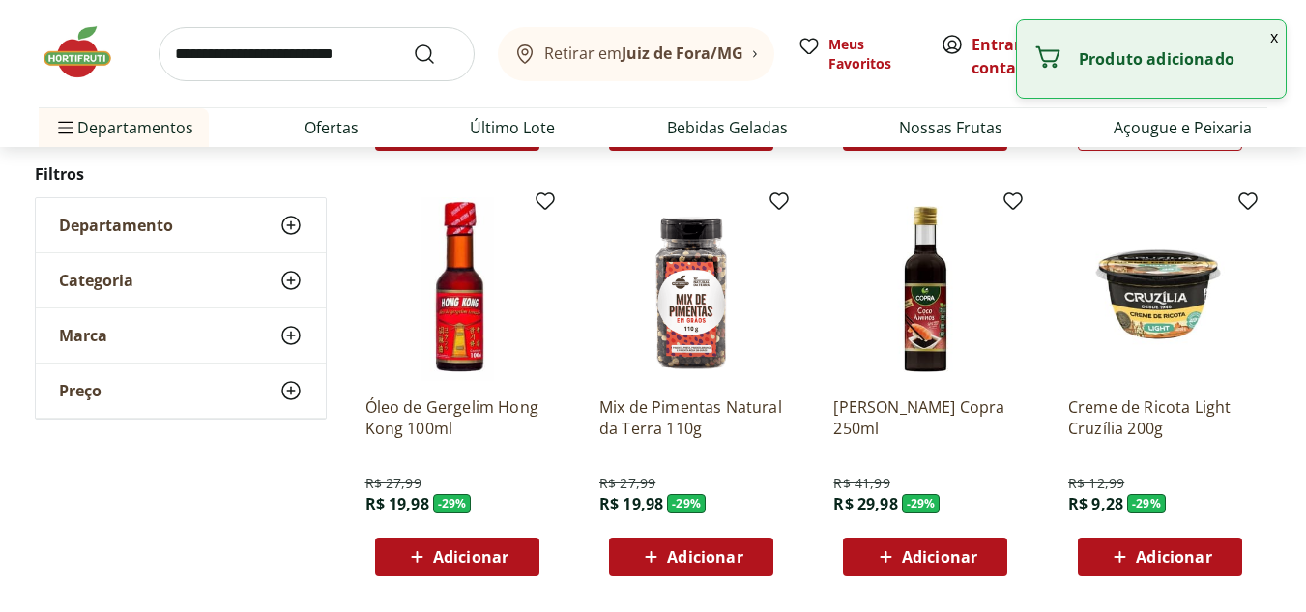
scroll to position [25809, 0]
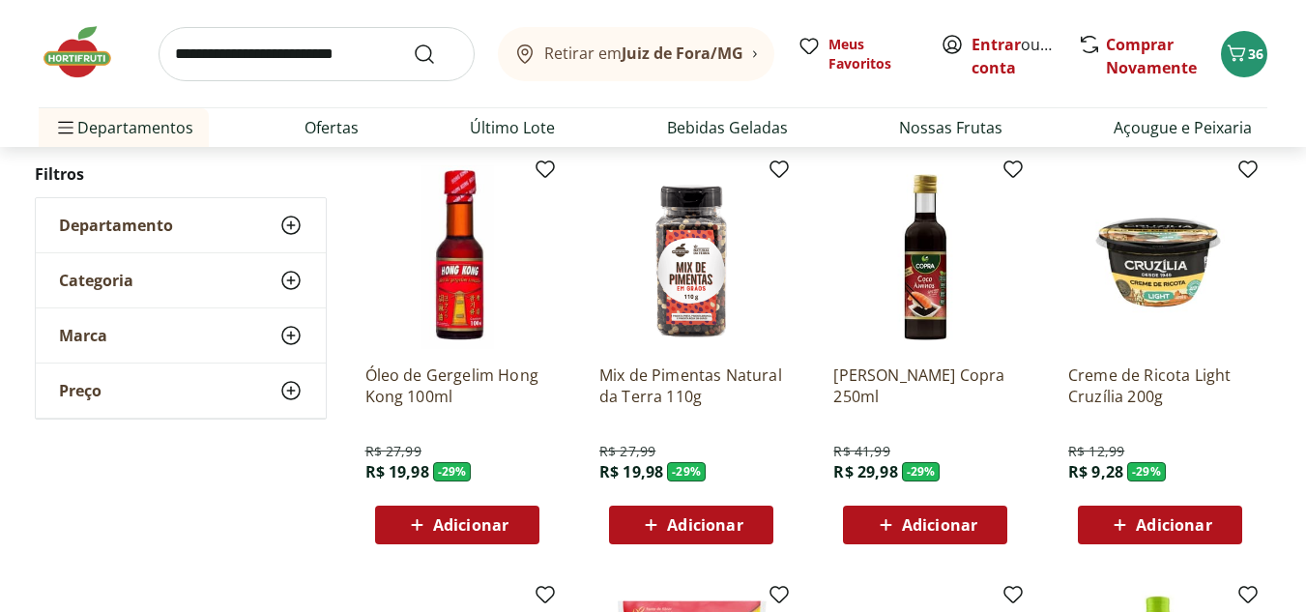
click at [1255, 77] on div "Retirar em Juiz de Fora/MG Meus Favoritos Entrar ou Criar conta Comprar Novamen…" at bounding box center [653, 53] width 1229 height 107
click at [1258, 66] on button "36" at bounding box center [1244, 54] width 46 height 46
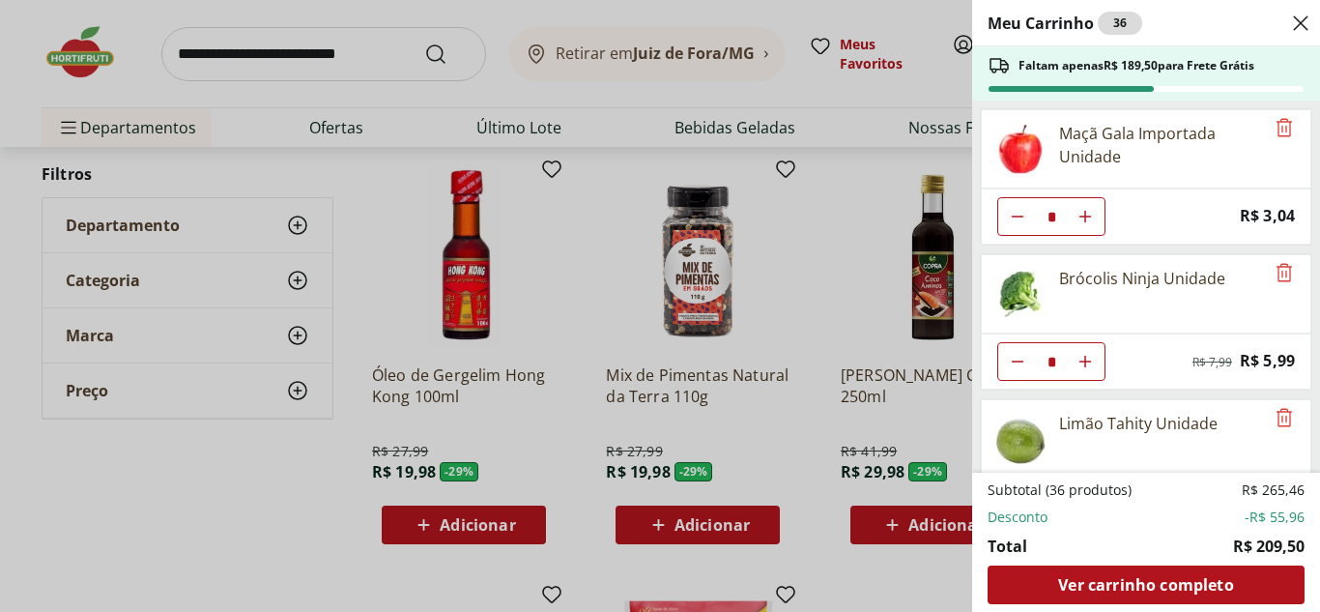
click at [1304, 19] on use "Close" at bounding box center [1300, 23] width 23 height 23
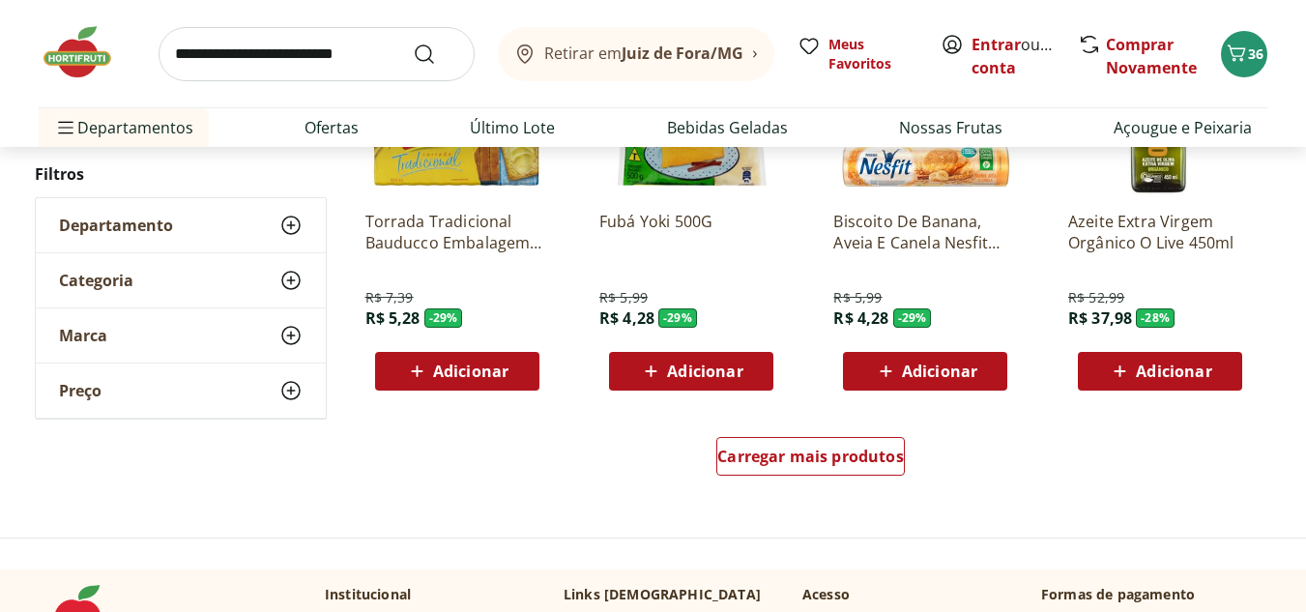
scroll to position [26389, 0]
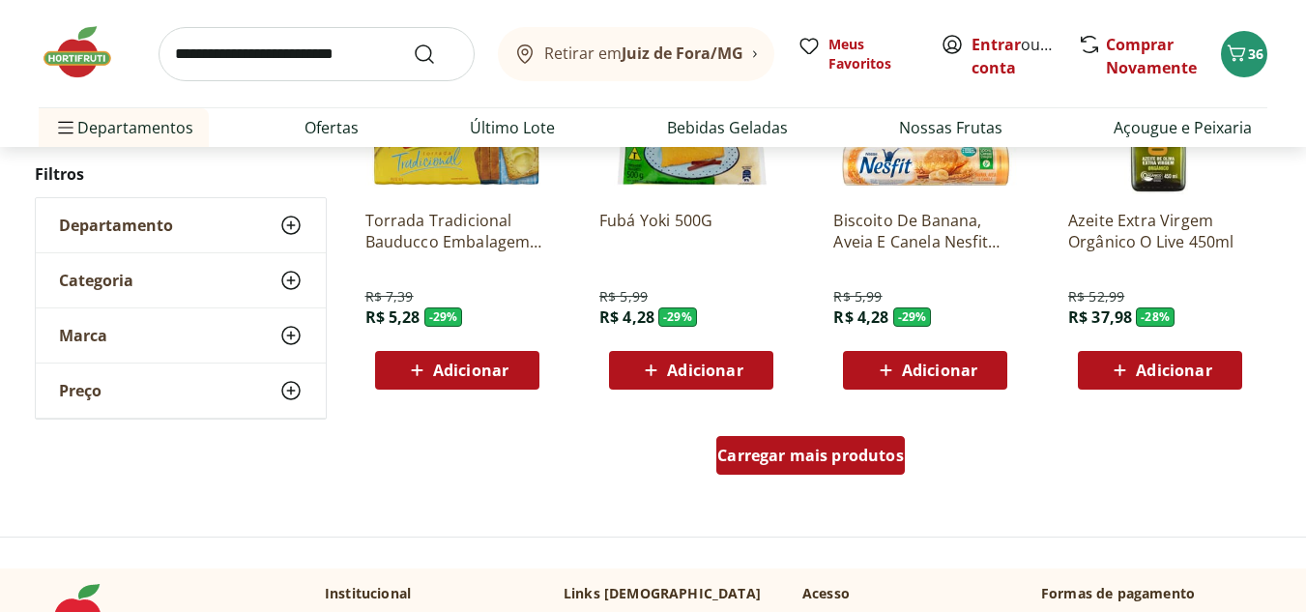
click at [786, 452] on span "Carregar mais produtos" at bounding box center [810, 455] width 187 height 15
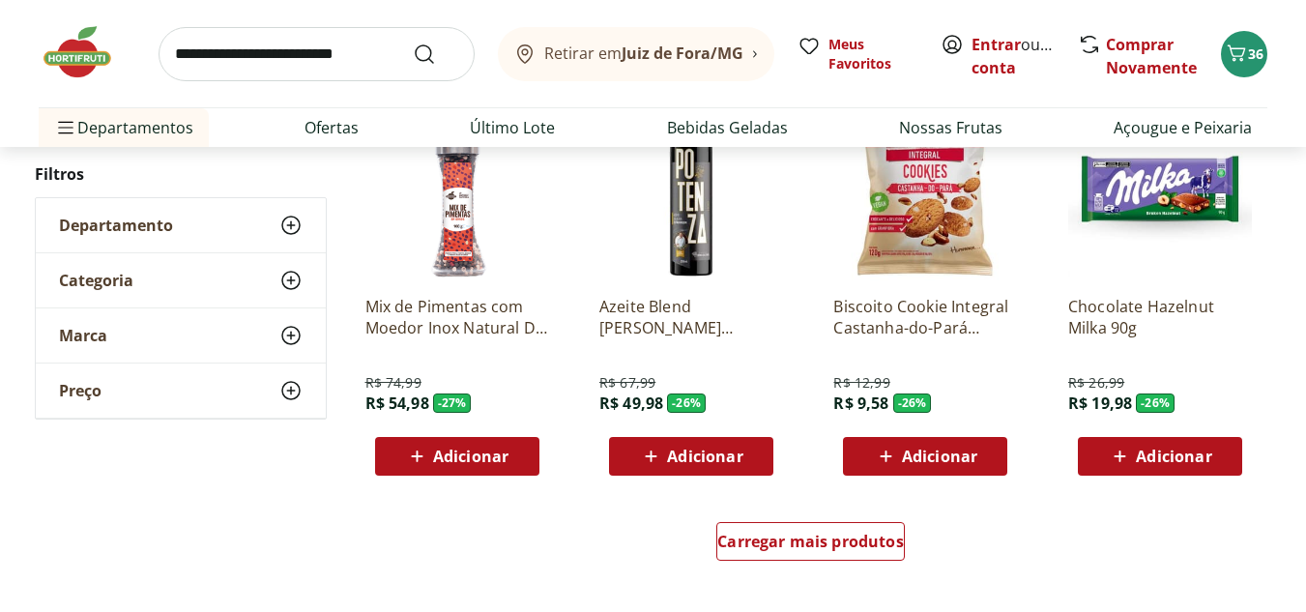
scroll to position [27645, 0]
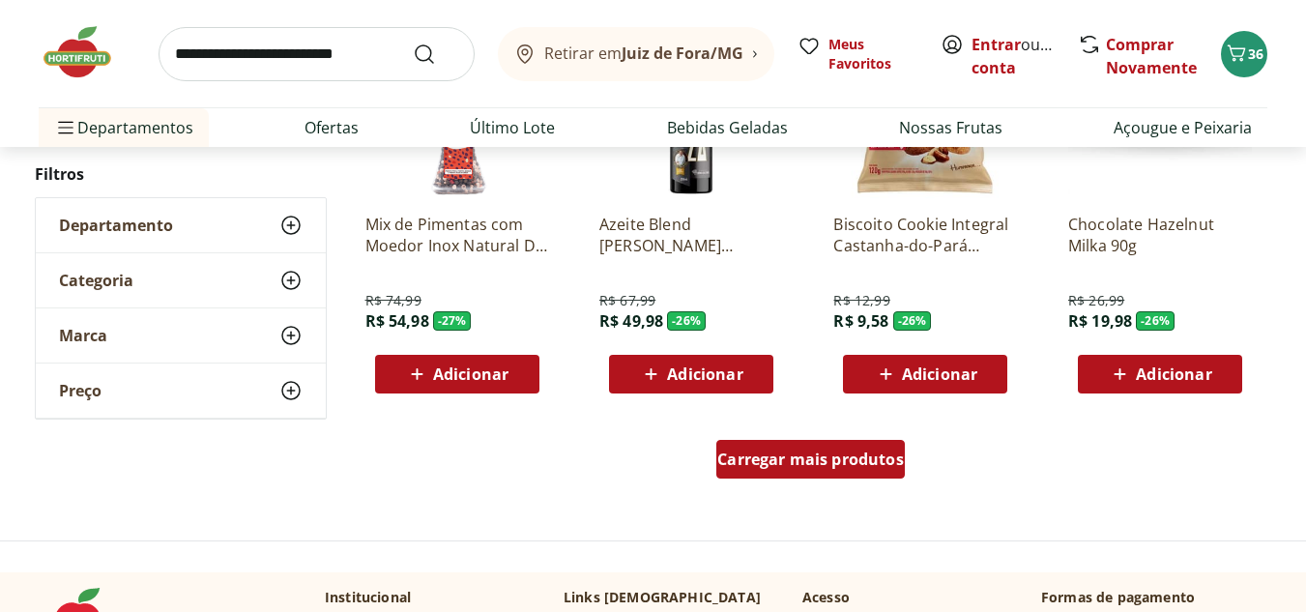
click at [828, 464] on span "Carregar mais produtos" at bounding box center [810, 458] width 187 height 15
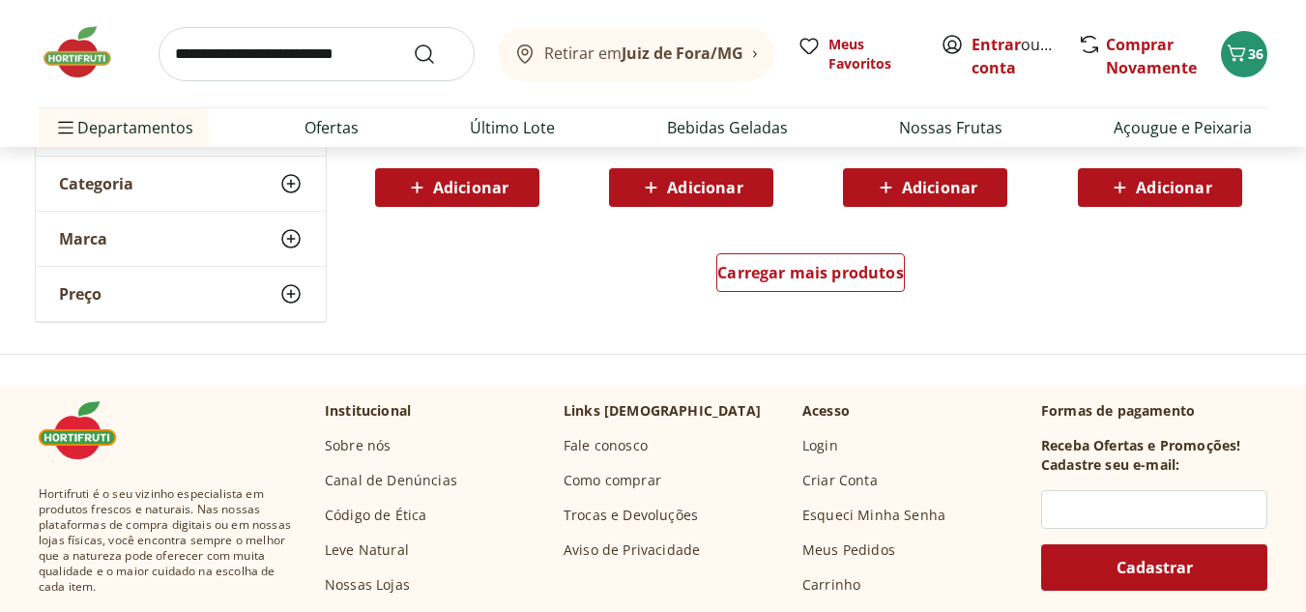
scroll to position [29095, 0]
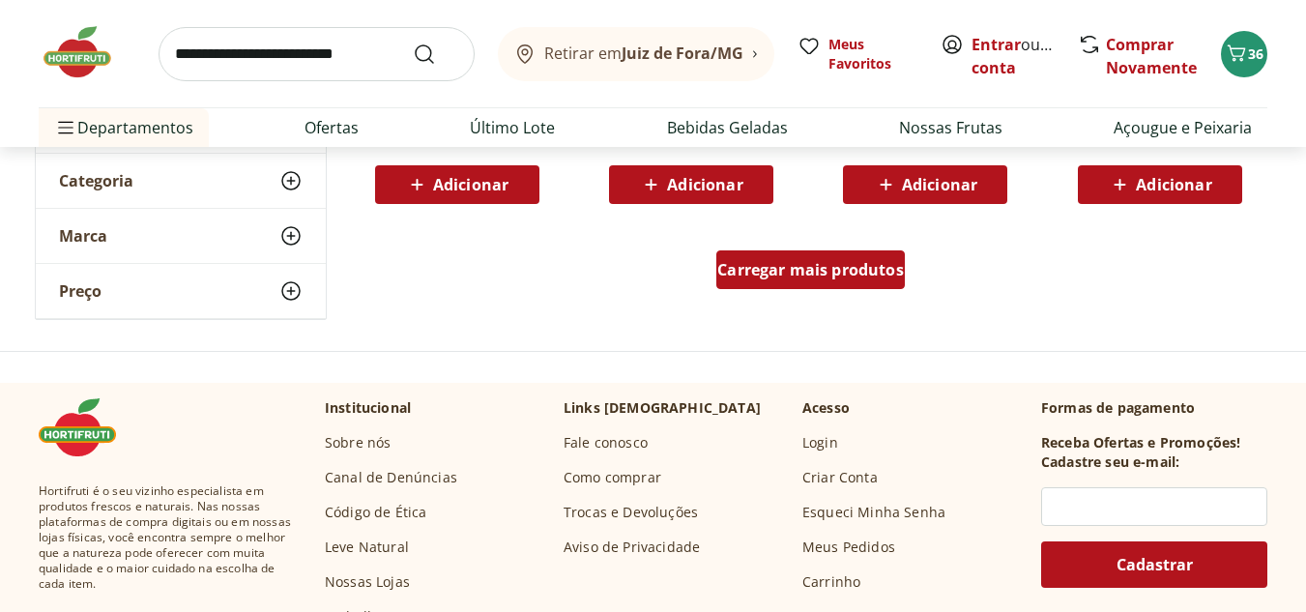
click at [897, 273] on span "Carregar mais produtos" at bounding box center [810, 269] width 187 height 15
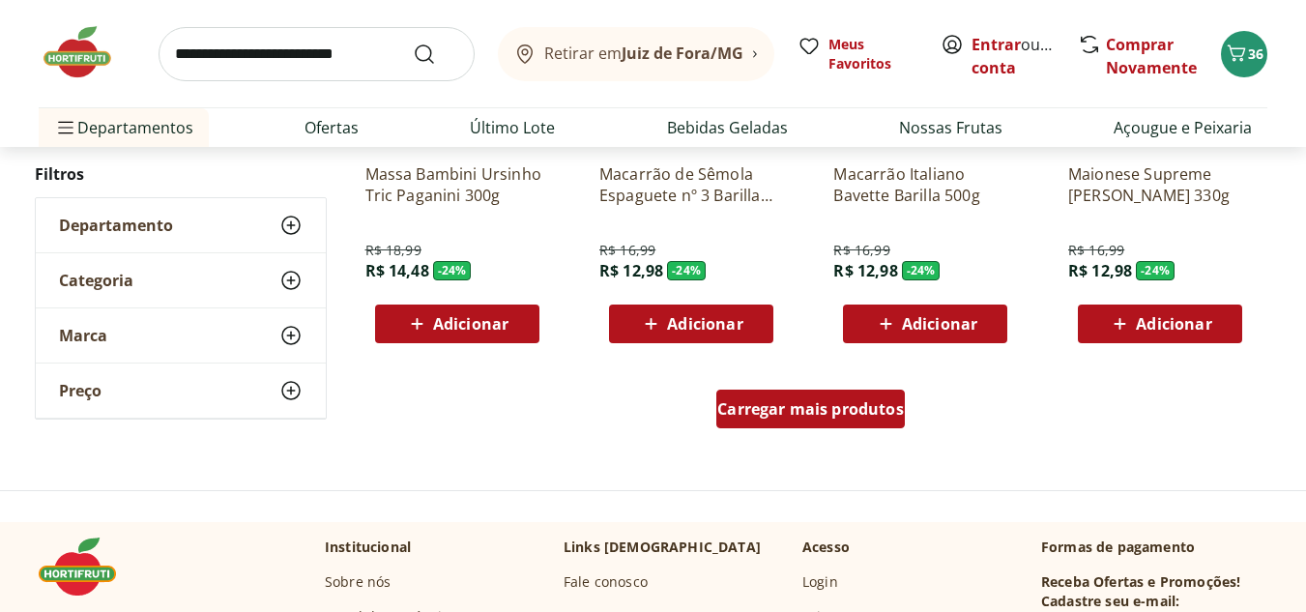
scroll to position [30255, 0]
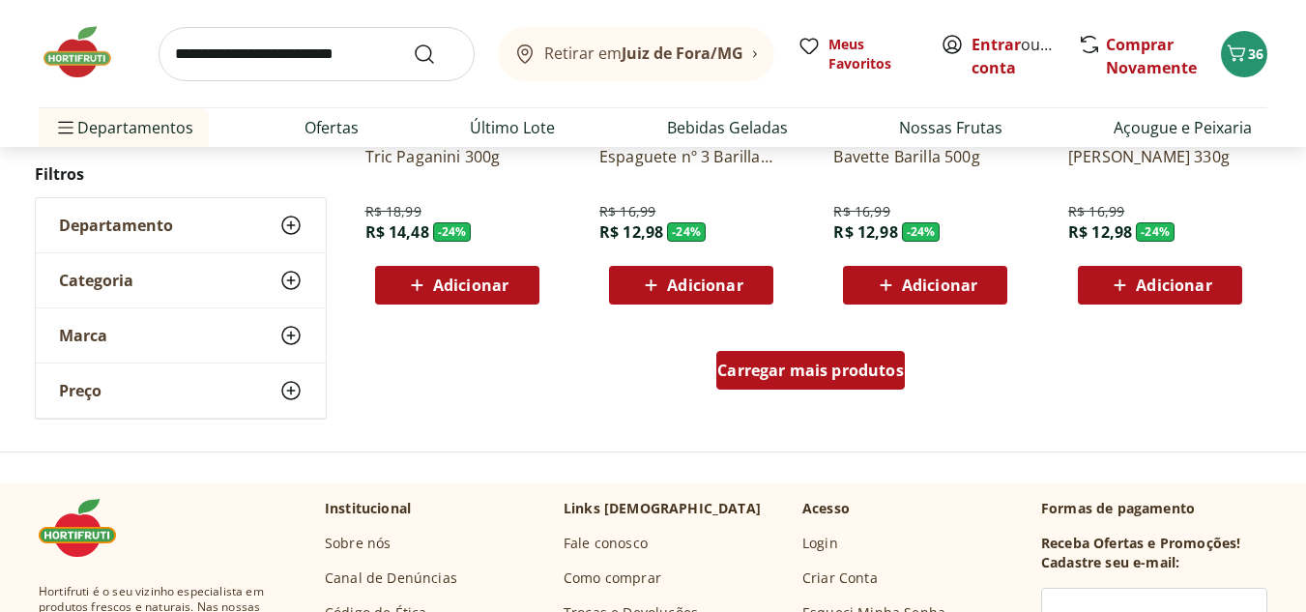
click at [857, 363] on span "Carregar mais produtos" at bounding box center [810, 369] width 187 height 15
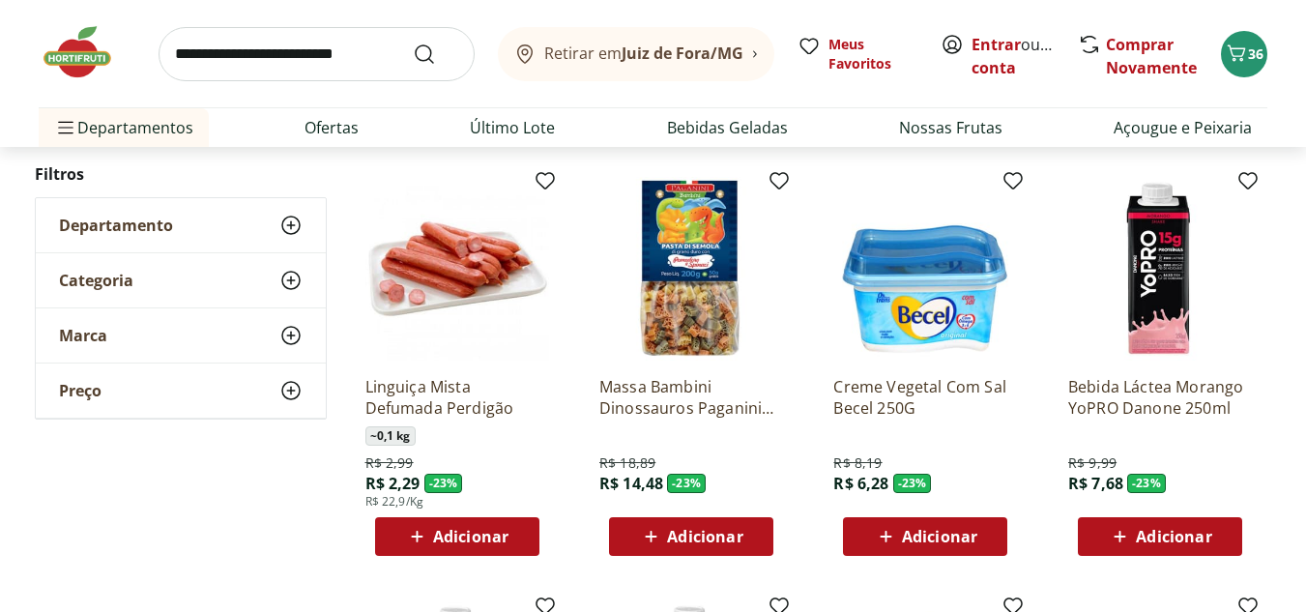
scroll to position [30448, 0]
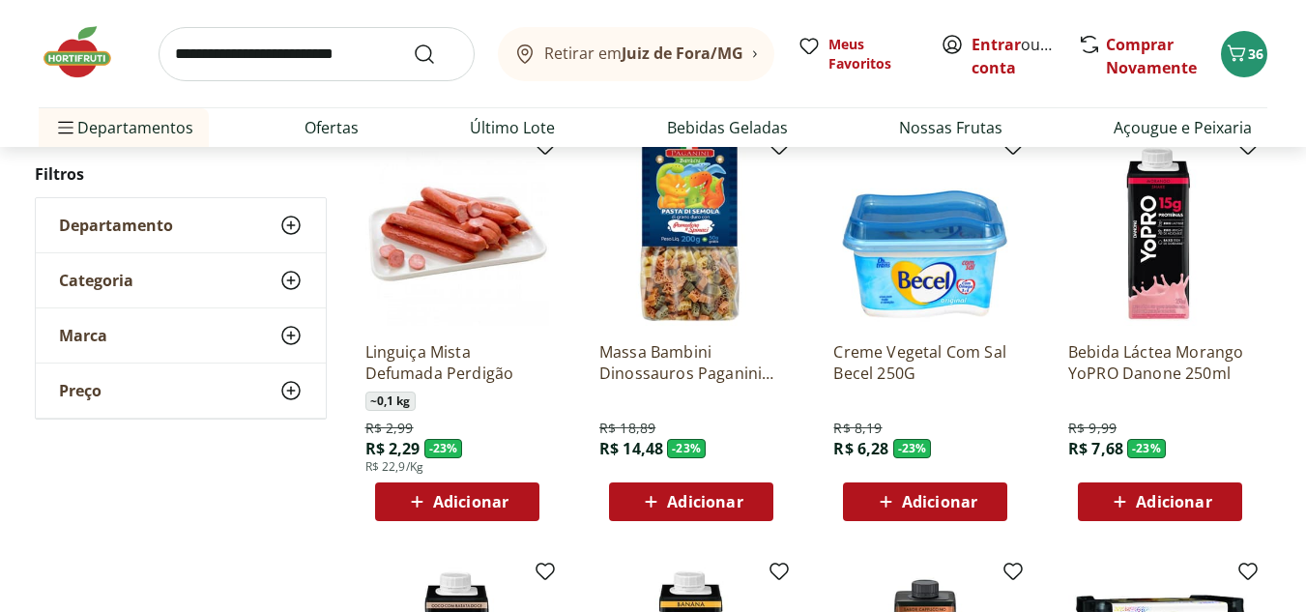
click at [470, 499] on span "Adicionar" at bounding box center [470, 501] width 75 height 15
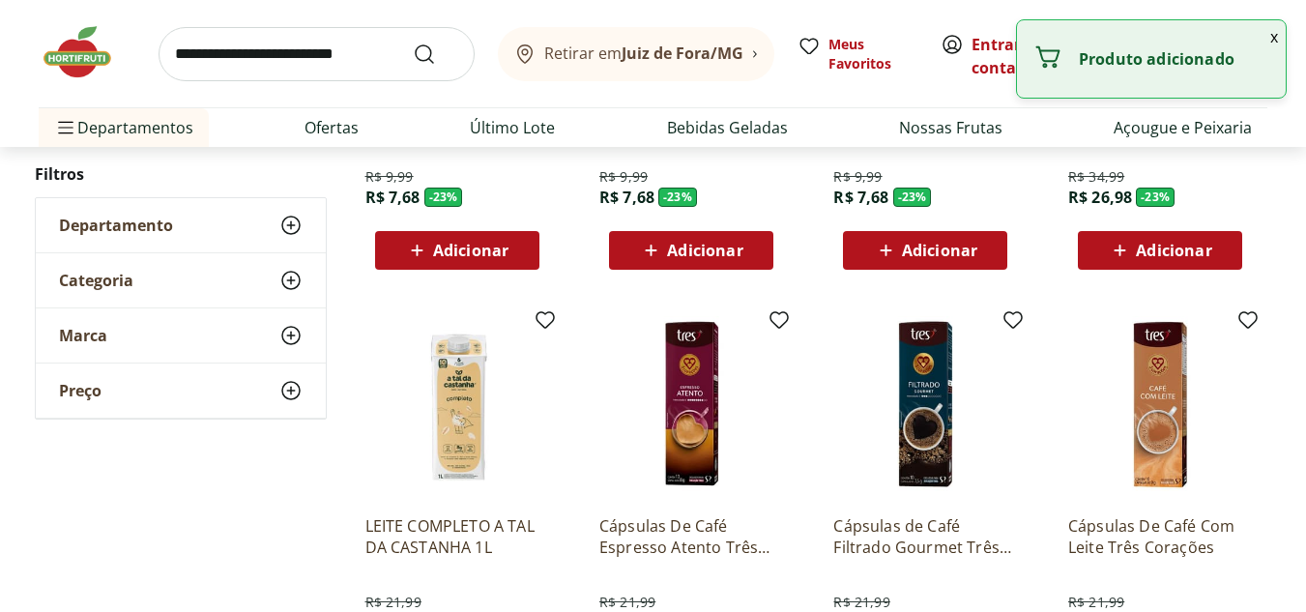
scroll to position [31318, 0]
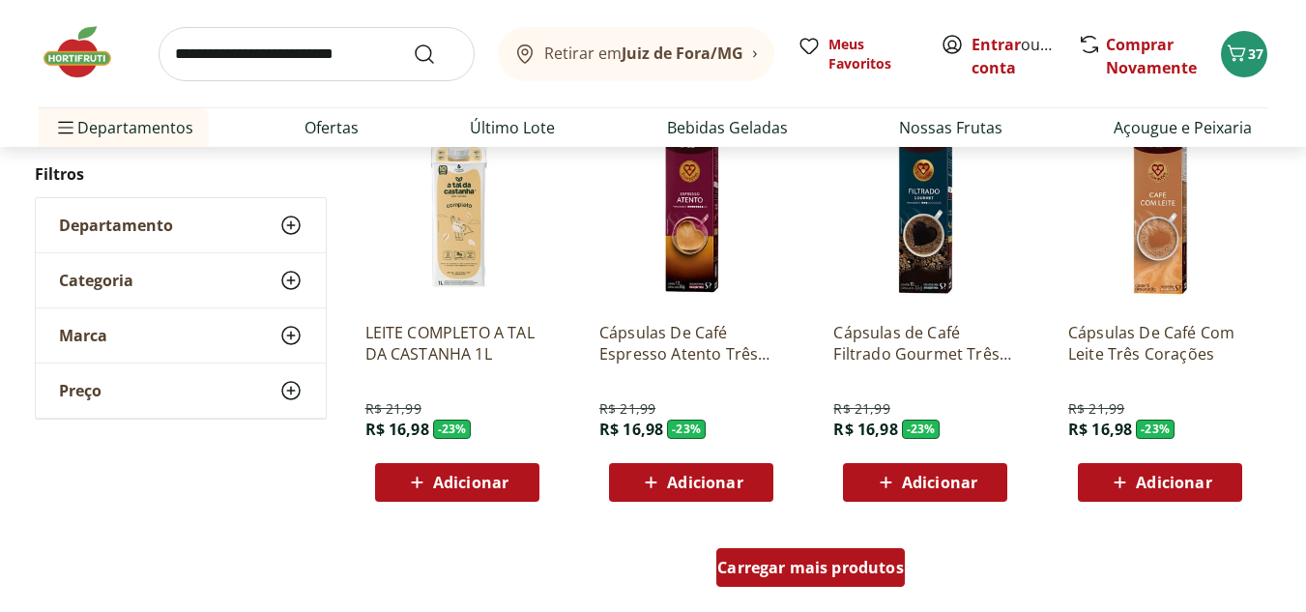
click at [788, 561] on span "Carregar mais produtos" at bounding box center [810, 567] width 187 height 15
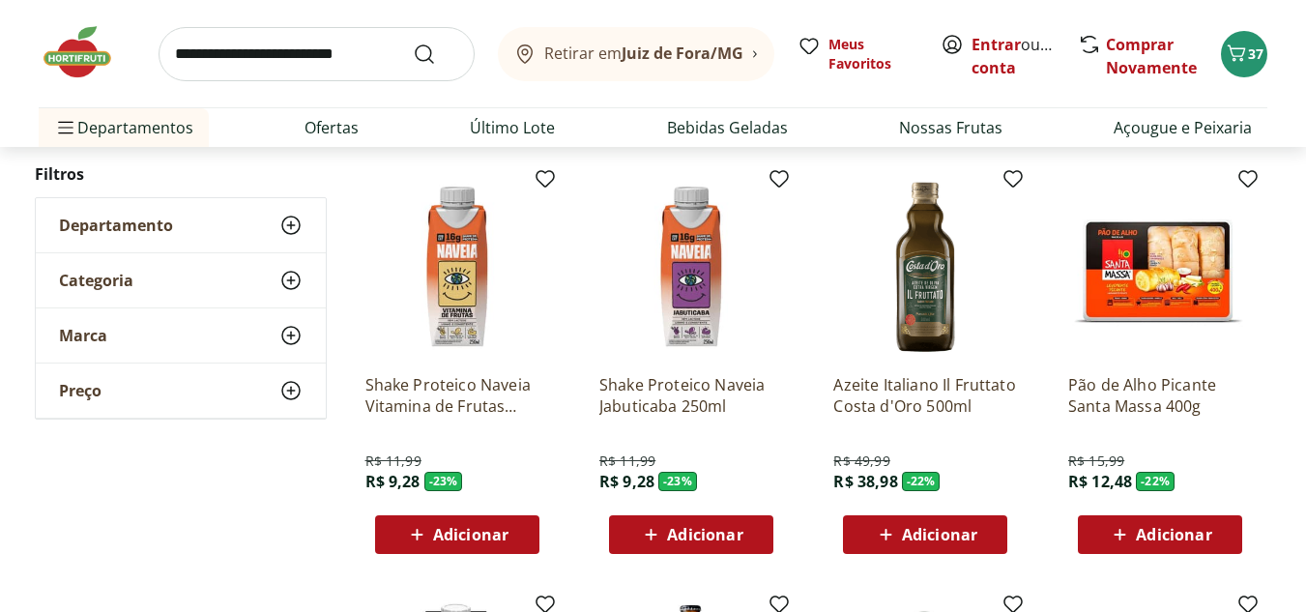
scroll to position [31705, 0]
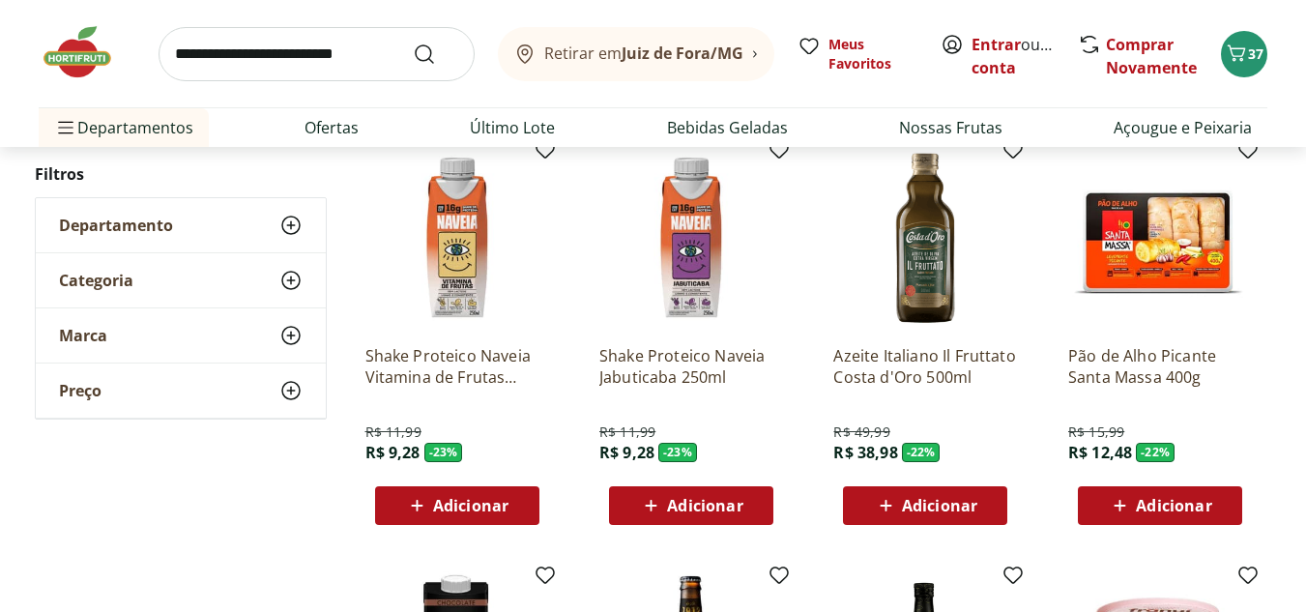
click at [1177, 508] on span "Adicionar" at bounding box center [1173, 505] width 75 height 15
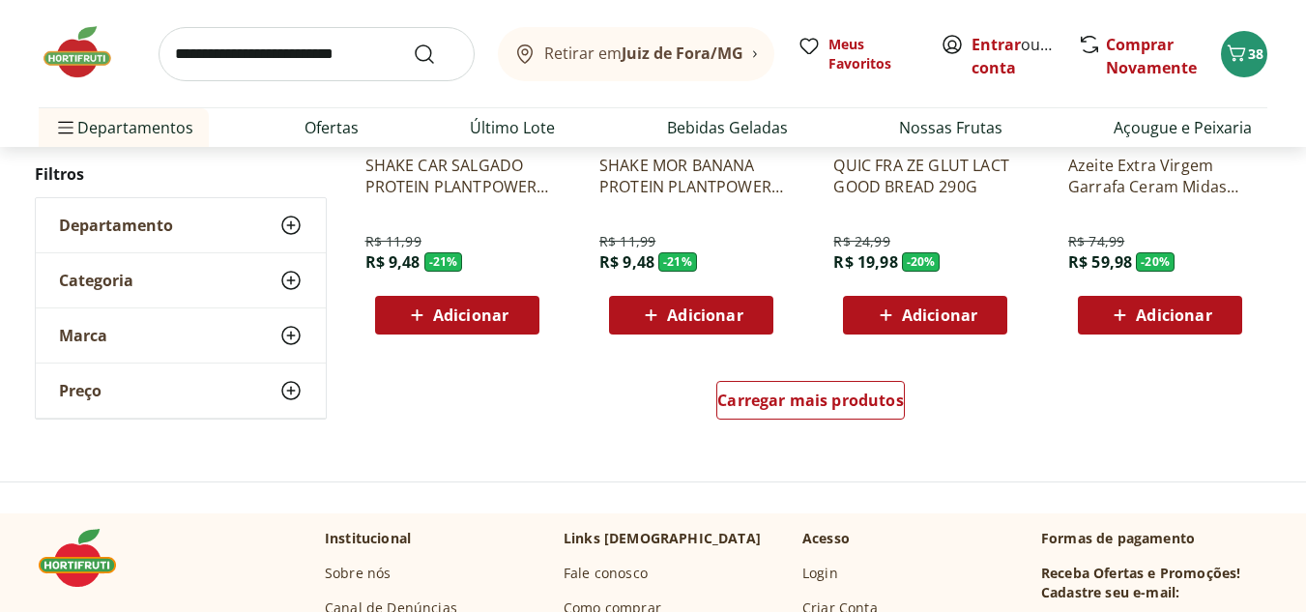
scroll to position [32768, 0]
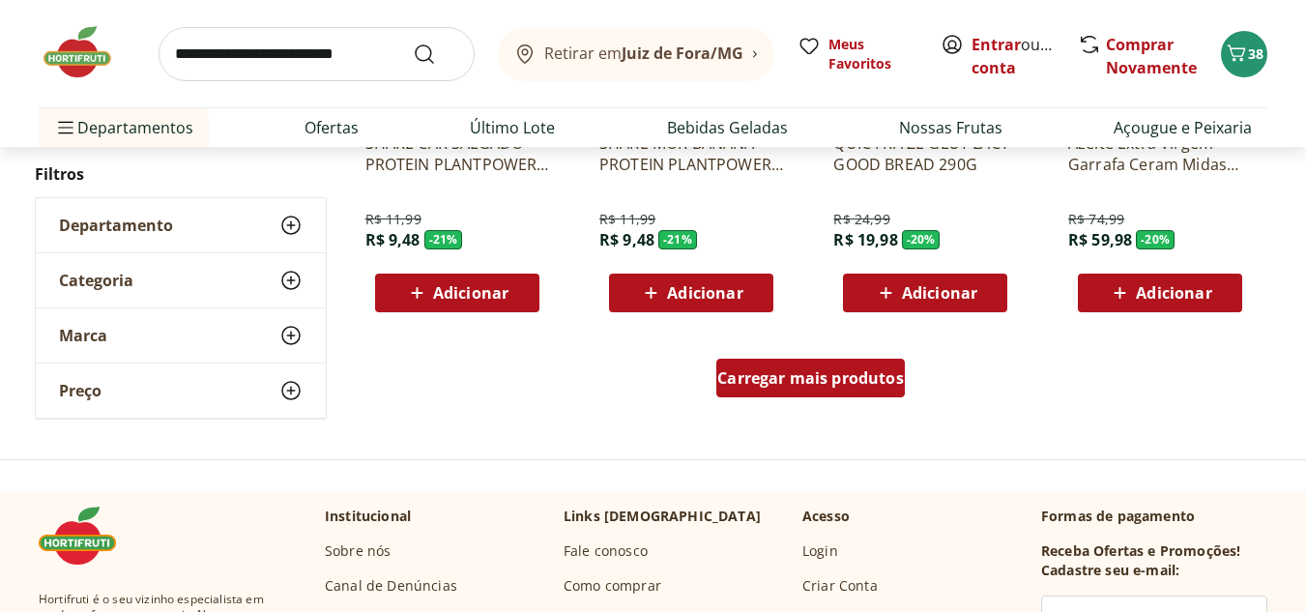
click at [828, 386] on span "Carregar mais produtos" at bounding box center [810, 377] width 187 height 15
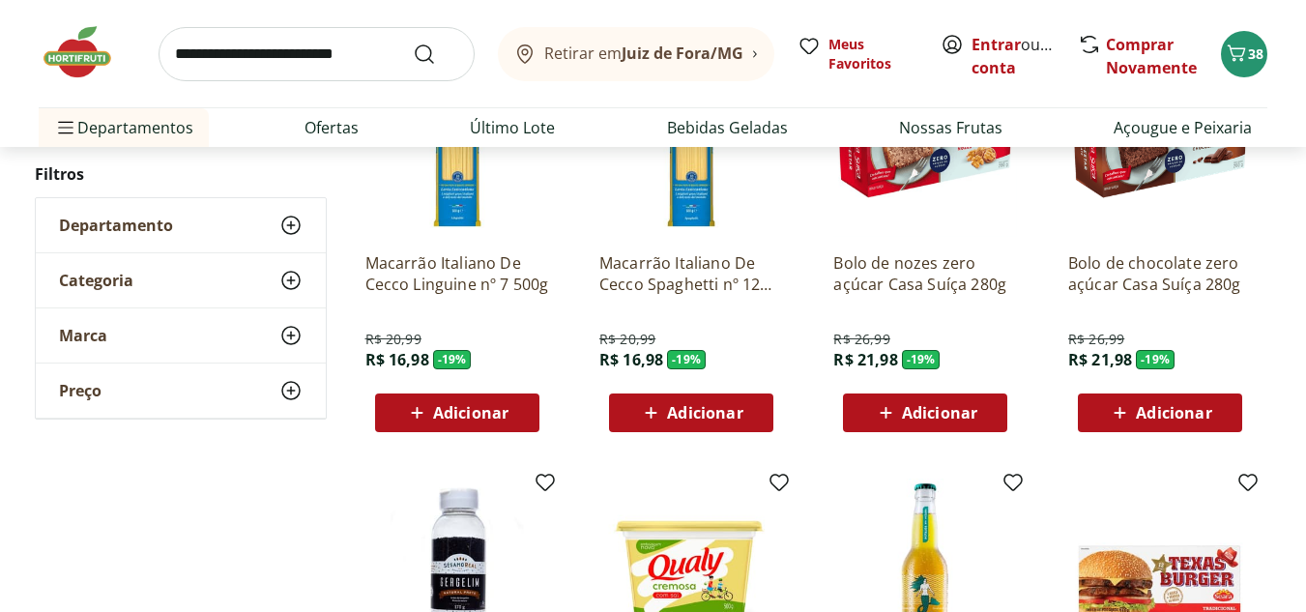
scroll to position [32961, 0]
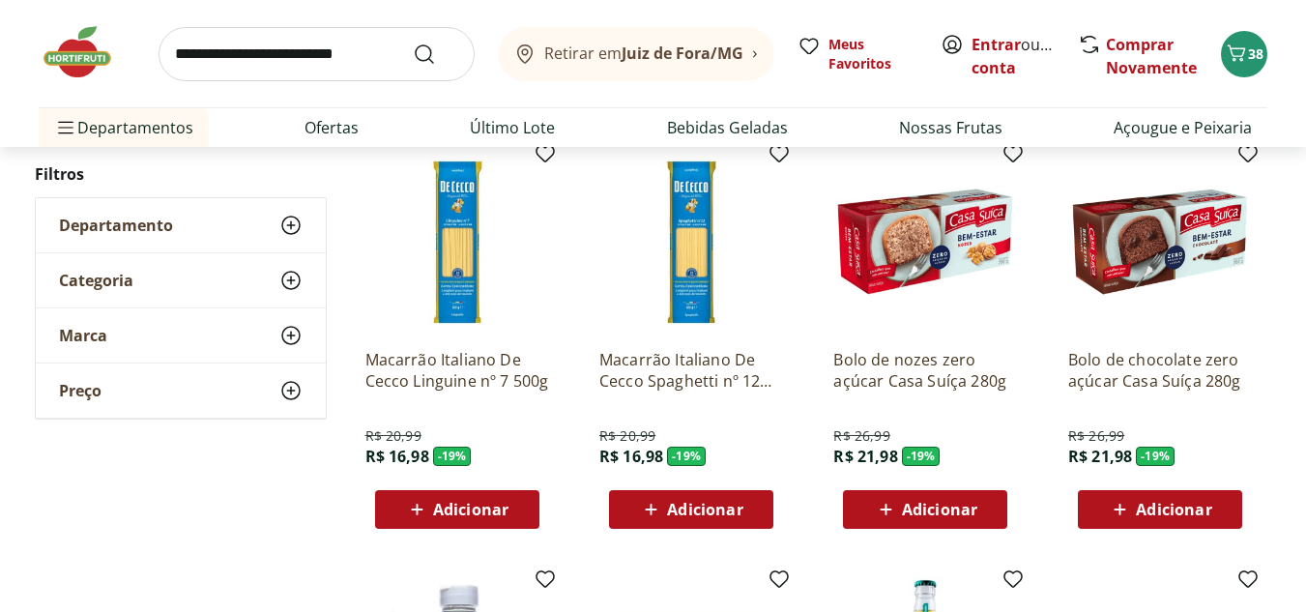
click at [693, 502] on span "Adicionar" at bounding box center [704, 509] width 75 height 15
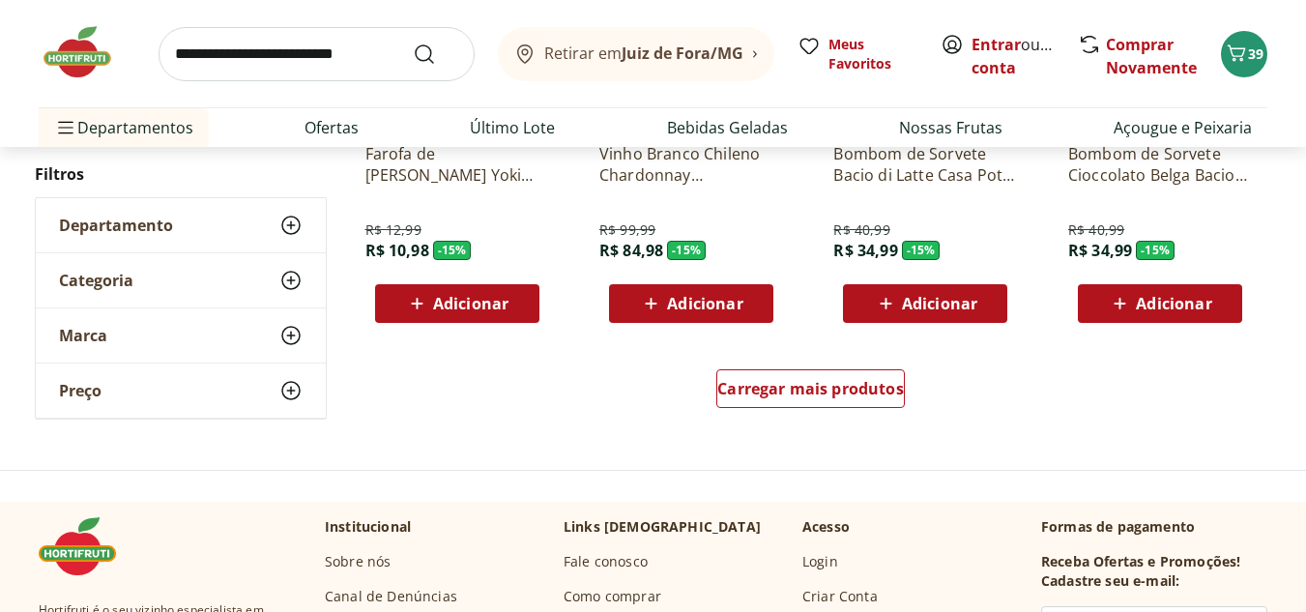
scroll to position [34025, 0]
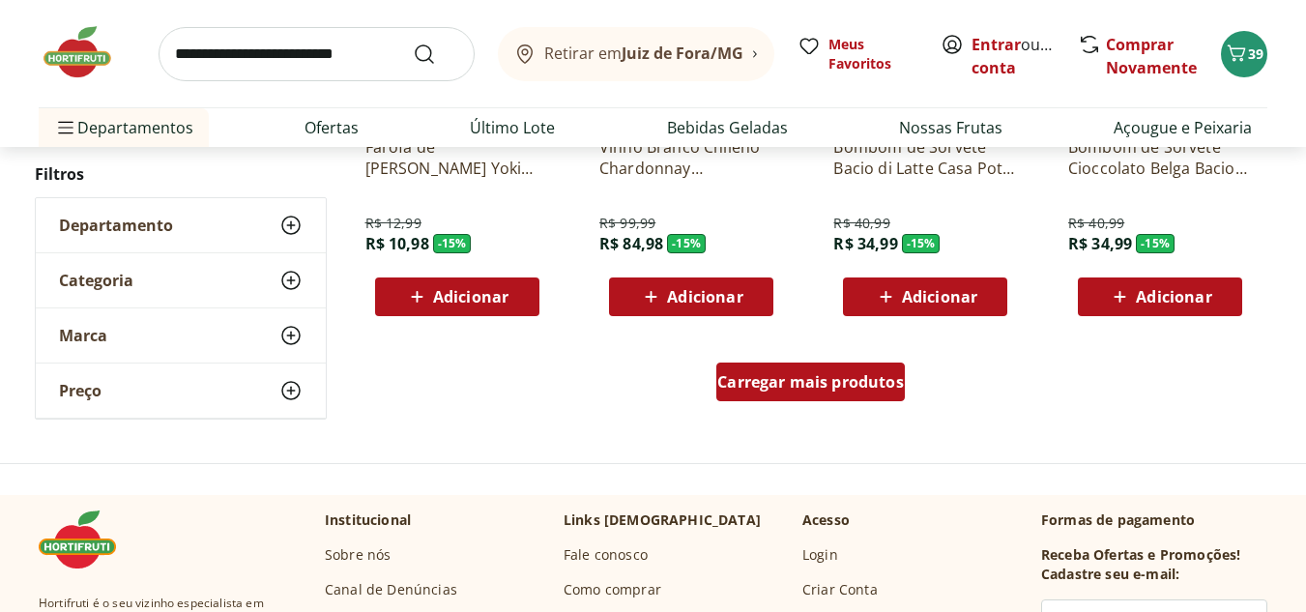
click at [851, 380] on span "Carregar mais produtos" at bounding box center [810, 381] width 187 height 15
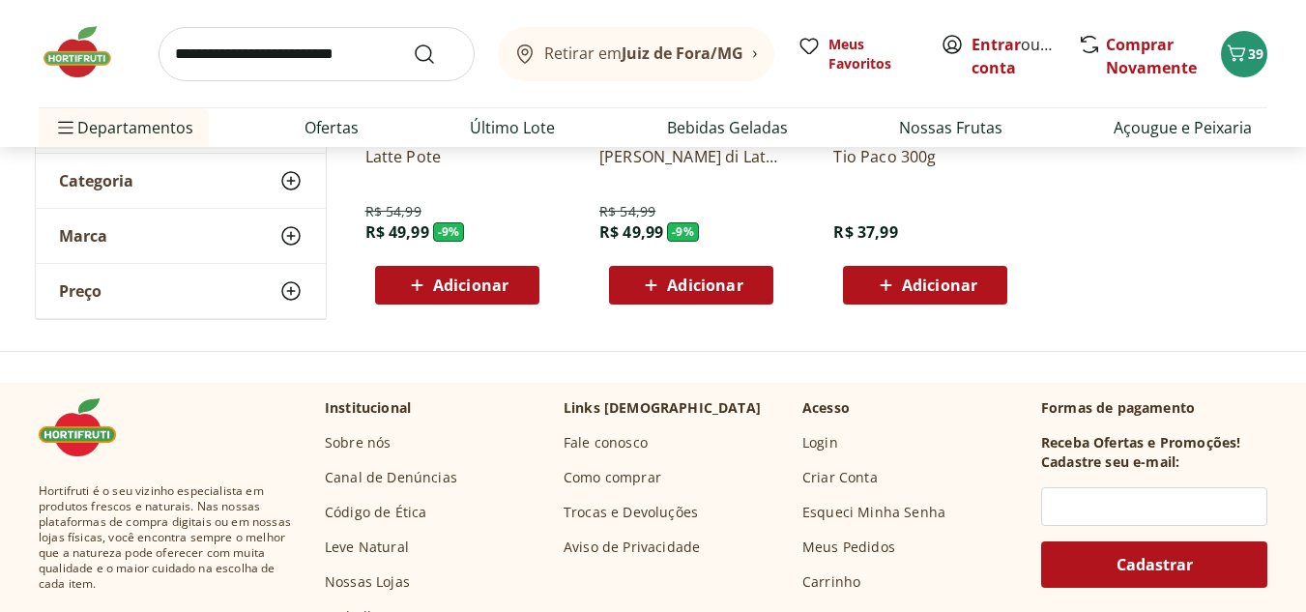
scroll to position [35475, 0]
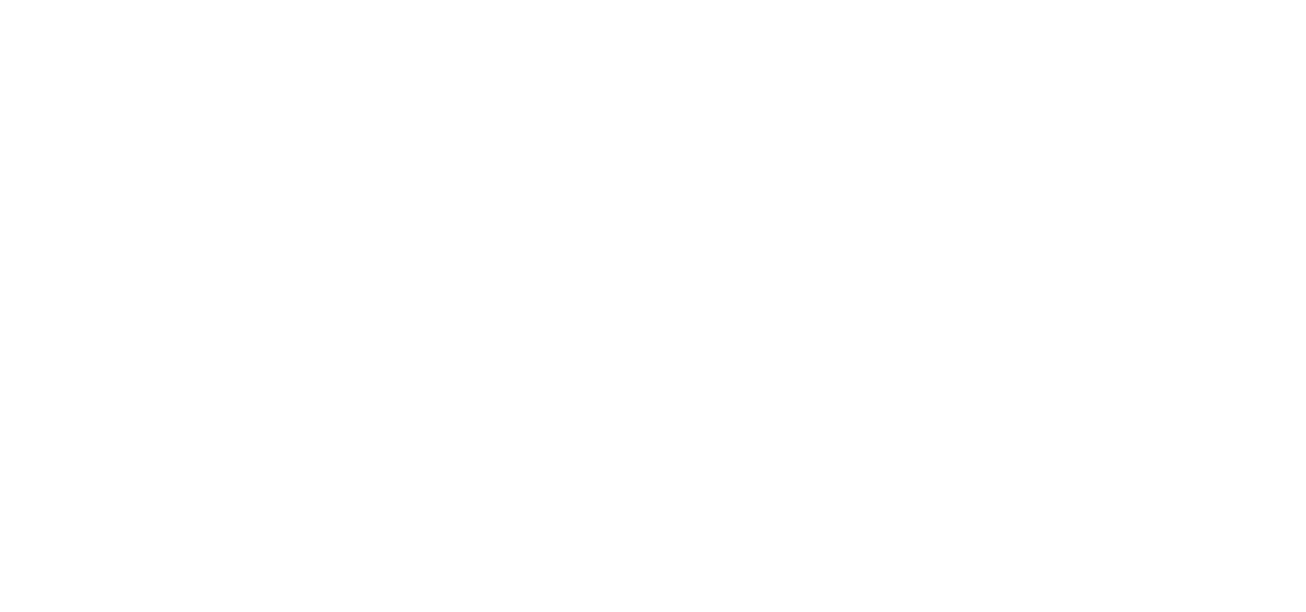
select select "**********"
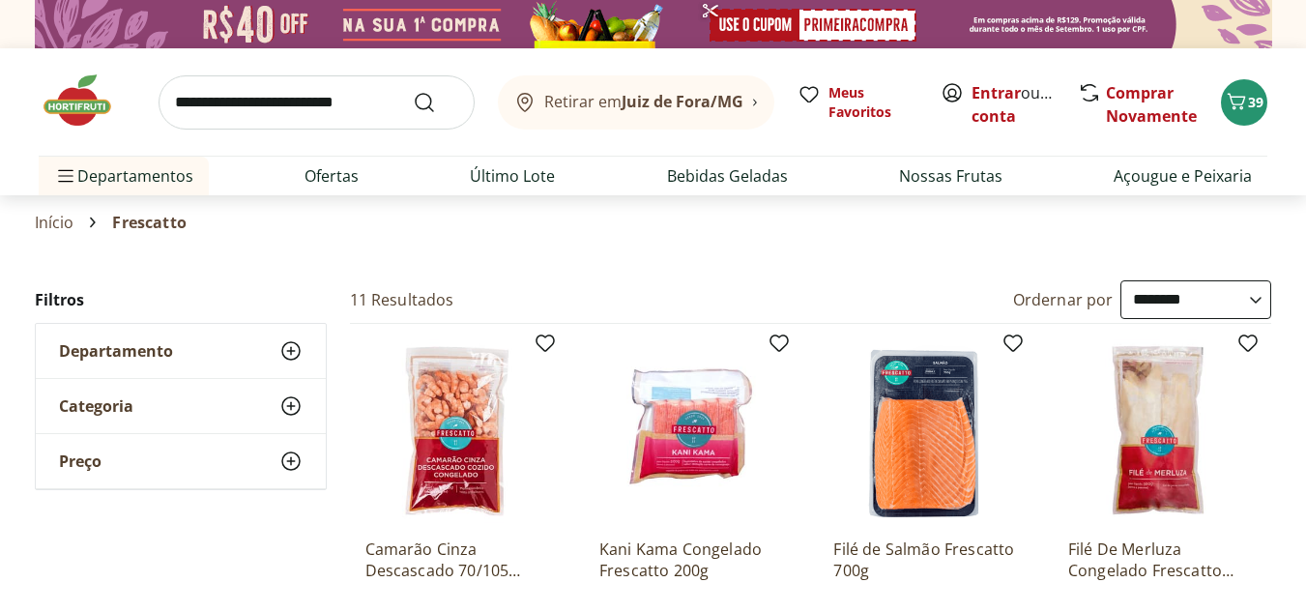
scroll to position [97, 0]
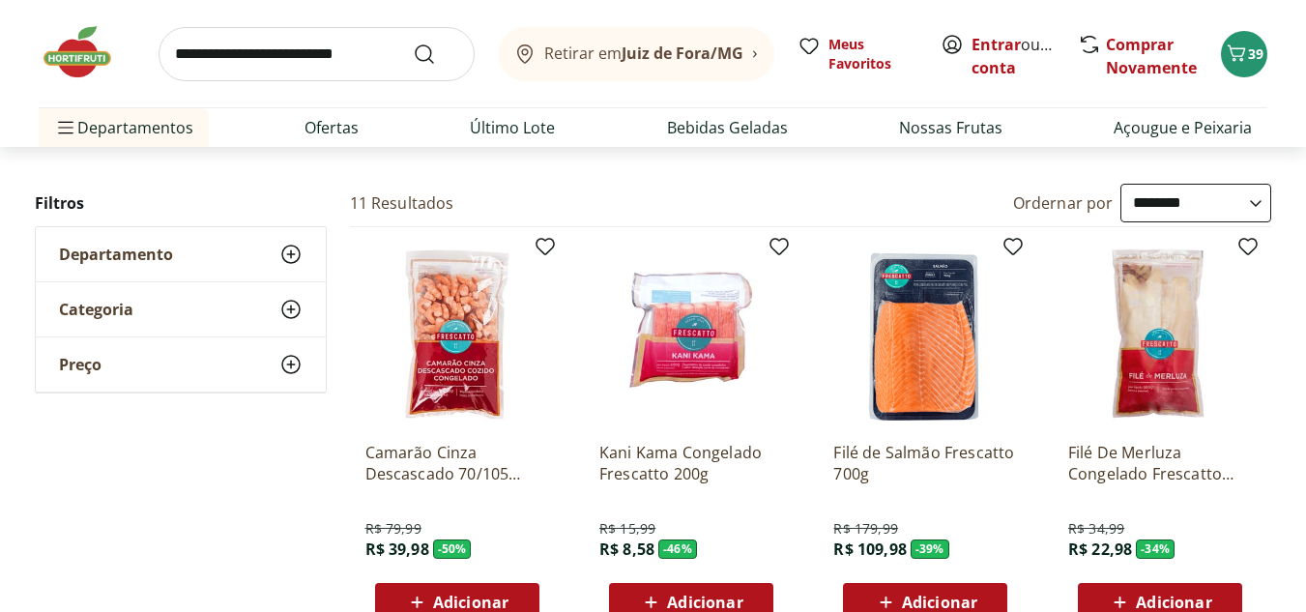
click at [432, 586] on div "Adicionar" at bounding box center [457, 602] width 133 height 35
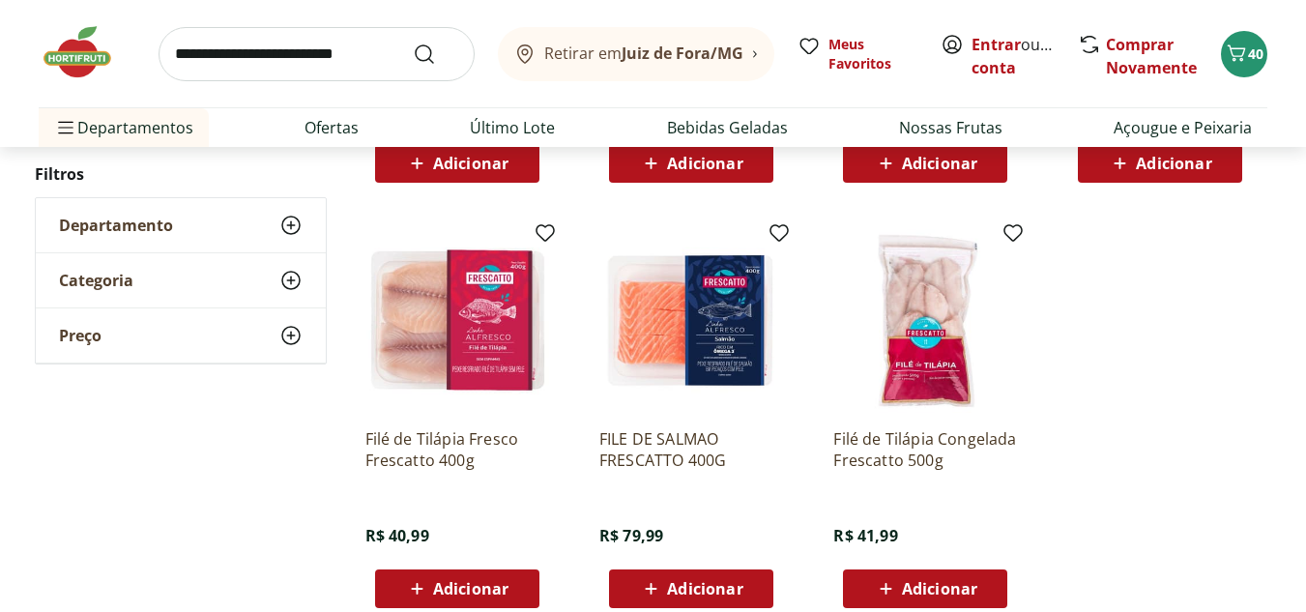
scroll to position [967, 0]
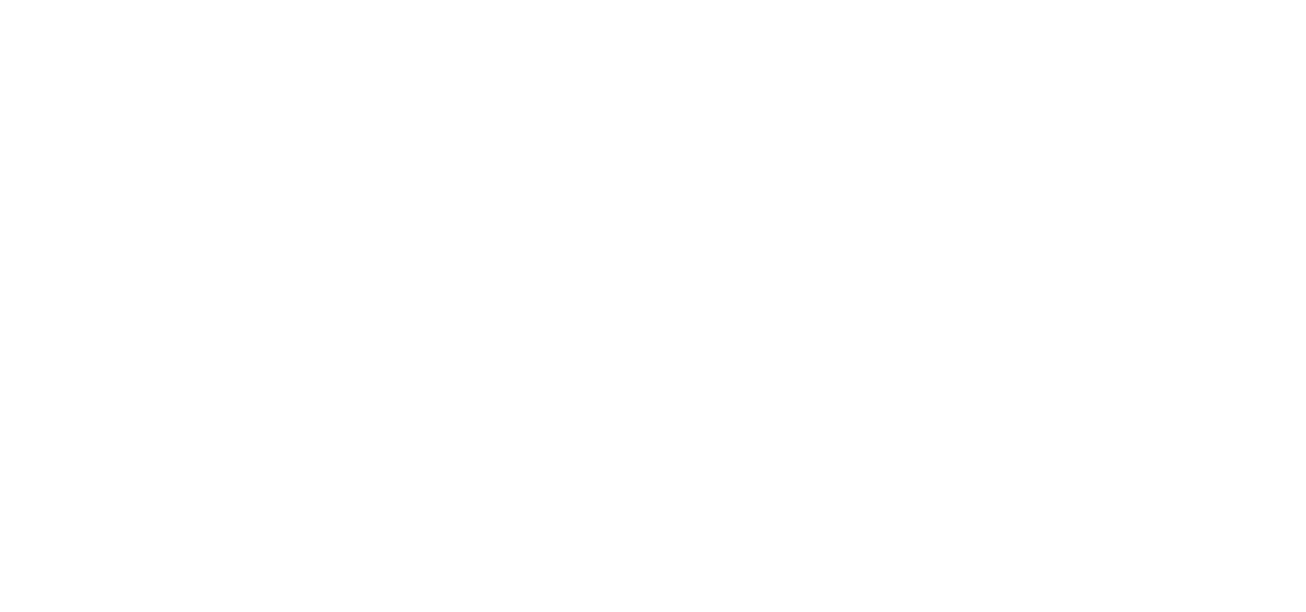
select select "**********"
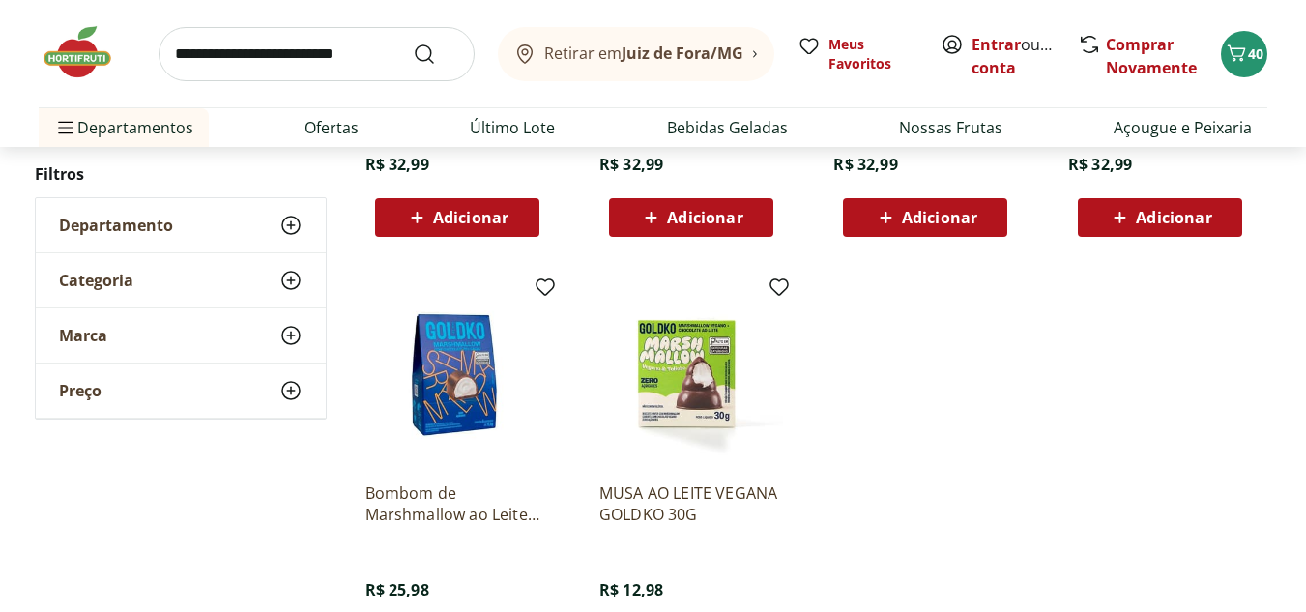
scroll to position [483, 0]
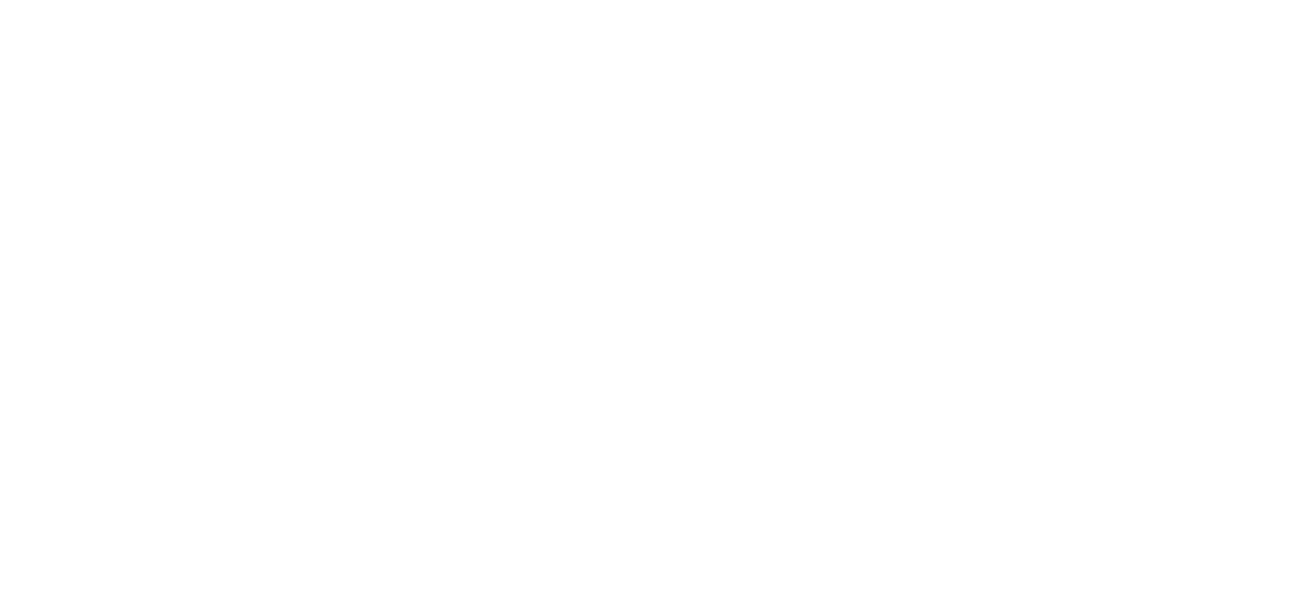
select select "**********"
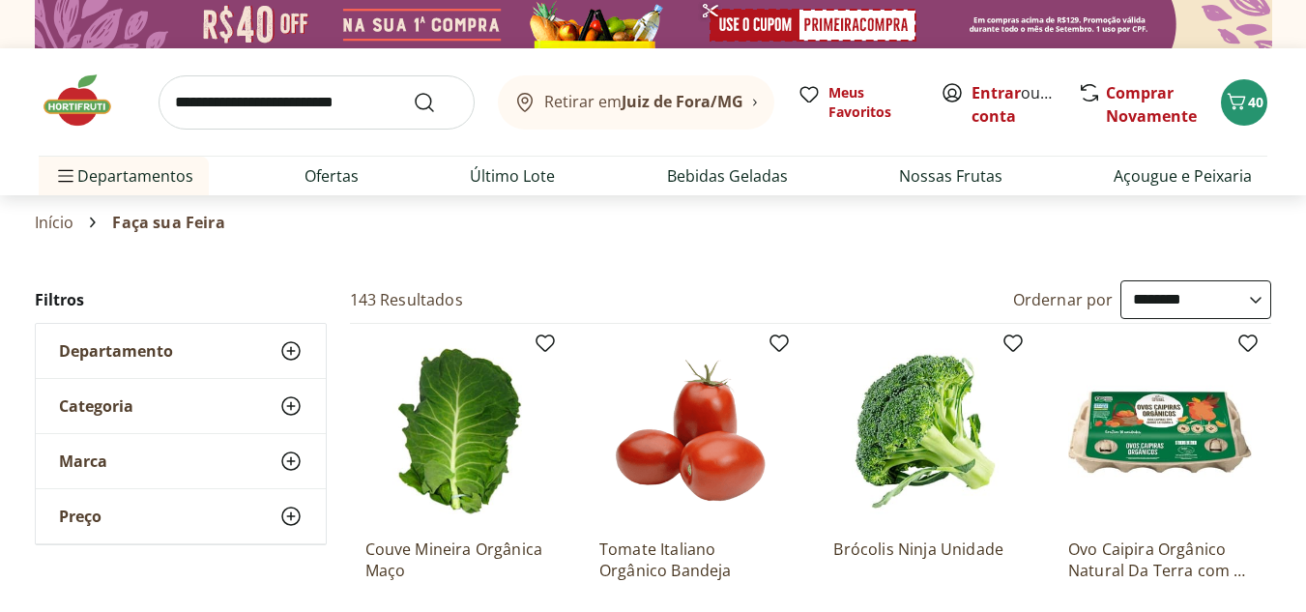
scroll to position [193, 0]
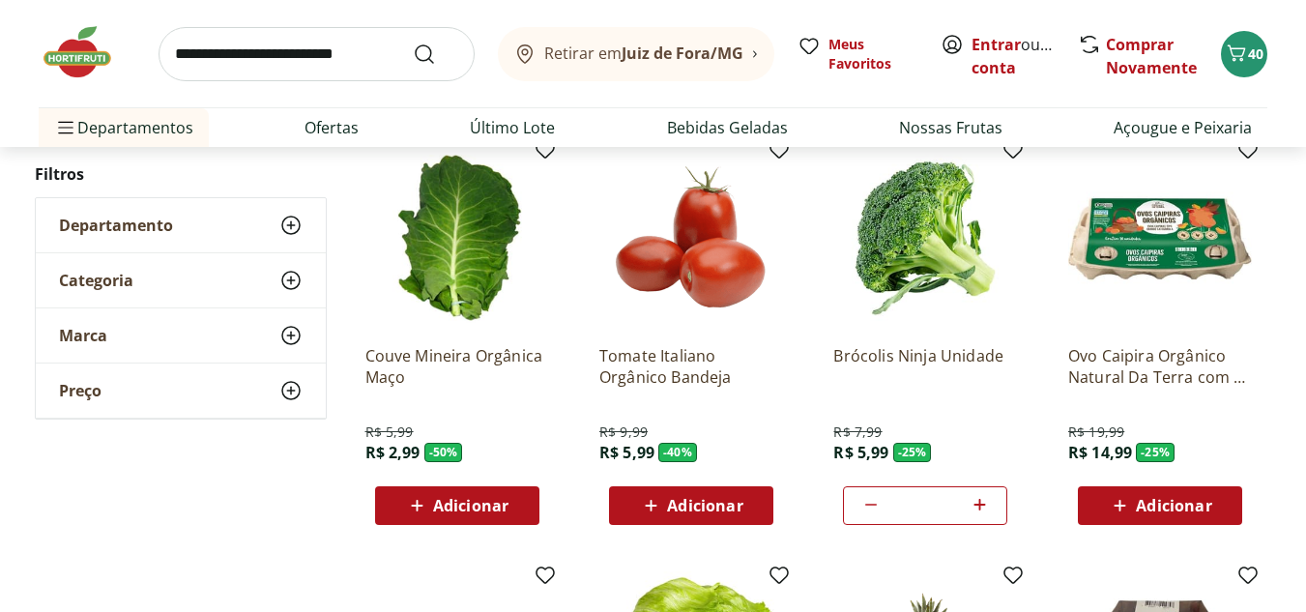
click at [861, 505] on icon at bounding box center [870, 504] width 23 height 23
type input "*"
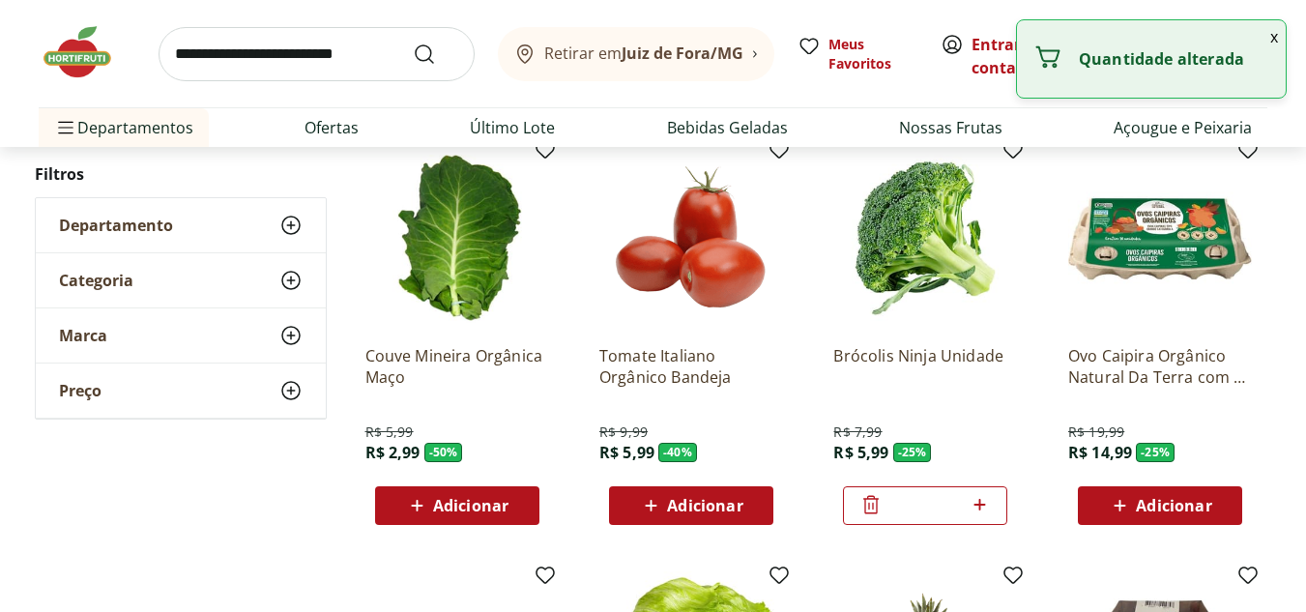
click at [861, 505] on icon at bounding box center [870, 504] width 23 height 23
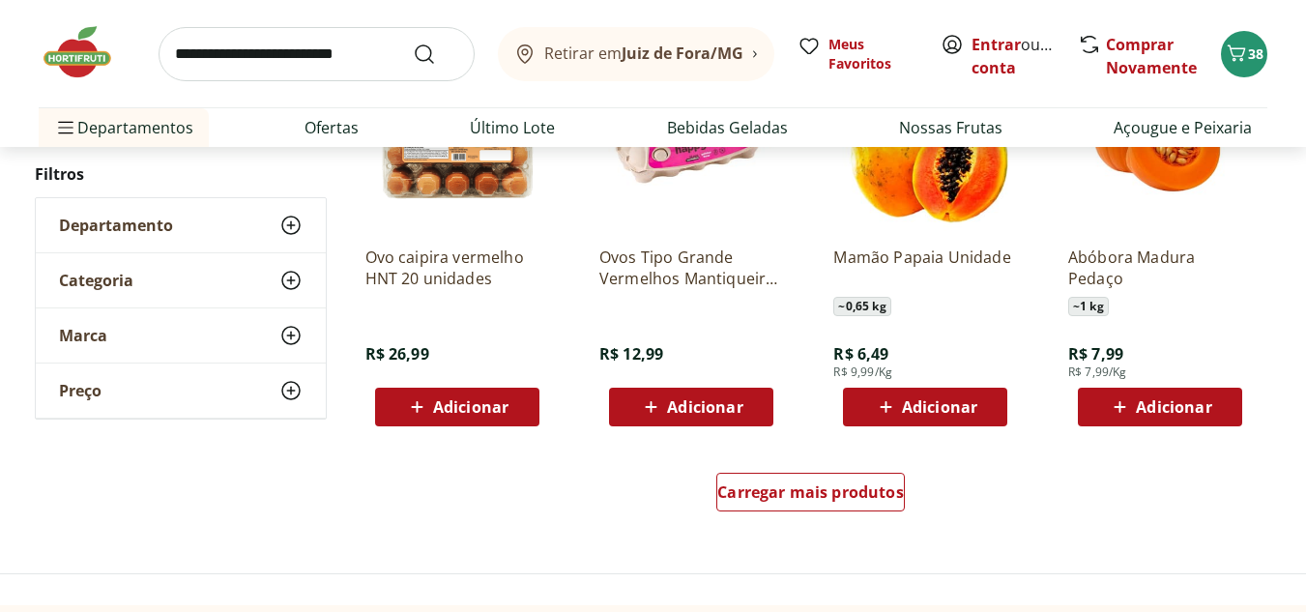
scroll to position [1353, 0]
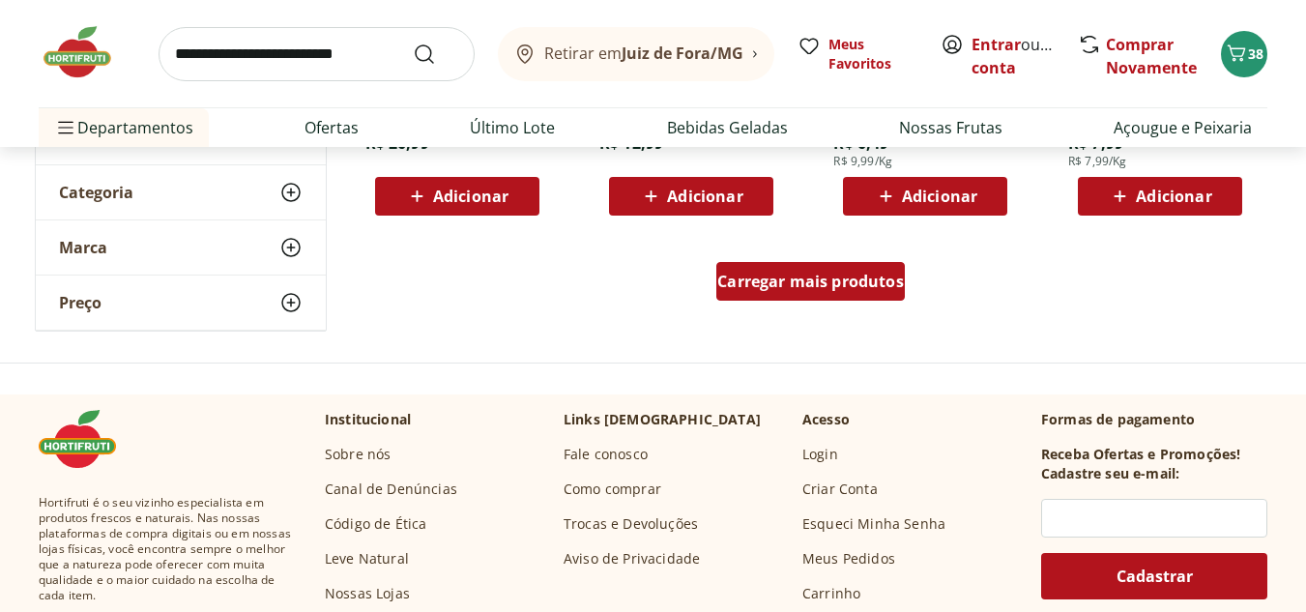
click at [853, 294] on div "Carregar mais produtos" at bounding box center [810, 281] width 188 height 39
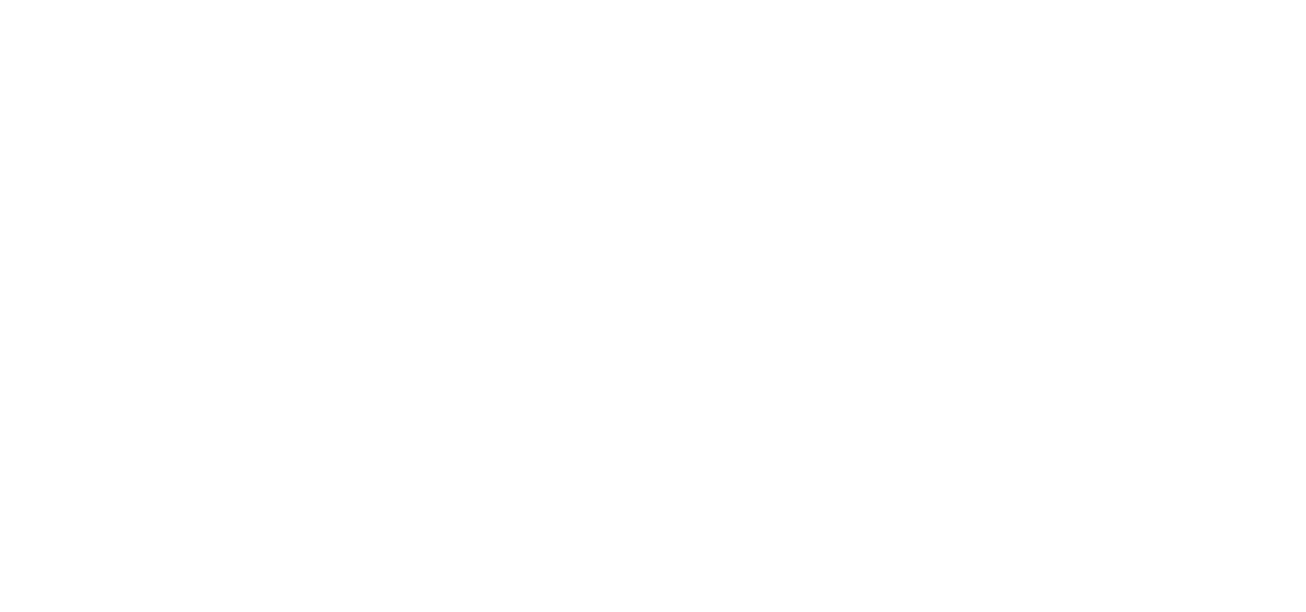
select select "**********"
